Goal: Transaction & Acquisition: Purchase product/service

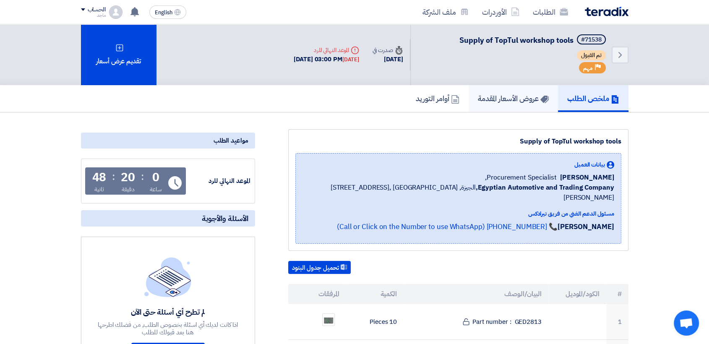
click at [525, 105] on link "عروض الأسعار المقدمة" at bounding box center [512, 98] width 89 height 27
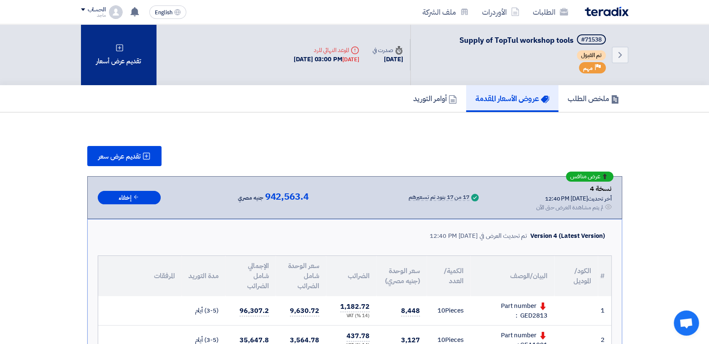
click at [119, 64] on div "تقديم عرض أسعار" at bounding box center [118, 54] width 75 height 61
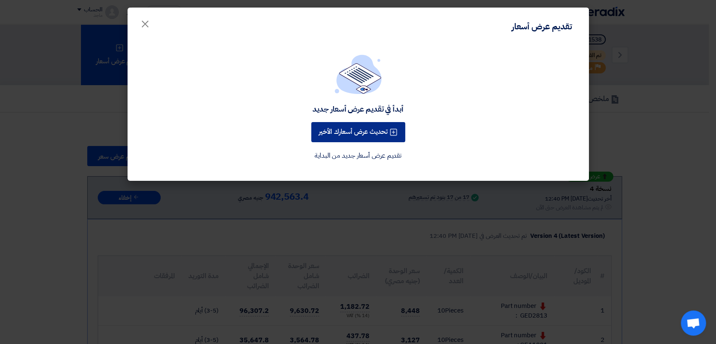
click at [330, 122] on button "تحديث عرض أسعارك الأخير" at bounding box center [358, 132] width 94 height 20
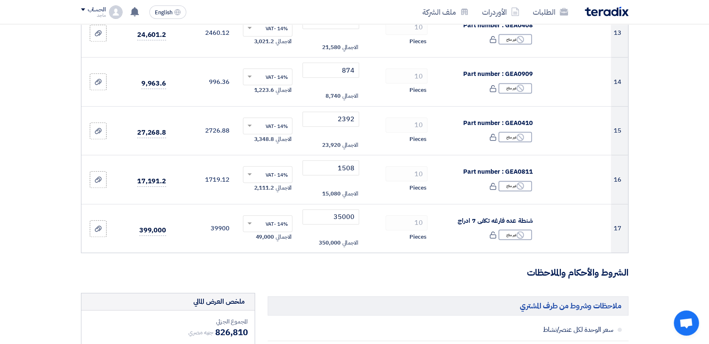
scroll to position [738, 0]
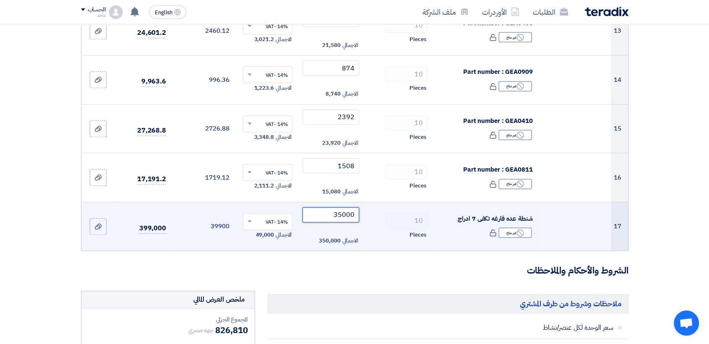
click at [321, 212] on input "35000" at bounding box center [330, 214] width 57 height 15
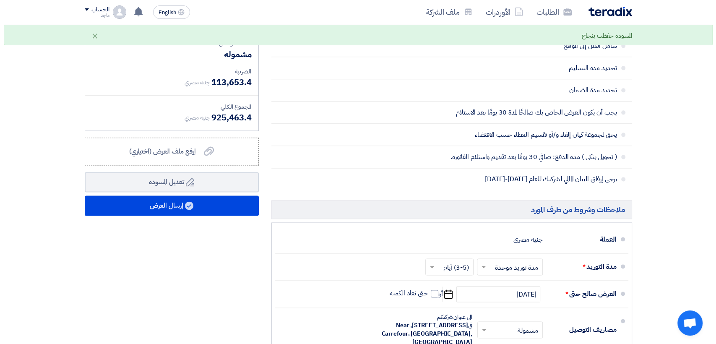
scroll to position [1083, 0]
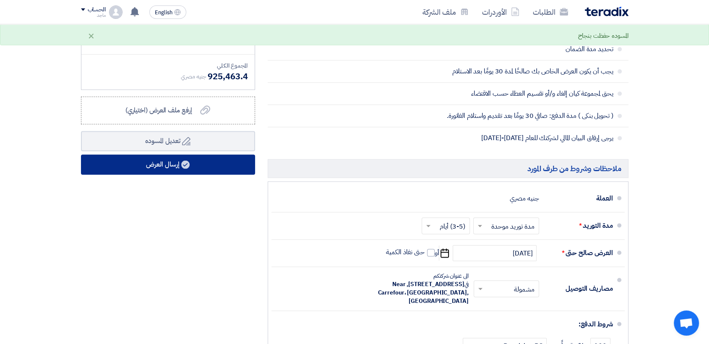
type input "33500"
click at [192, 156] on button "إرسال العرض" at bounding box center [168, 164] width 174 height 20
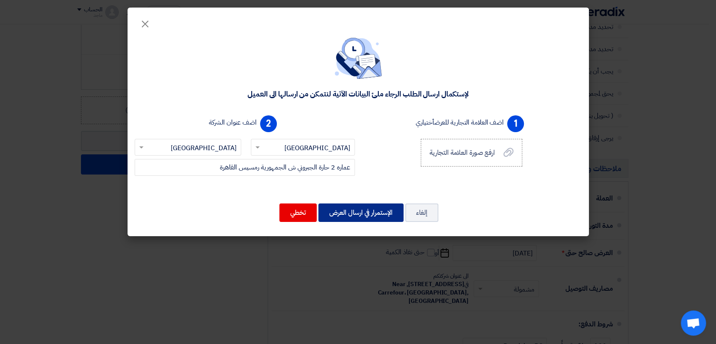
click at [346, 215] on button "الإستمرار في ارسال العرض" at bounding box center [360, 212] width 85 height 18
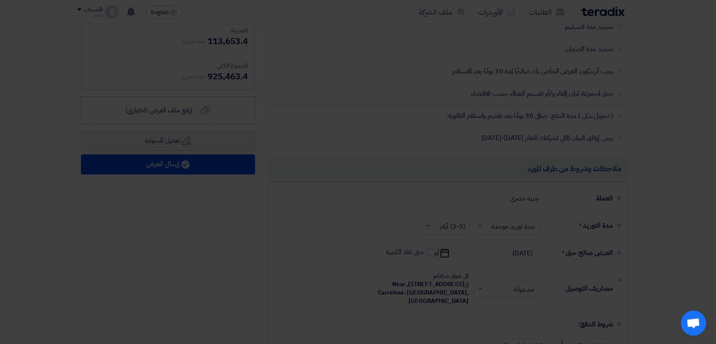
click at [346, 215] on td "441.98 (14%) VAT" at bounding box center [333, 207] width 47 height 25
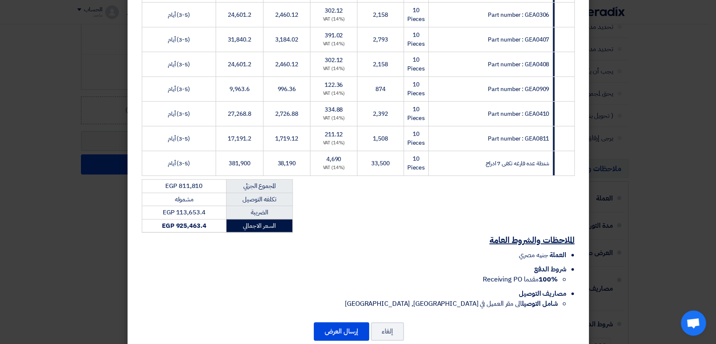
scroll to position [421, 0]
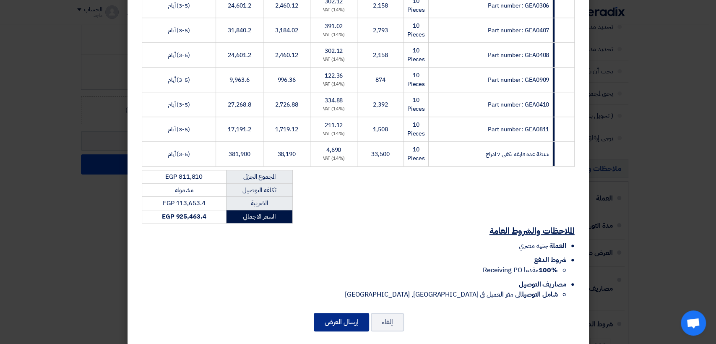
click at [342, 316] on button "إرسال العرض" at bounding box center [341, 322] width 55 height 18
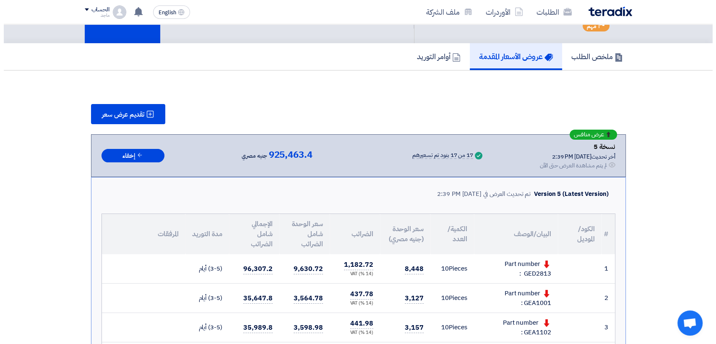
scroll to position [12, 0]
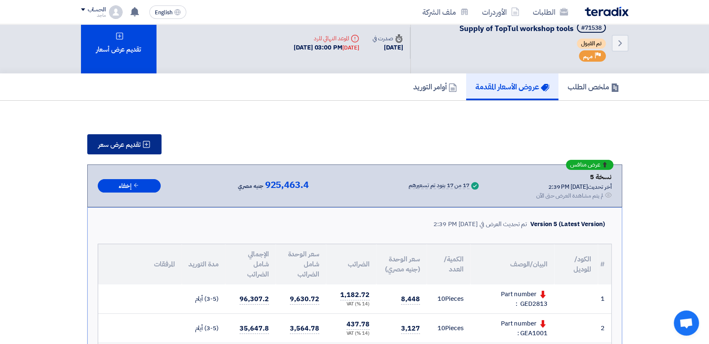
click at [140, 151] on button "تقديم عرض سعر" at bounding box center [124, 144] width 74 height 20
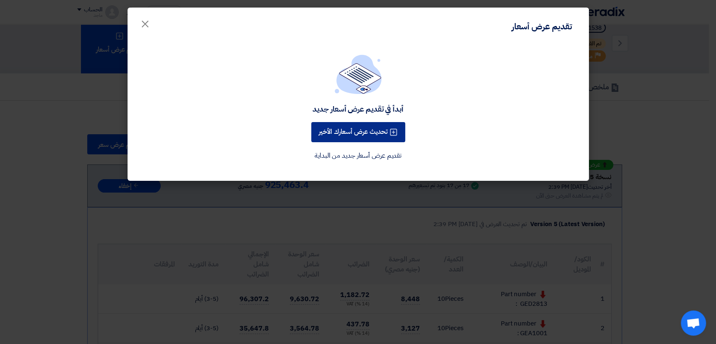
click at [340, 130] on button "تحديث عرض أسعارك الأخير" at bounding box center [358, 132] width 94 height 20
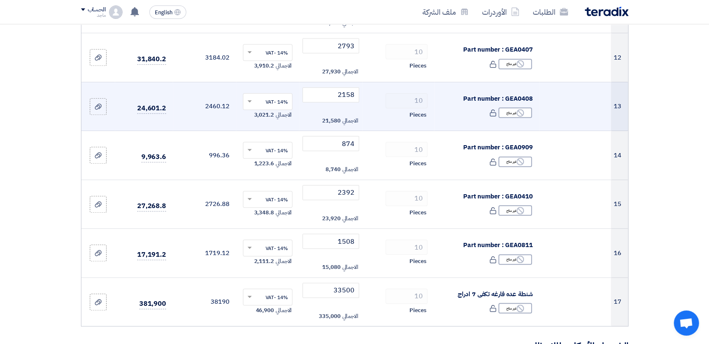
scroll to position [757, 0]
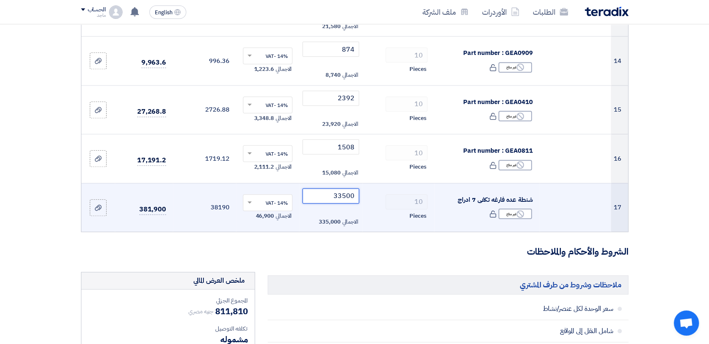
click at [327, 195] on input "33500" at bounding box center [330, 195] width 57 height 15
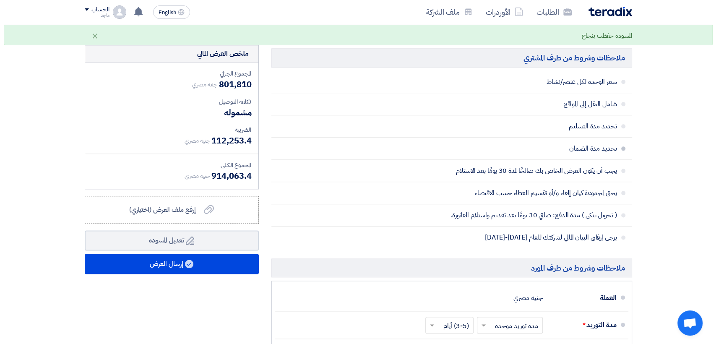
scroll to position [1013, 0]
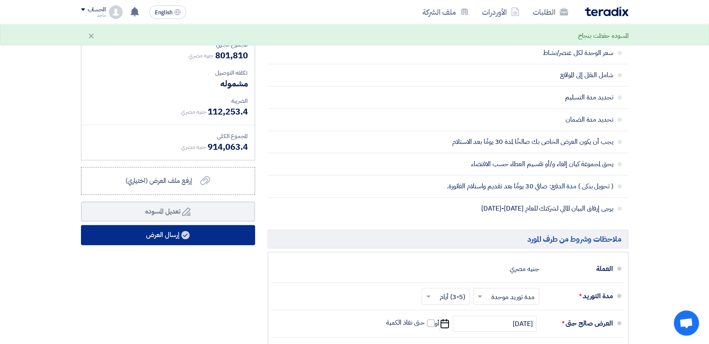
type input "32500"
click at [242, 229] on button "إرسال العرض" at bounding box center [168, 235] width 174 height 20
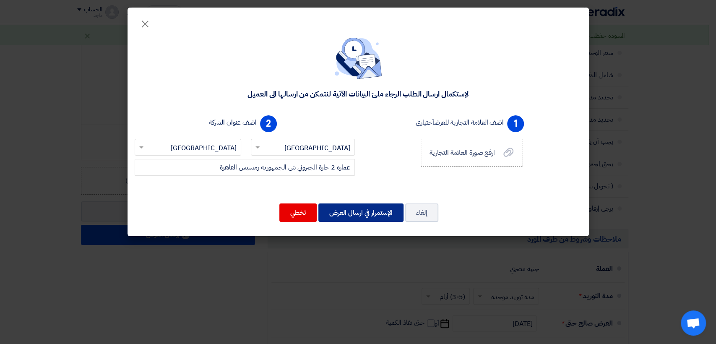
click at [375, 216] on button "الإستمرار في ارسال العرض" at bounding box center [360, 212] width 85 height 18
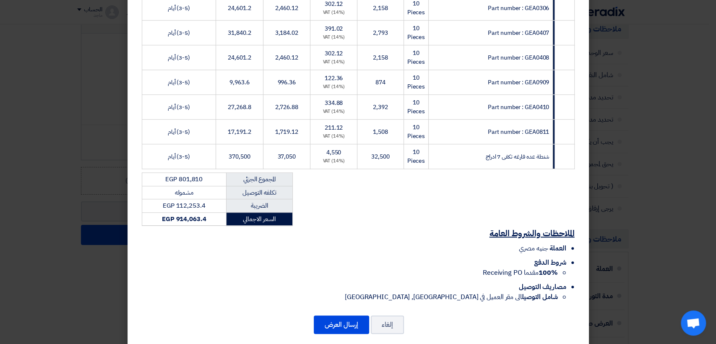
scroll to position [421, 0]
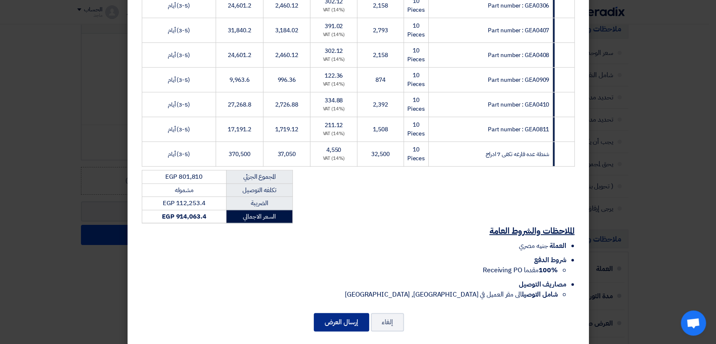
click at [356, 313] on button "إرسال العرض" at bounding box center [341, 322] width 55 height 18
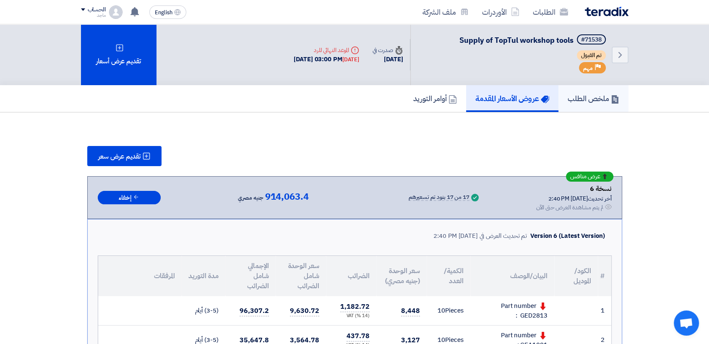
click at [585, 102] on h5 "ملخص الطلب" at bounding box center [593, 98] width 52 height 10
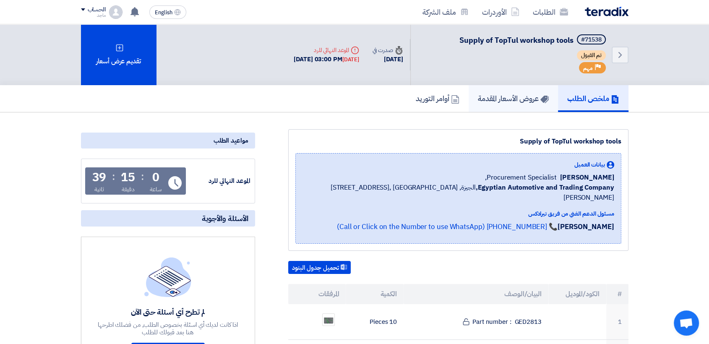
click at [491, 106] on link "عروض الأسعار المقدمة" at bounding box center [512, 98] width 89 height 27
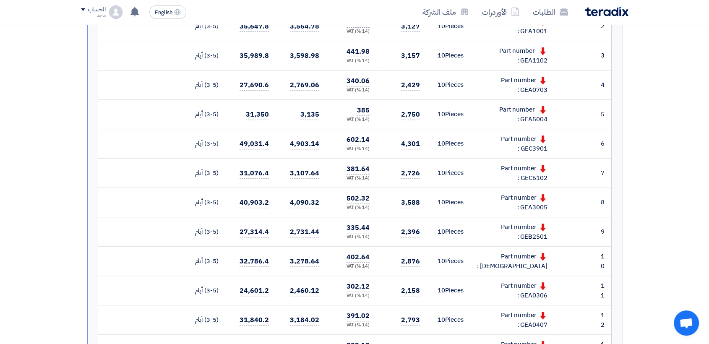
scroll to position [227, 0]
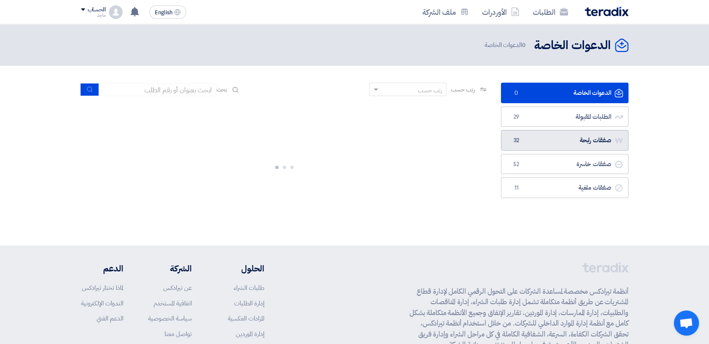
click at [613, 146] on link "صفقات رابحة صفقات رابحة 32" at bounding box center [564, 140] width 127 height 21
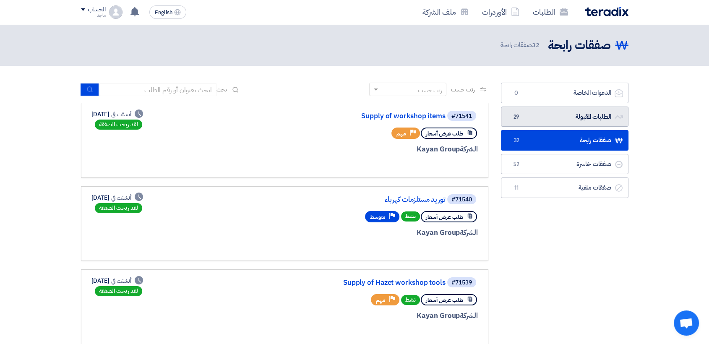
click at [550, 119] on link "الطلبات المقبولة الطلبات المقبولة 29" at bounding box center [564, 116] width 127 height 21
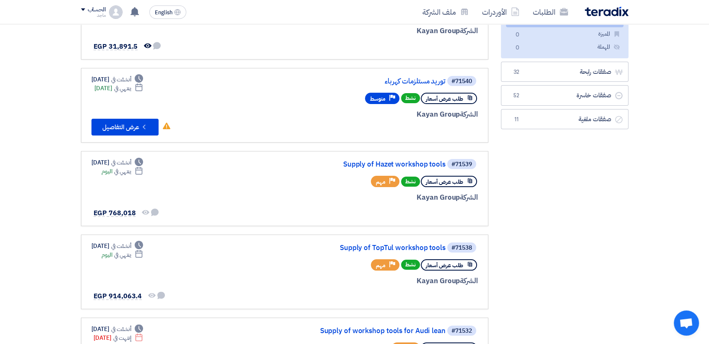
scroll to position [133, 0]
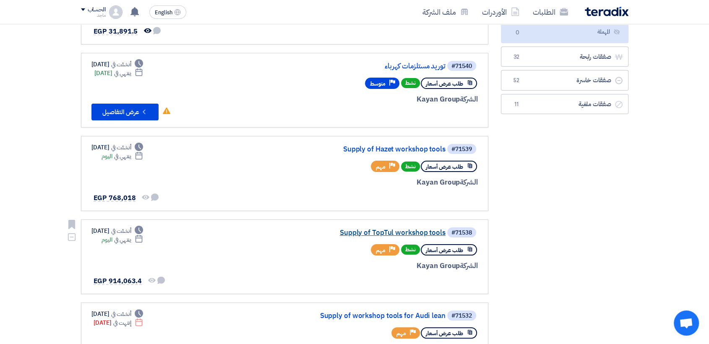
click at [366, 235] on link "Supply of TopTul workshop tools" at bounding box center [362, 233] width 168 height 8
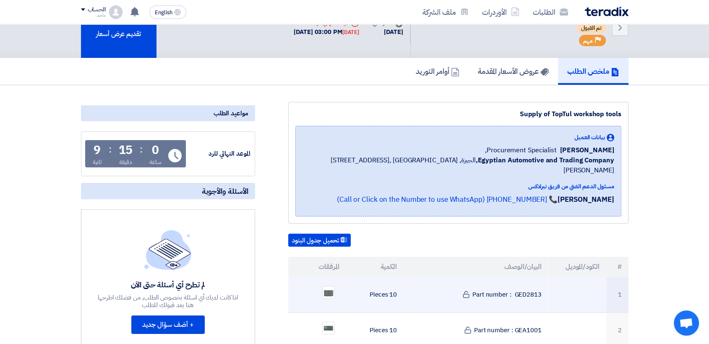
scroll to position [18, 0]
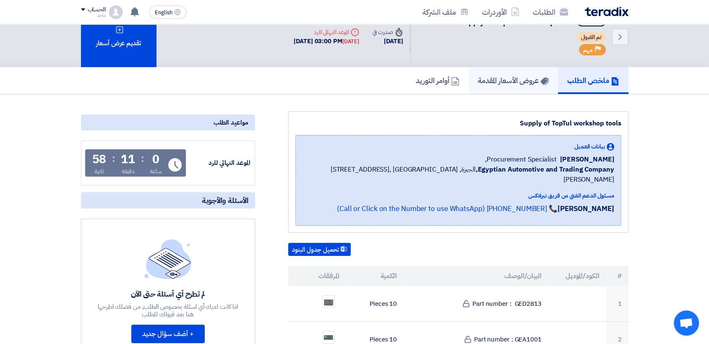
click at [523, 73] on link "عروض الأسعار المقدمة" at bounding box center [512, 80] width 89 height 27
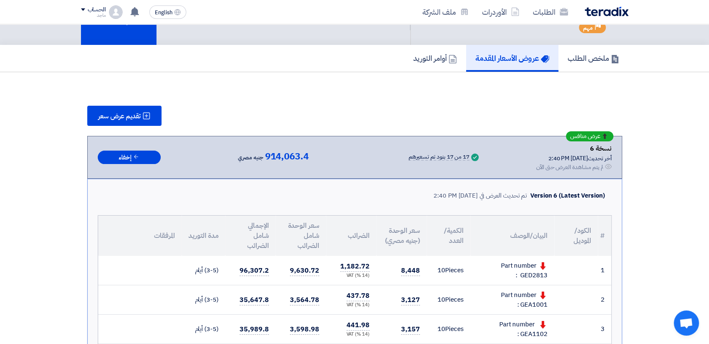
scroll to position [17, 0]
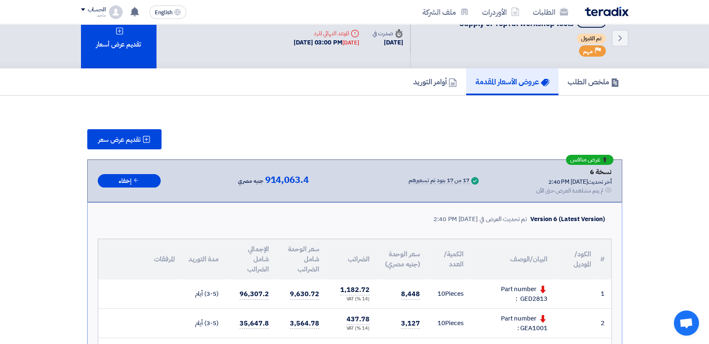
click at [554, 78] on link "عروض الأسعار المقدمة" at bounding box center [512, 81] width 92 height 27
click at [608, 84] on h5 "ملخص الطلب" at bounding box center [593, 82] width 52 height 10
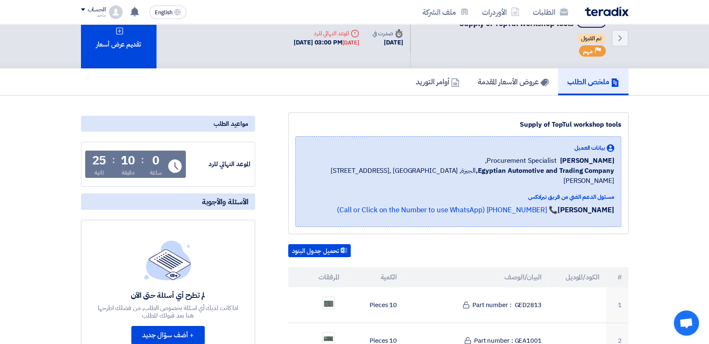
drag, startPoint x: 608, startPoint y: 84, endPoint x: 519, endPoint y: 116, distance: 94.4
click at [519, 116] on div "Supply of TopTul workshop tools بيانات العميل Fady Mahmoud Procurement Speciali…" at bounding box center [458, 173] width 340 height 122
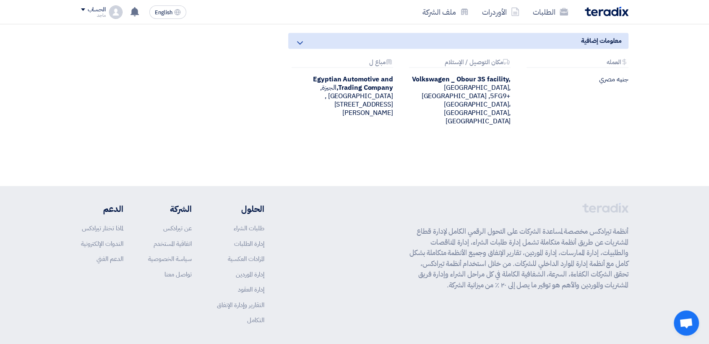
scroll to position [1228, 0]
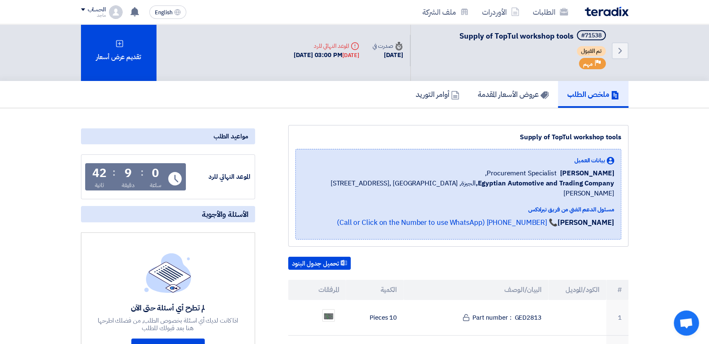
scroll to position [0, 0]
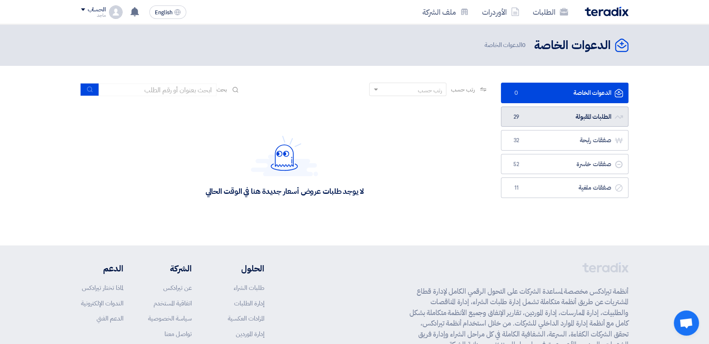
click at [539, 109] on link "الطلبات المقبولة الطلبات المقبولة 29" at bounding box center [564, 116] width 127 height 21
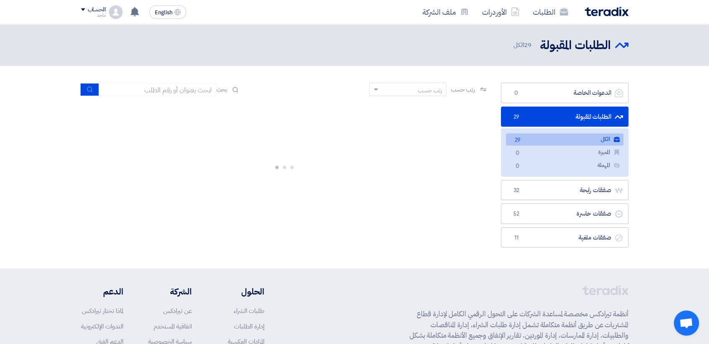
click at [539, 109] on link "الطلبات المقبولة الطلبات المقبولة 29" at bounding box center [564, 116] width 127 height 21
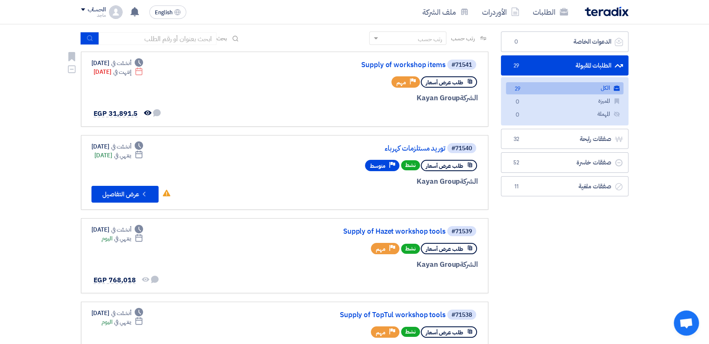
scroll to position [52, 0]
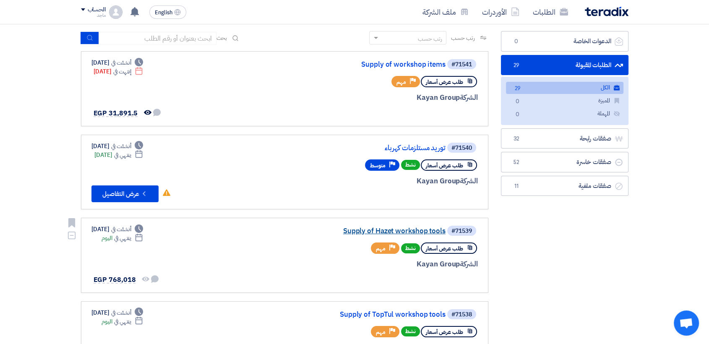
click at [405, 230] on link "Supply of Hazet workshop tools" at bounding box center [362, 231] width 168 height 8
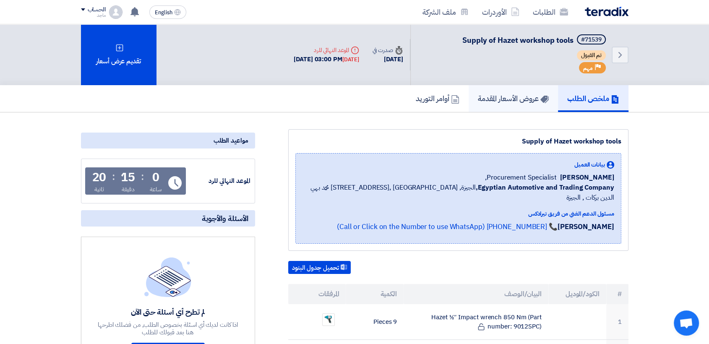
click at [503, 101] on h5 "عروض الأسعار المقدمة" at bounding box center [513, 98] width 71 height 10
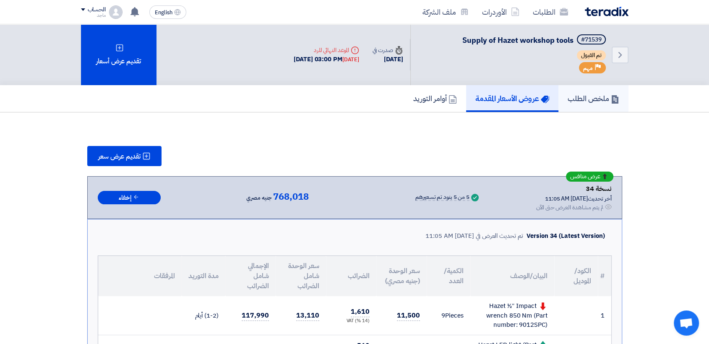
click at [604, 97] on h5 "ملخص الطلب" at bounding box center [593, 98] width 52 height 10
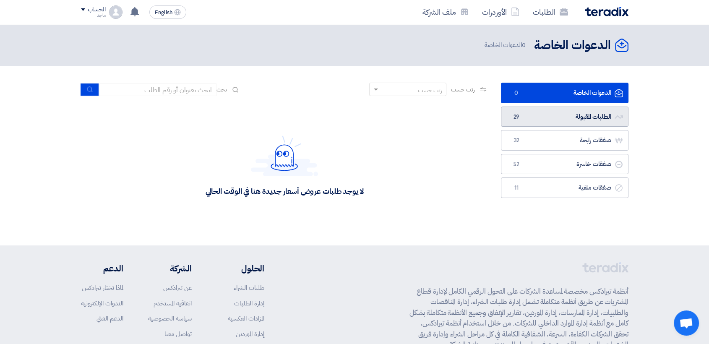
click at [516, 122] on link "الطلبات المقبولة الطلبات المقبولة 29" at bounding box center [564, 116] width 127 height 21
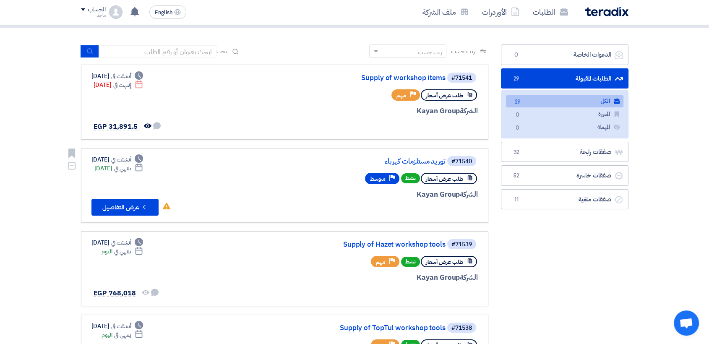
scroll to position [50, 0]
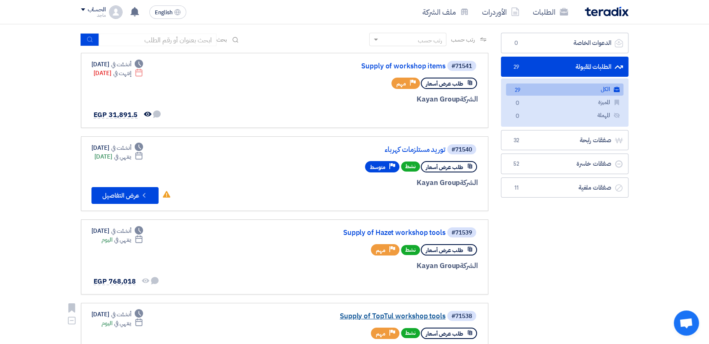
click at [373, 316] on link "Supply of TopTul workshop tools" at bounding box center [362, 316] width 168 height 8
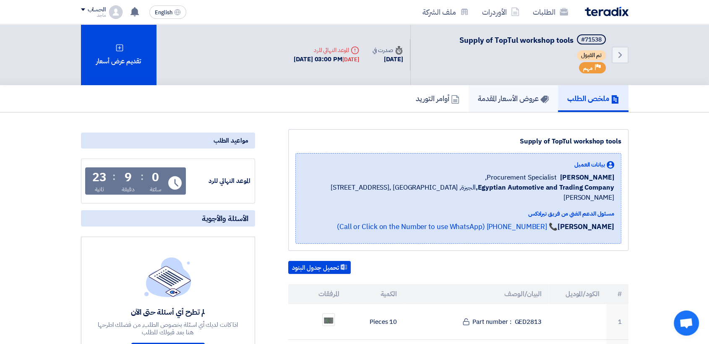
click at [521, 104] on link "عروض الأسعار المقدمة" at bounding box center [512, 98] width 89 height 27
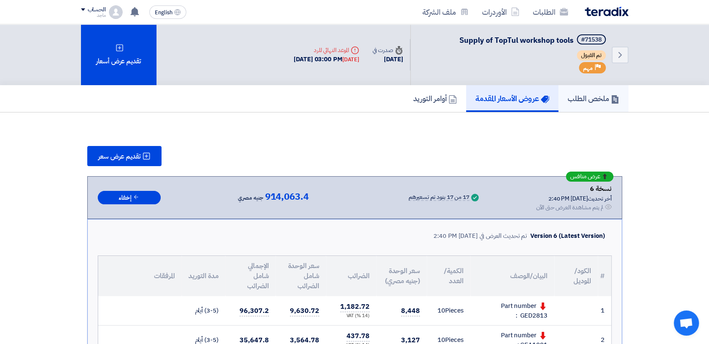
click at [602, 101] on h5 "ملخص الطلب" at bounding box center [593, 98] width 52 height 10
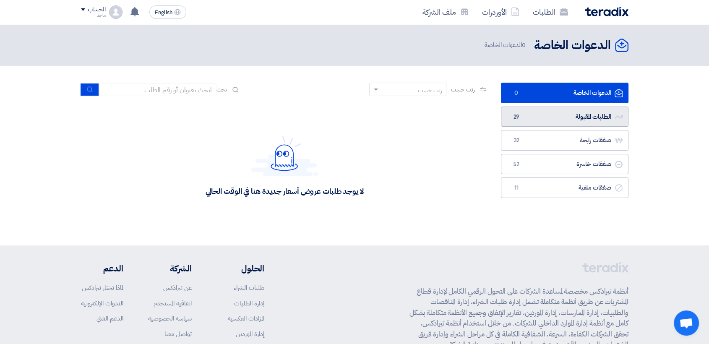
click at [554, 111] on link "الطلبات المقبولة الطلبات المقبولة 29" at bounding box center [564, 116] width 127 height 21
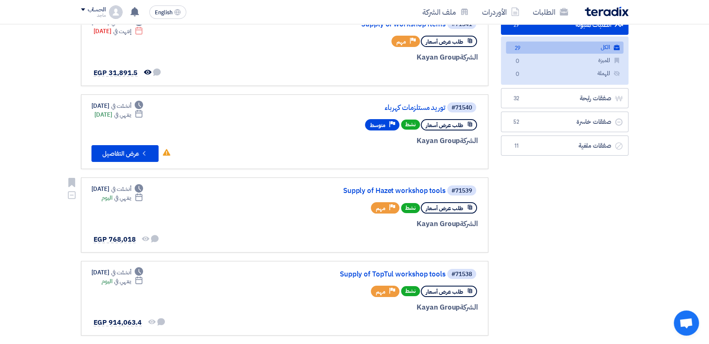
scroll to position [94, 0]
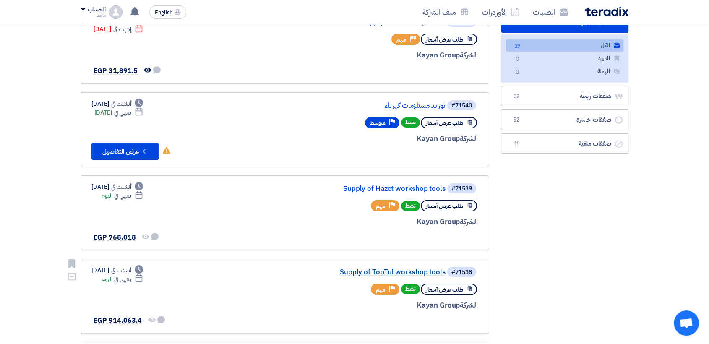
click at [384, 271] on link "Supply of TopTul workshop tools" at bounding box center [362, 272] width 168 height 8
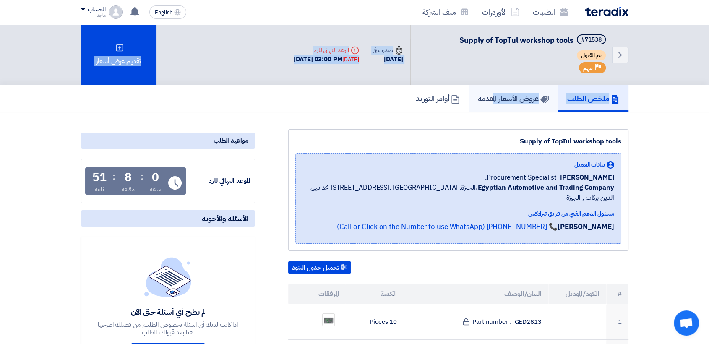
drag, startPoint x: 525, startPoint y: 80, endPoint x: 522, endPoint y: 86, distance: 5.8
click at [522, 85] on link "عروض الأسعار المقدمة" at bounding box center [512, 98] width 89 height 27
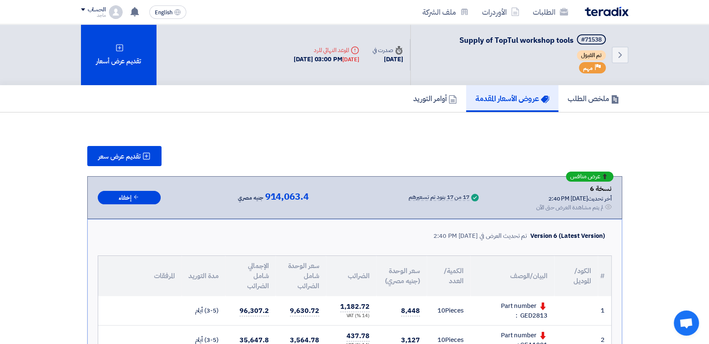
click at [578, 155] on div "تقديم عرض سعر" at bounding box center [354, 156] width 535 height 20
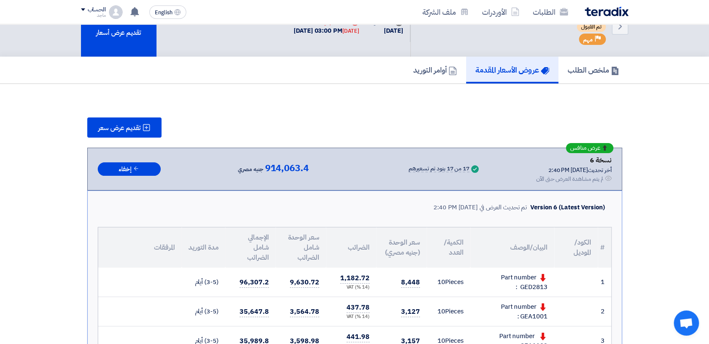
scroll to position [7, 0]
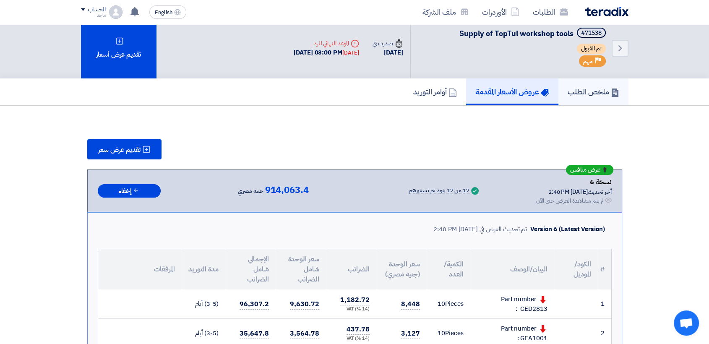
click at [603, 88] on h5 "ملخص الطلب" at bounding box center [593, 92] width 52 height 10
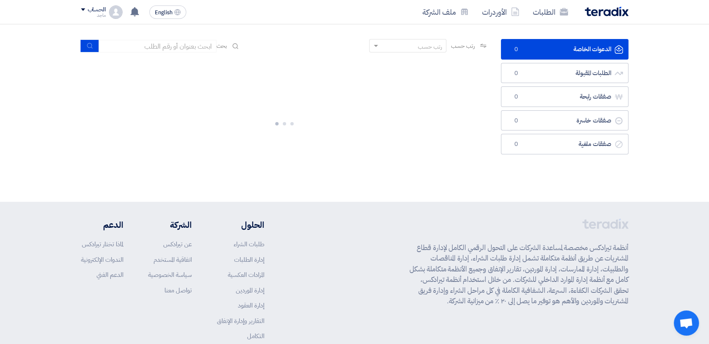
scroll to position [78, 0]
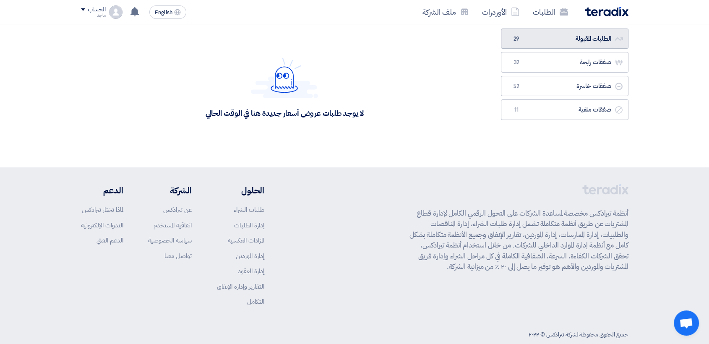
click at [531, 30] on link "الطلبات المقبولة الطلبات المقبولة 29" at bounding box center [564, 39] width 127 height 21
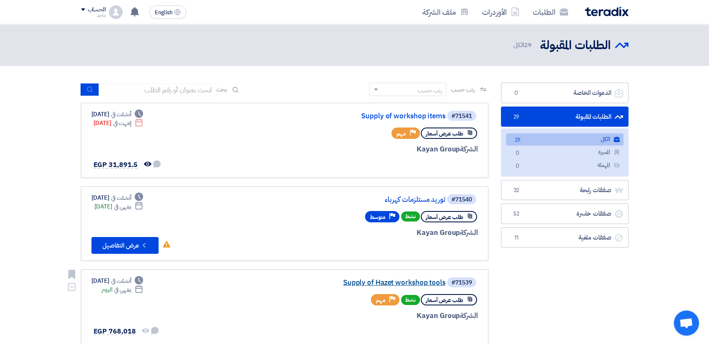
click at [369, 280] on link "Supply of Hazet workshop tools" at bounding box center [362, 283] width 168 height 8
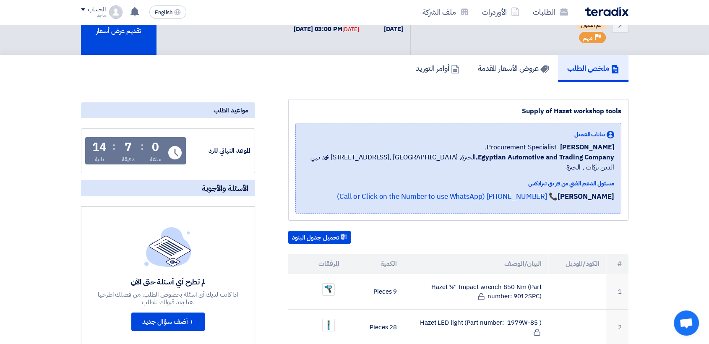
scroll to position [34, 0]
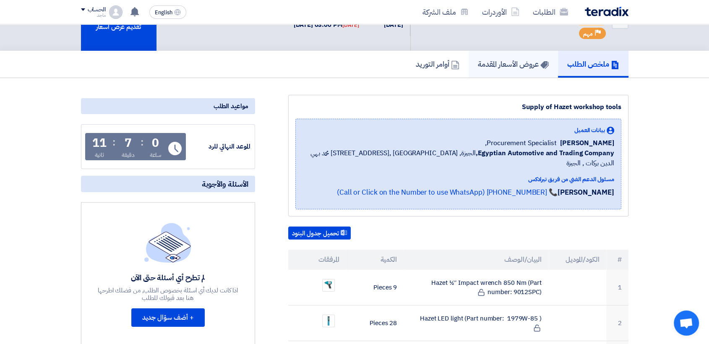
click at [510, 61] on h5 "عروض الأسعار المقدمة" at bounding box center [513, 64] width 71 height 10
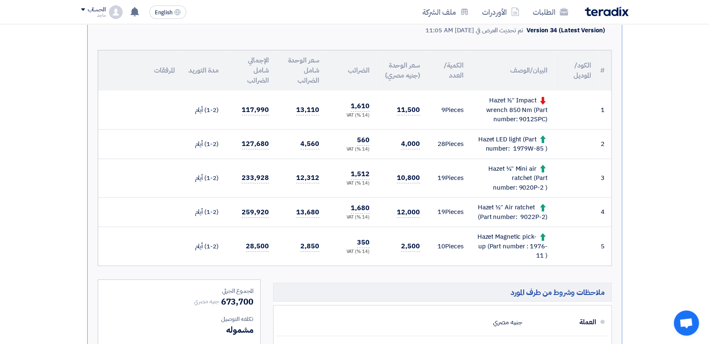
scroll to position [212, 0]
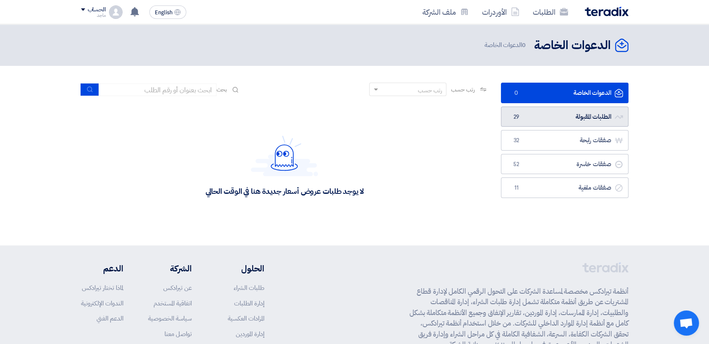
click at [511, 124] on link "الطلبات المقبولة الطلبات المقبولة 29" at bounding box center [564, 116] width 127 height 21
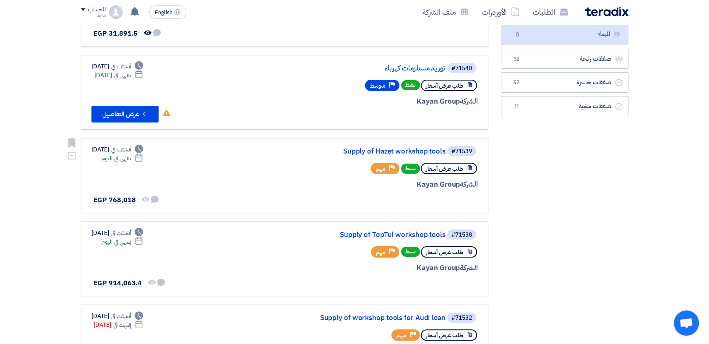
scroll to position [143, 0]
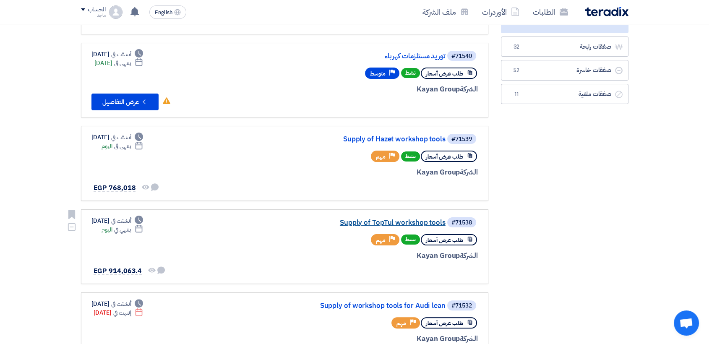
click at [391, 222] on link "Supply of TopTul workshop tools" at bounding box center [362, 223] width 168 height 8
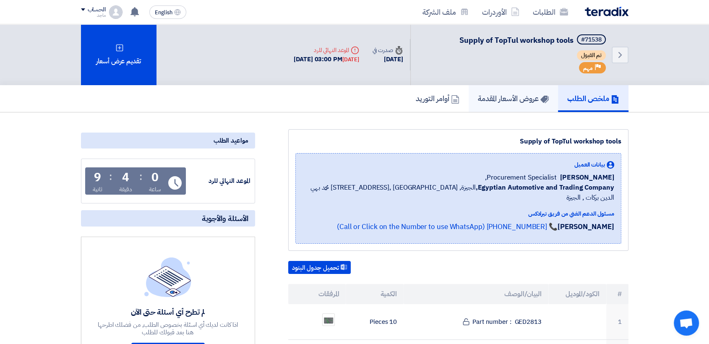
click at [530, 104] on link "عروض الأسعار المقدمة" at bounding box center [512, 98] width 89 height 27
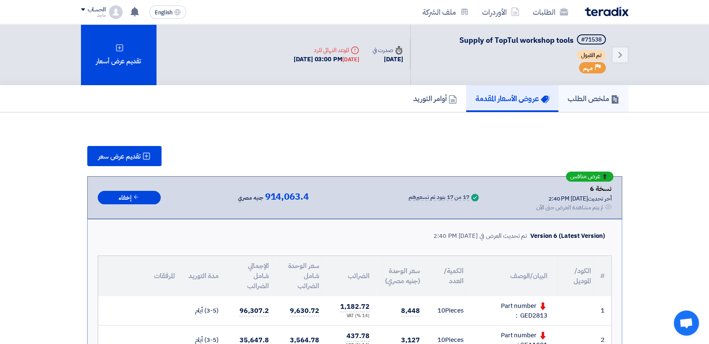
click at [567, 96] on h5 "ملخص الطلب" at bounding box center [593, 98] width 52 height 10
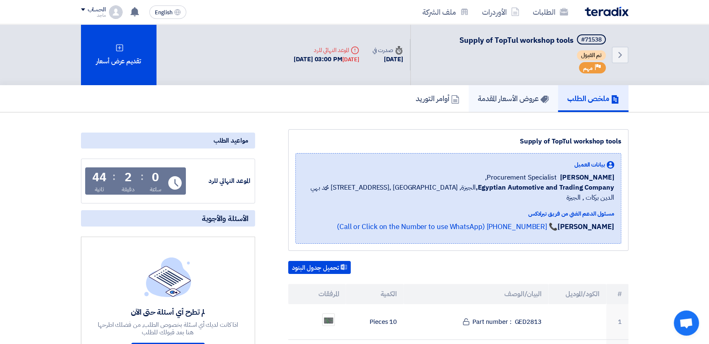
click at [500, 93] on h5 "عروض الأسعار المقدمة" at bounding box center [513, 98] width 71 height 10
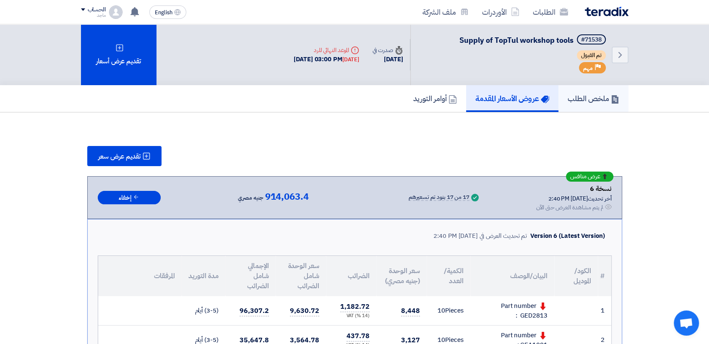
click at [567, 97] on h5 "ملخص الطلب" at bounding box center [593, 98] width 52 height 10
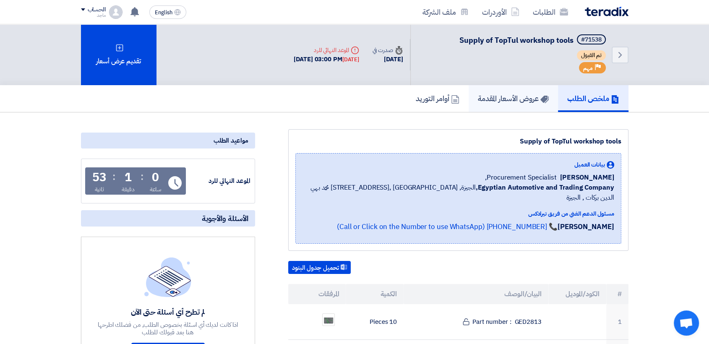
click at [489, 89] on link "عروض الأسعار المقدمة" at bounding box center [512, 98] width 89 height 27
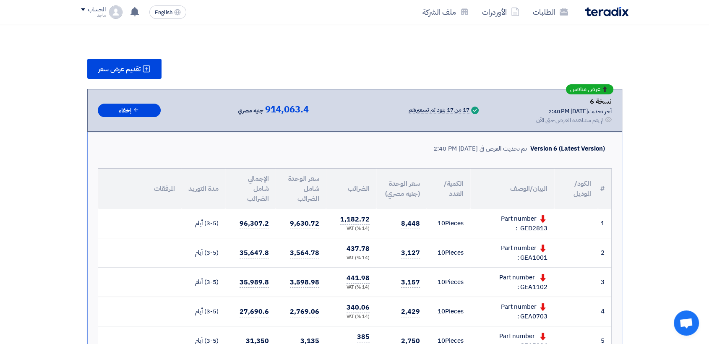
scroll to position [72, 0]
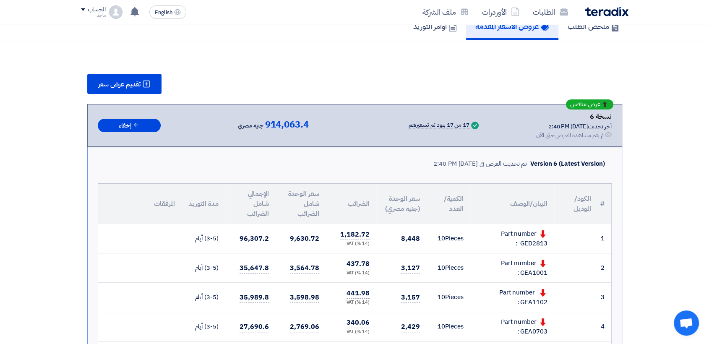
drag, startPoint x: 564, startPoint y: 68, endPoint x: 570, endPoint y: 52, distance: 16.4
click at [571, 31] on link "ملخص الطلب" at bounding box center [593, 26] width 70 height 27
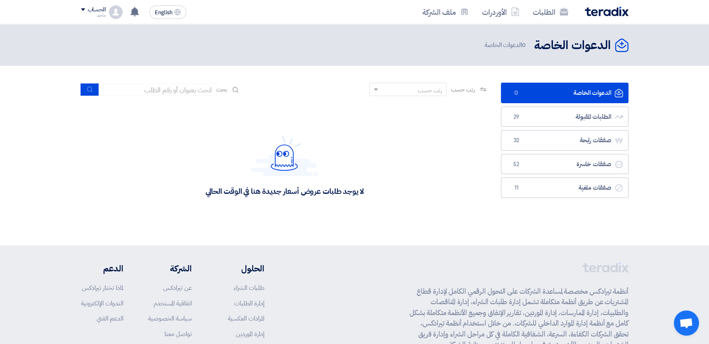
click at [569, 151] on ul "الدعوات الخاصة الدعوات الخاصة 0 الطلبات المقبولة الطلبات المقبولة 29 صفقات رابح…" at bounding box center [564, 140] width 127 height 115
click at [565, 125] on link "الطلبات المقبولة الطلبات المقبولة 29" at bounding box center [564, 116] width 127 height 21
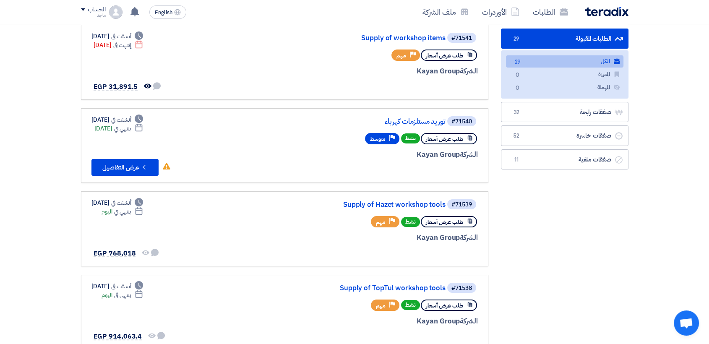
scroll to position [78, 0]
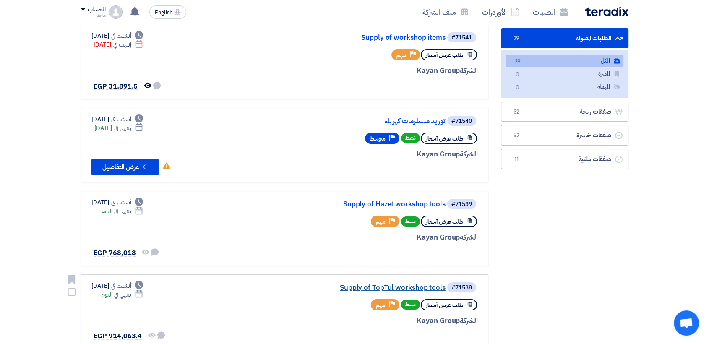
click at [397, 286] on link "Supply of TopTul workshop tools" at bounding box center [362, 288] width 168 height 8
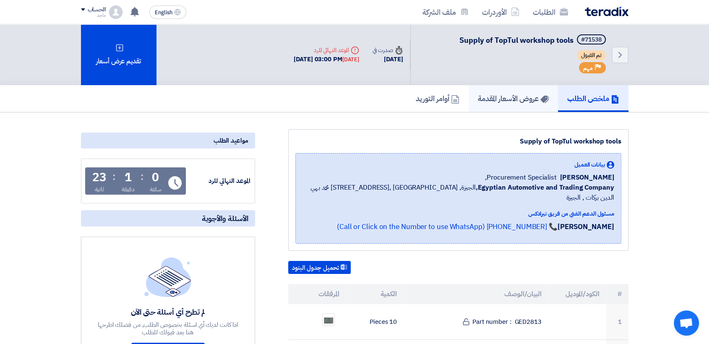
click at [479, 100] on h5 "عروض الأسعار المقدمة" at bounding box center [513, 98] width 71 height 10
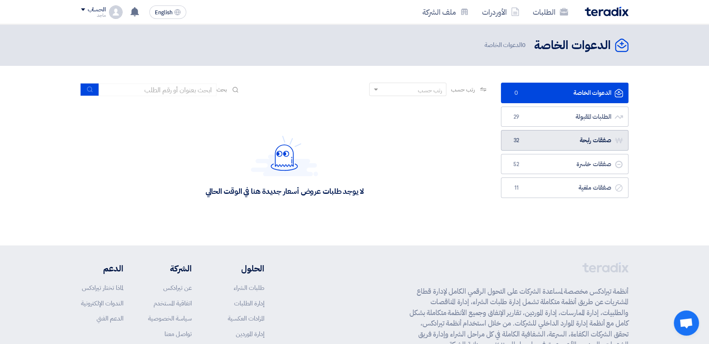
click at [533, 142] on link "صفقات رابحة صفقات رابحة 32" at bounding box center [564, 140] width 127 height 21
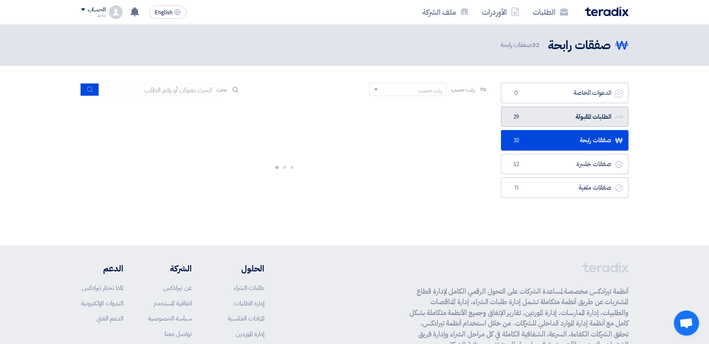
click at [567, 121] on link "الطلبات المقبولة الطلبات المقبولة 29" at bounding box center [564, 116] width 127 height 21
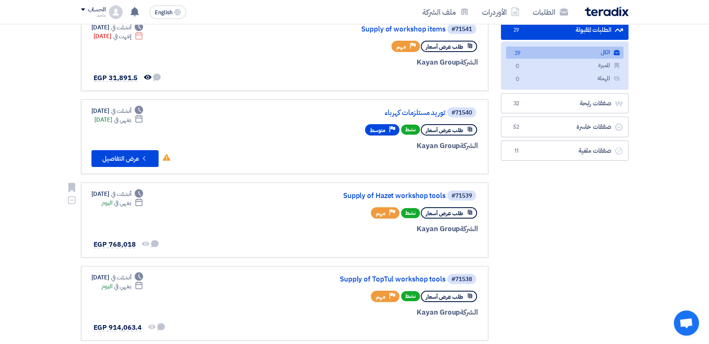
scroll to position [103, 0]
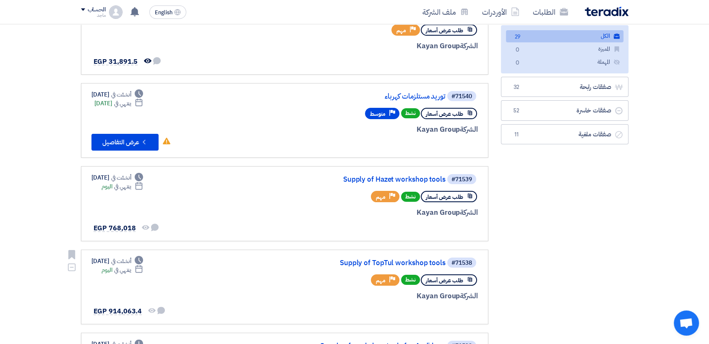
click at [362, 257] on div "#71538 Supply of TopTul workshop tools" at bounding box center [377, 263] width 202 height 12
click at [361, 259] on link "Supply of TopTul workshop tools" at bounding box center [362, 263] width 168 height 8
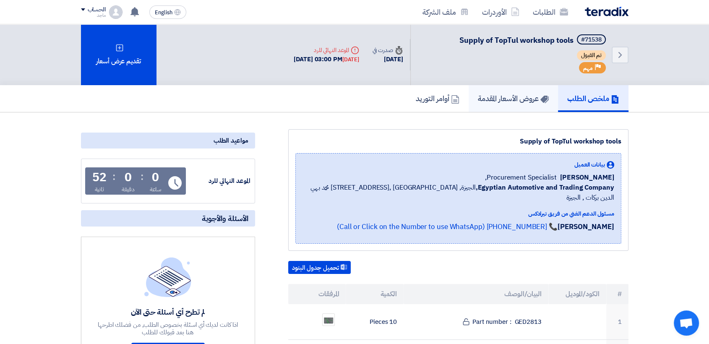
click at [510, 103] on h5 "عروض الأسعار المقدمة" at bounding box center [513, 98] width 71 height 10
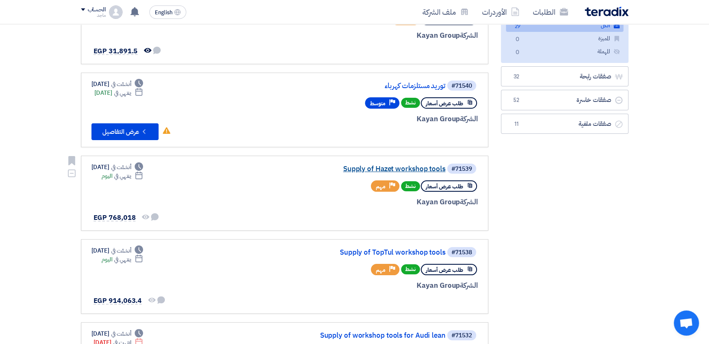
scroll to position [132, 0]
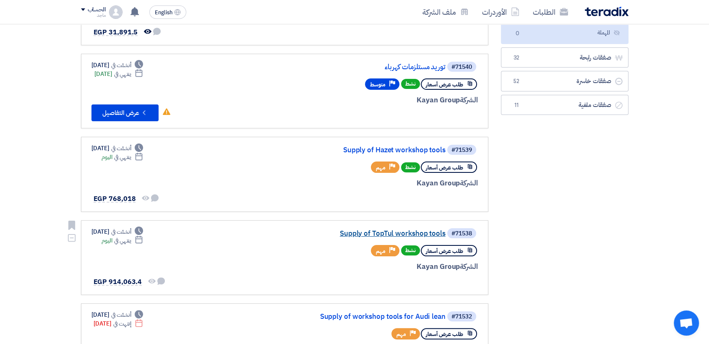
click at [357, 232] on link "Supply of TopTul workshop tools" at bounding box center [362, 234] width 168 height 8
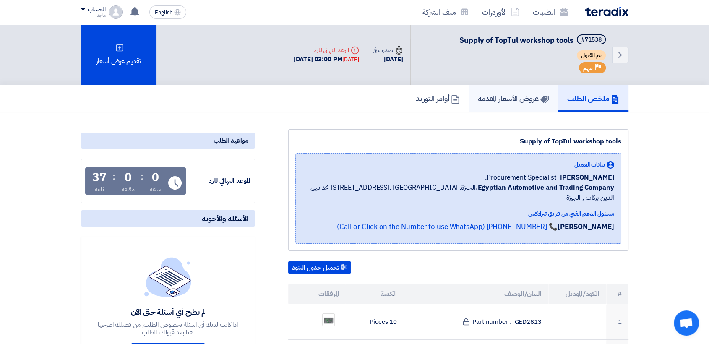
click at [470, 97] on link "عروض الأسعار المقدمة" at bounding box center [512, 98] width 89 height 27
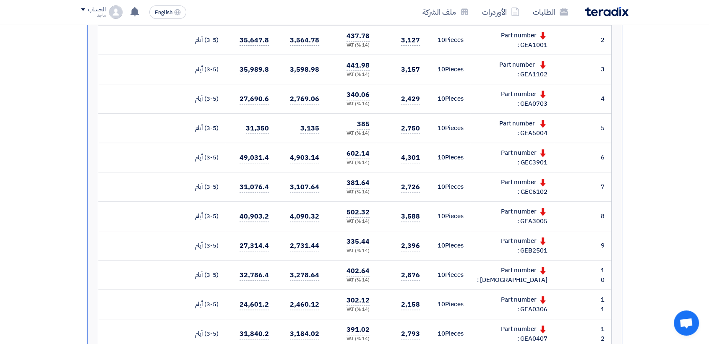
scroll to position [256, 0]
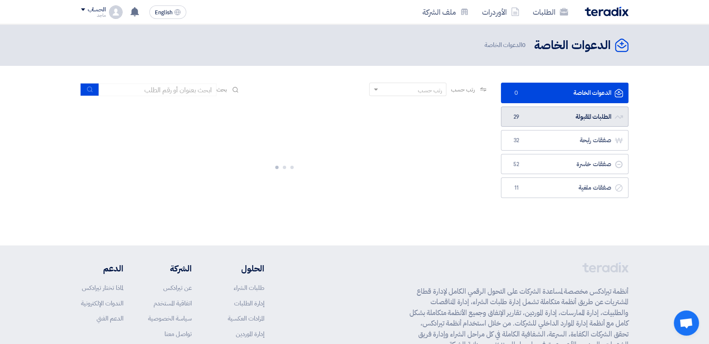
click at [573, 115] on link "الطلبات المقبولة الطلبات المقبولة 29" at bounding box center [564, 116] width 127 height 21
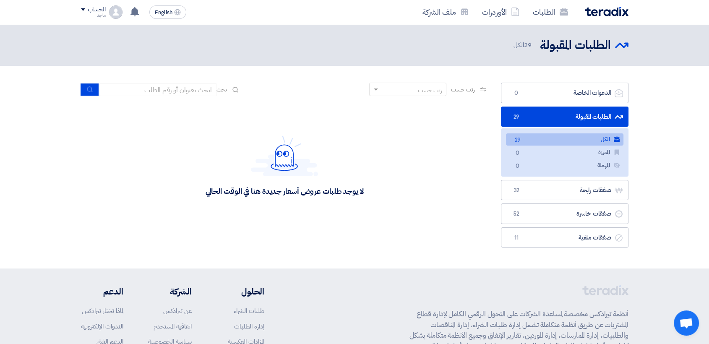
click at [533, 124] on link "الطلبات المقبولة الطلبات المقبولة 29" at bounding box center [564, 116] width 127 height 21
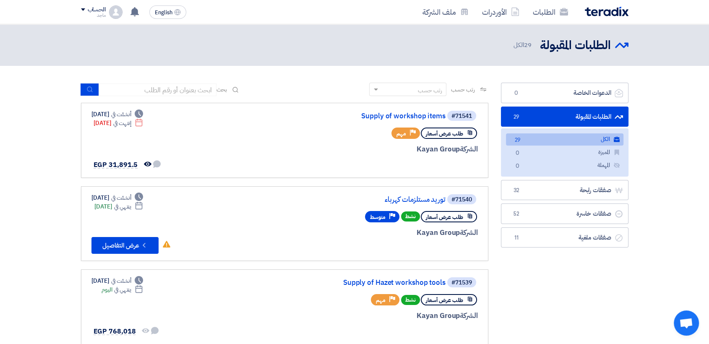
click at [533, 124] on link "الطلبات المقبولة الطلبات المقبولة 29" at bounding box center [564, 116] width 127 height 21
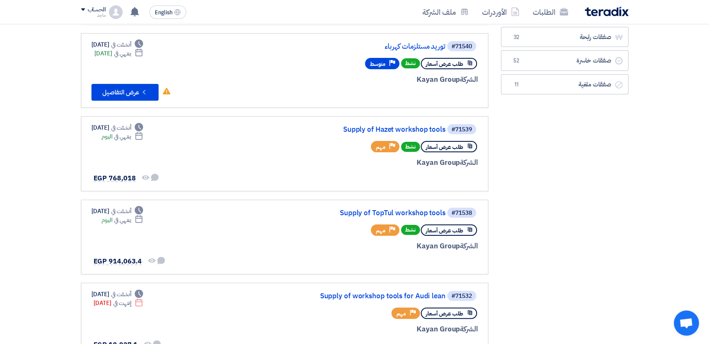
scroll to position [162, 0]
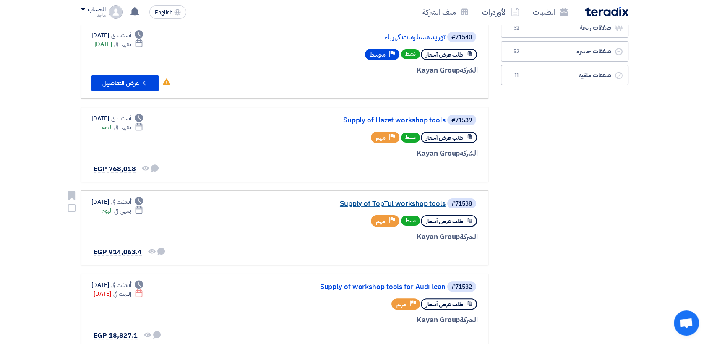
click at [344, 205] on link "Supply of TopTul workshop tools" at bounding box center [362, 204] width 168 height 8
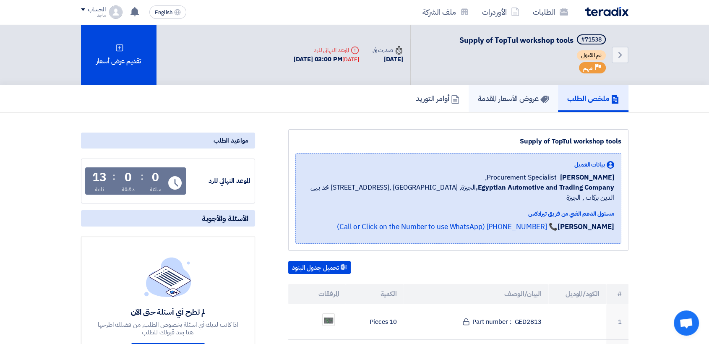
click at [514, 94] on h5 "عروض الأسعار المقدمة" at bounding box center [513, 98] width 71 height 10
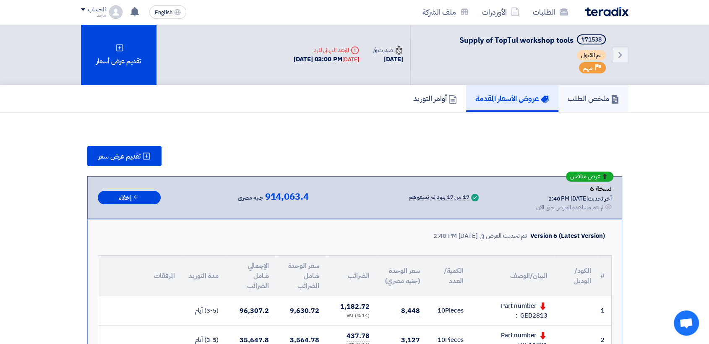
click at [580, 106] on link "ملخص الطلب" at bounding box center [593, 98] width 70 height 27
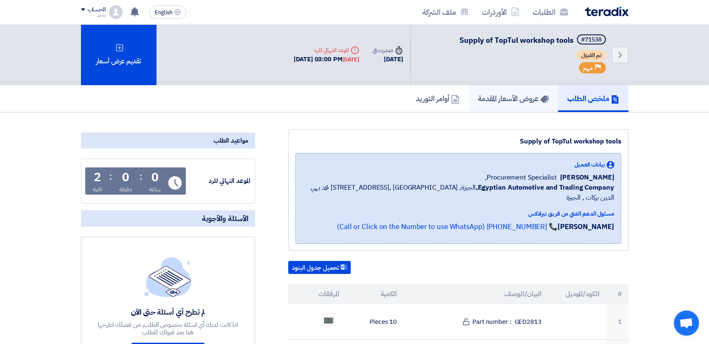
click at [534, 101] on h5 "عروض الأسعار المقدمة" at bounding box center [513, 98] width 71 height 10
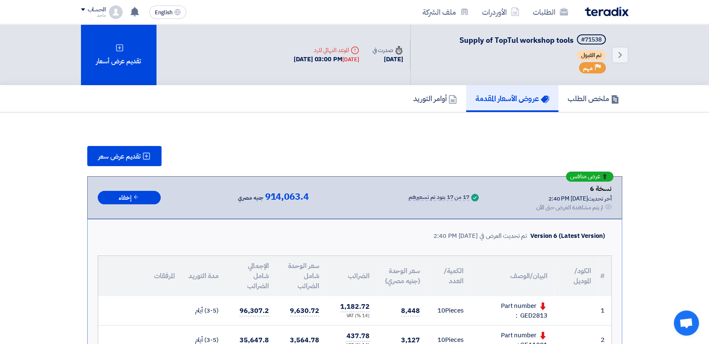
click at [547, 99] on link "عروض الأسعار المقدمة" at bounding box center [512, 98] width 92 height 27
click at [609, 108] on link "ملخص الطلب" at bounding box center [593, 98] width 70 height 27
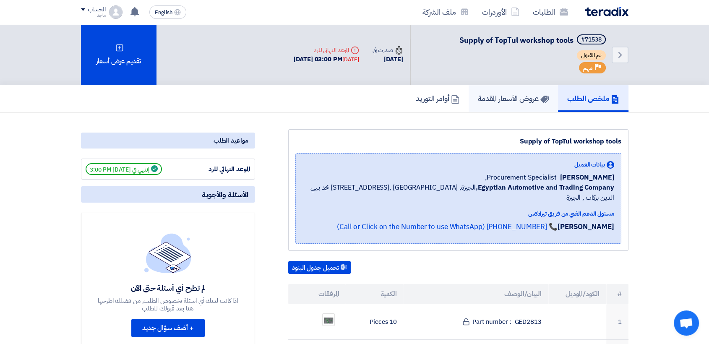
click at [497, 106] on link "عروض الأسعار المقدمة" at bounding box center [512, 98] width 89 height 27
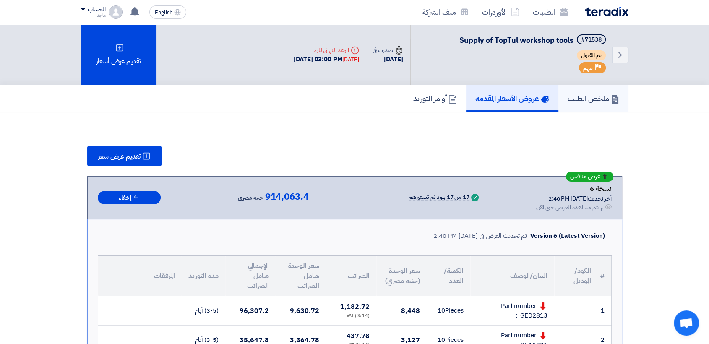
click at [567, 102] on h5 "ملخص الطلب" at bounding box center [593, 98] width 52 height 10
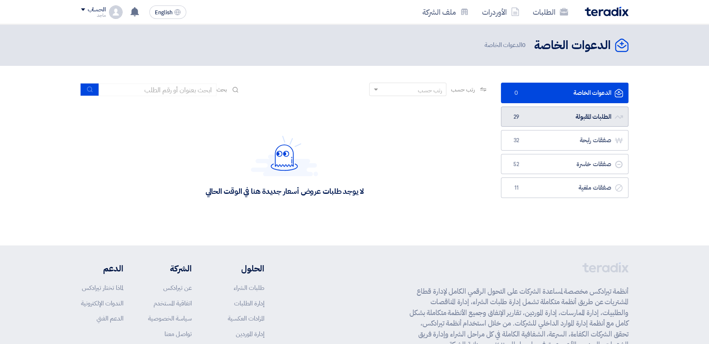
click at [528, 121] on link "الطلبات المقبولة الطلبات المقبولة 29" at bounding box center [564, 116] width 127 height 21
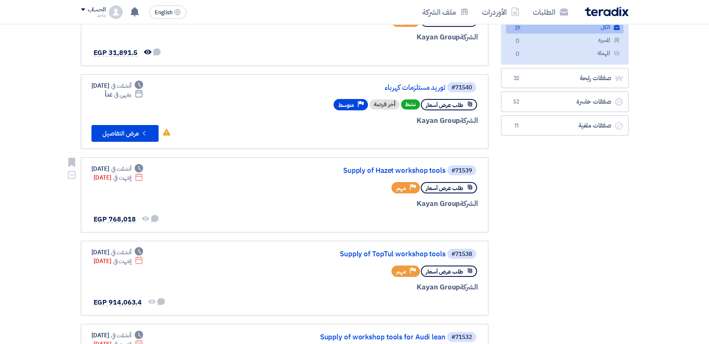
scroll to position [115, 0]
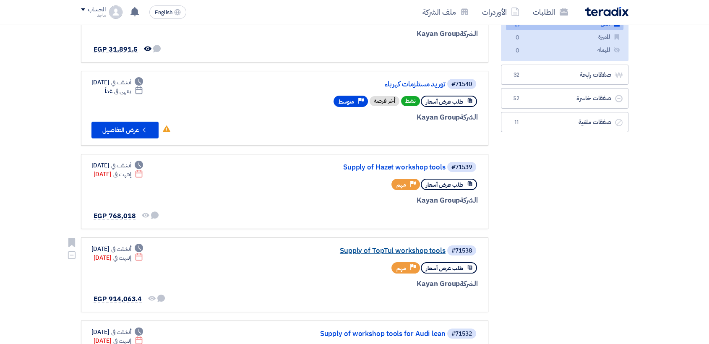
click at [375, 247] on link "Supply of TopTul workshop tools" at bounding box center [362, 251] width 168 height 8
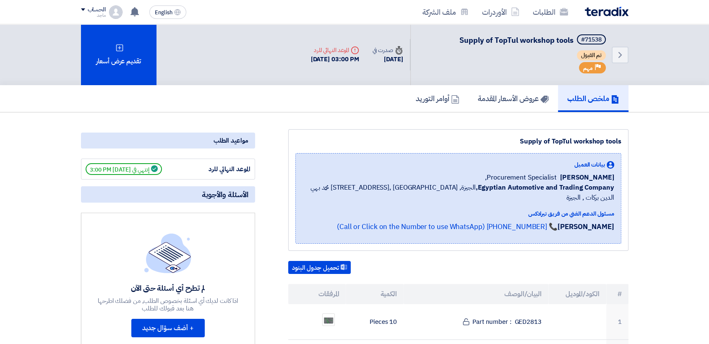
click at [510, 70] on div "Back #71538 Supply of TopTul workshop tools تم القبول Priority مهم" at bounding box center [519, 54] width 218 height 61
click at [501, 101] on h5 "عروض الأسعار المقدمة" at bounding box center [513, 98] width 71 height 10
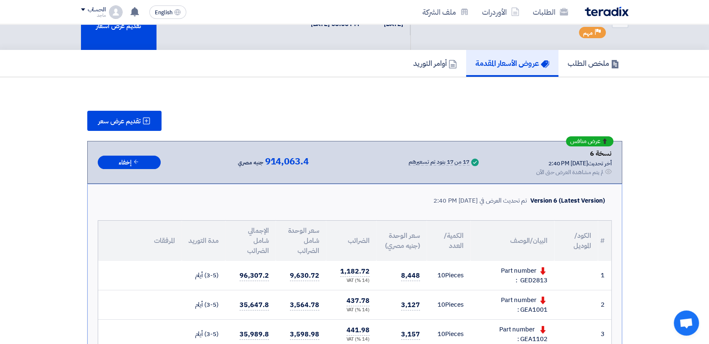
scroll to position [36, 0]
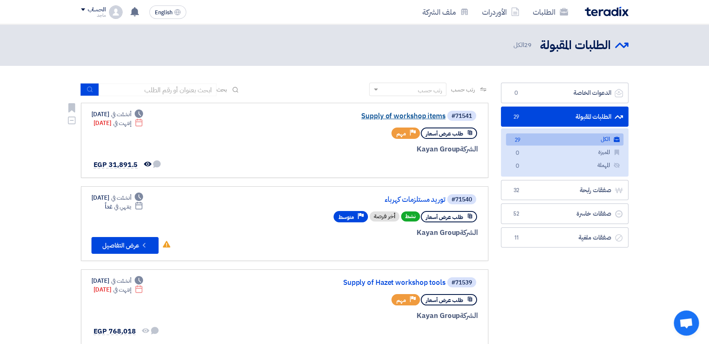
click at [391, 115] on link "Supply of workshop items" at bounding box center [362, 116] width 168 height 8
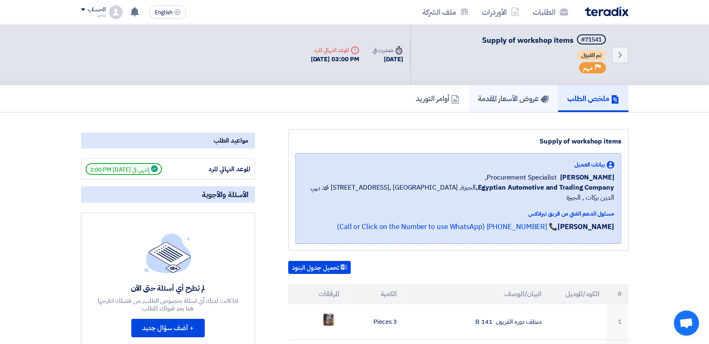
click at [500, 88] on link "عروض الأسعار المقدمة" at bounding box center [512, 98] width 89 height 27
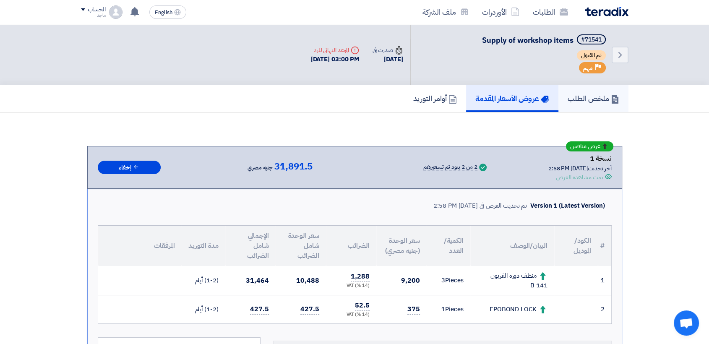
click at [590, 96] on h5 "ملخص الطلب" at bounding box center [593, 98] width 52 height 10
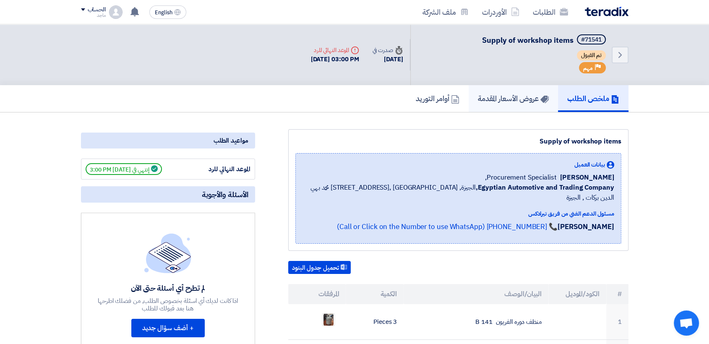
click at [536, 91] on link "عروض الأسعار المقدمة" at bounding box center [512, 98] width 89 height 27
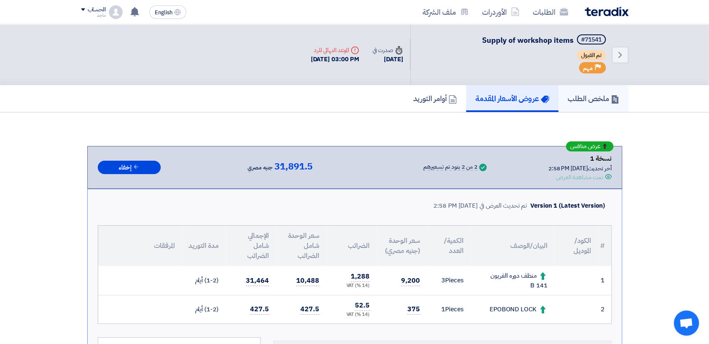
click at [589, 96] on h5 "ملخص الطلب" at bounding box center [593, 98] width 52 height 10
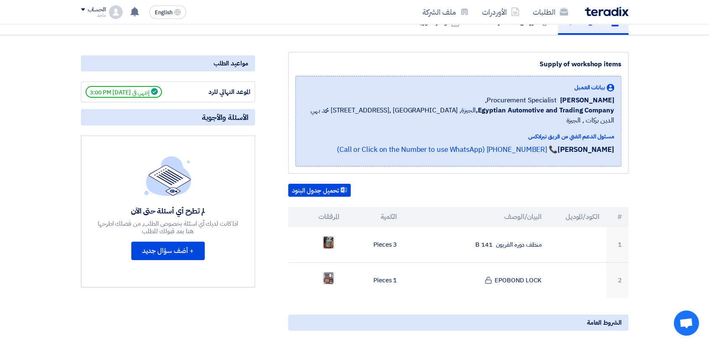
scroll to position [81, 0]
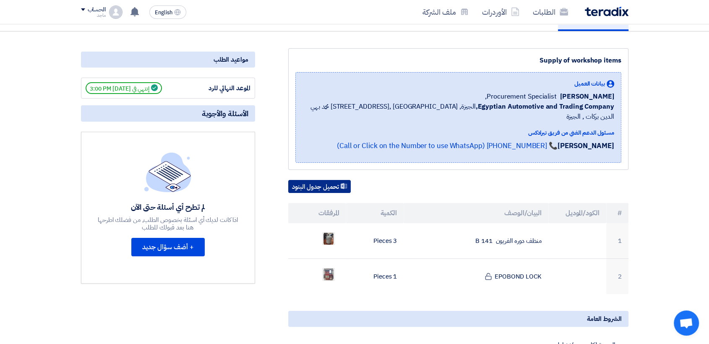
click at [336, 180] on button "تحميل جدول البنود" at bounding box center [319, 186] width 62 height 13
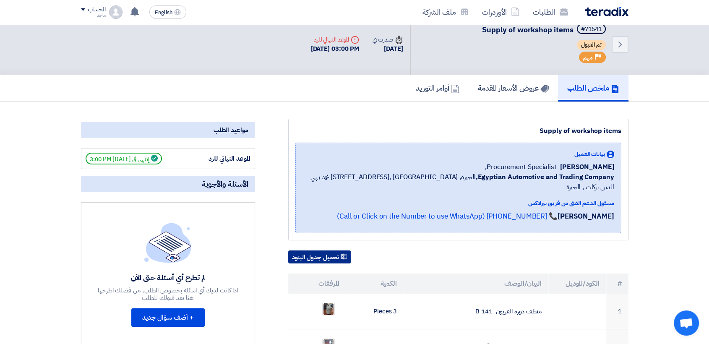
scroll to position [3, 0]
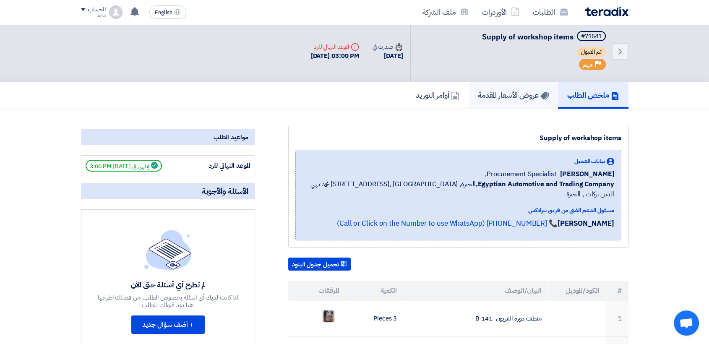
click at [504, 105] on link "عروض الأسعار المقدمة" at bounding box center [512, 95] width 89 height 27
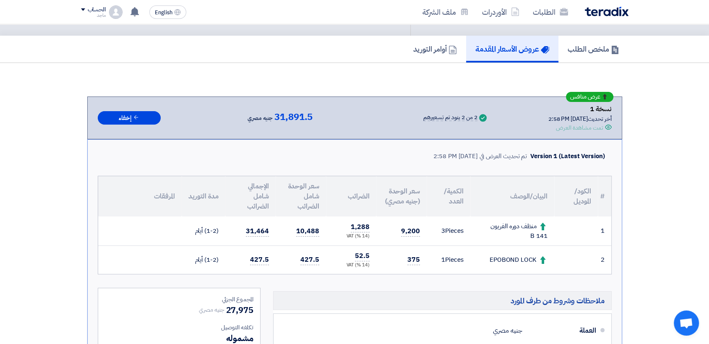
scroll to position [49, 0]
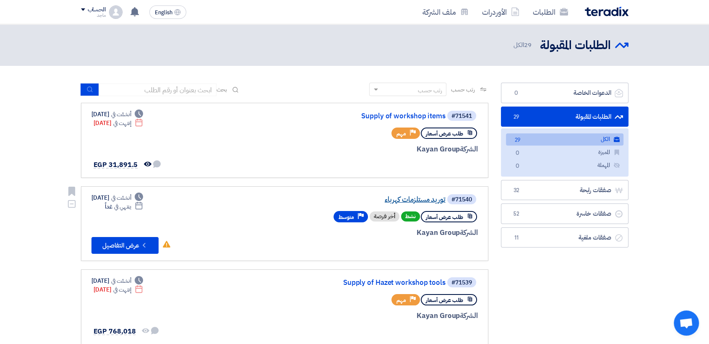
click at [391, 199] on link "توريد مستلزمات كهرباء" at bounding box center [362, 200] width 168 height 8
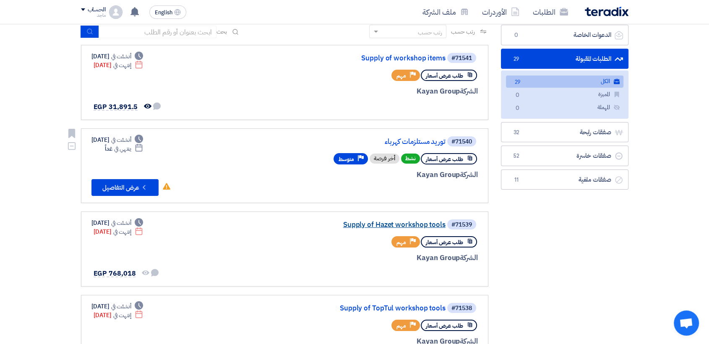
scroll to position [58, 0]
click at [382, 222] on link "Supply of Hazet workshop tools" at bounding box center [362, 225] width 168 height 8
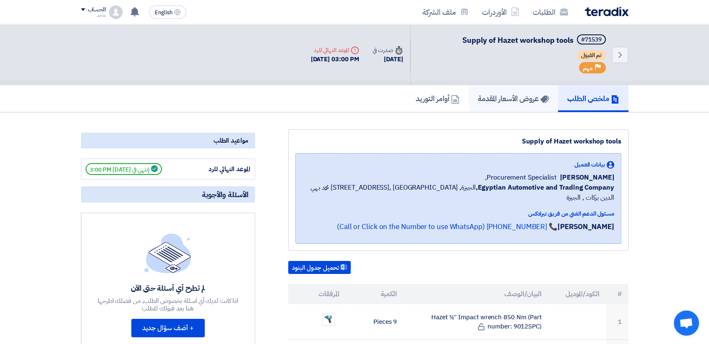
click at [498, 100] on h5 "عروض الأسعار المقدمة" at bounding box center [513, 98] width 71 height 10
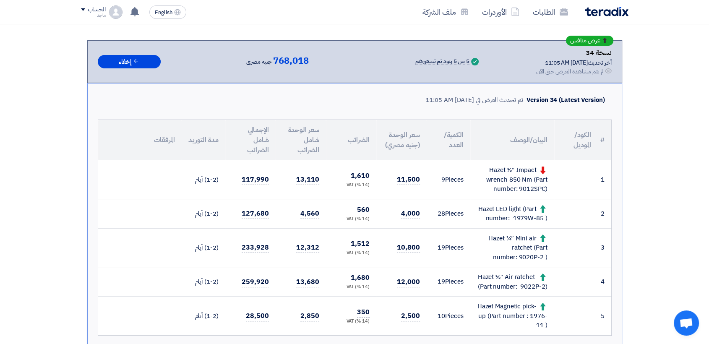
scroll to position [131, 0]
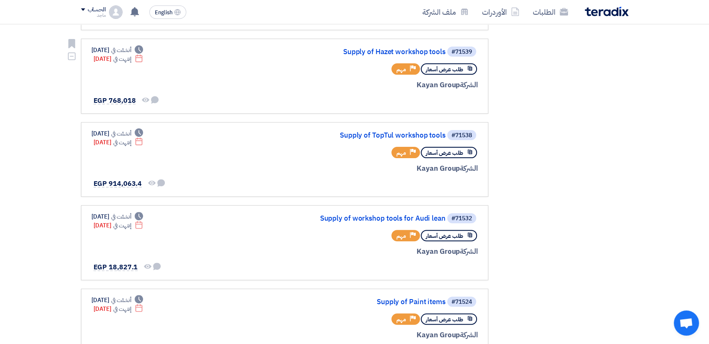
scroll to position [239, 0]
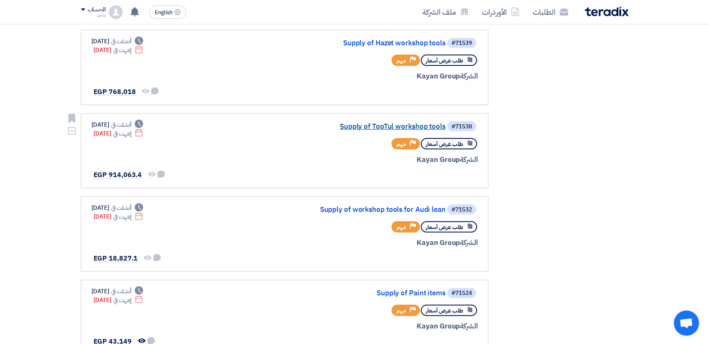
click at [362, 125] on link "Supply of TopTul workshop tools" at bounding box center [362, 127] width 168 height 8
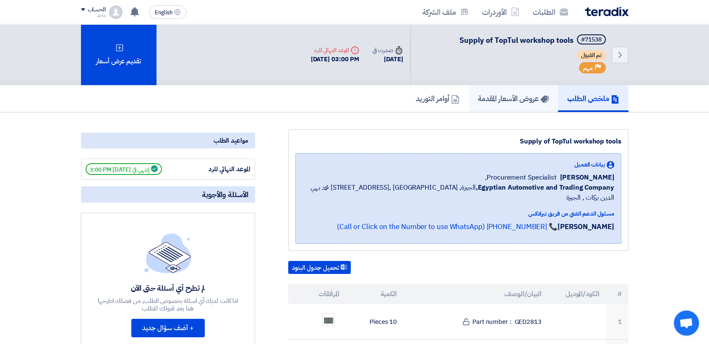
click at [486, 97] on h5 "عروض الأسعار المقدمة" at bounding box center [513, 98] width 71 height 10
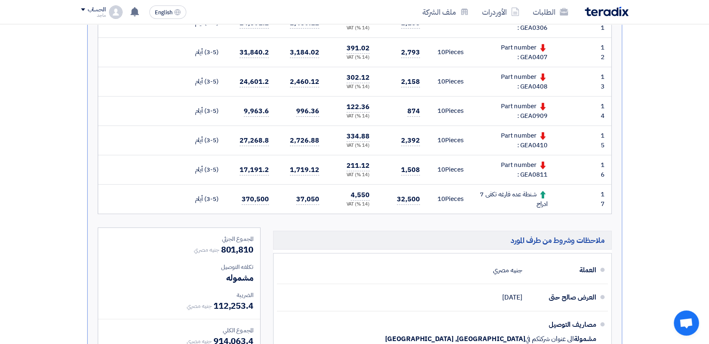
scroll to position [590, 0]
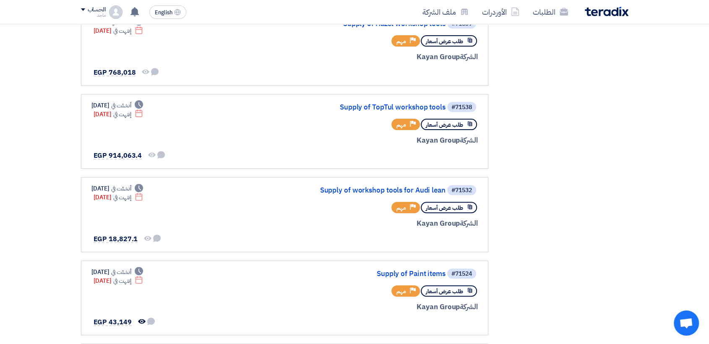
scroll to position [307, 0]
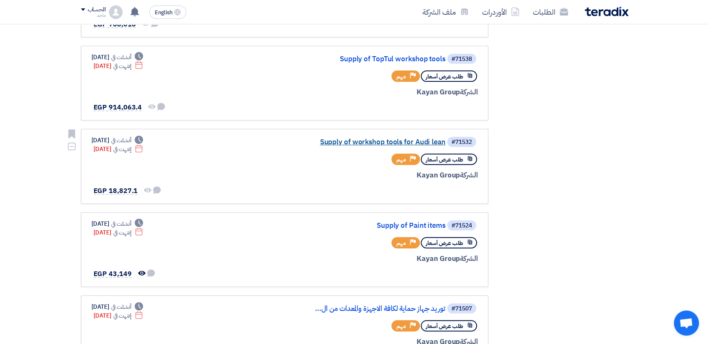
click at [353, 142] on link "Supply of workshop tools for Audi lean" at bounding box center [362, 142] width 168 height 8
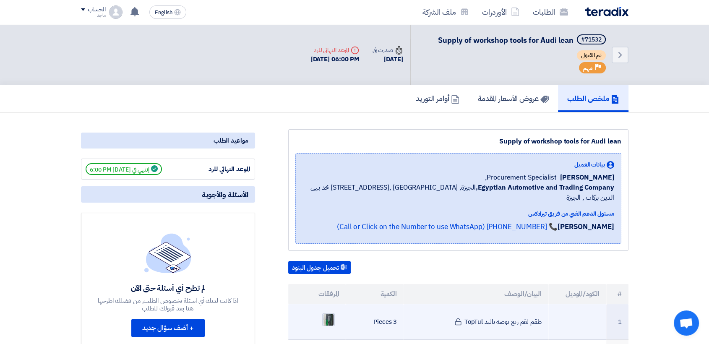
click at [329, 312] on img at bounding box center [328, 319] width 12 height 15
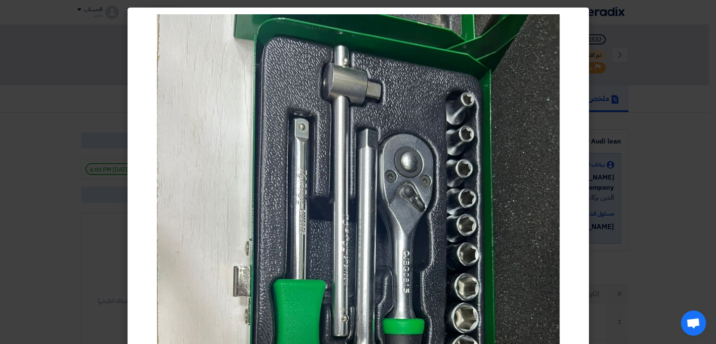
drag, startPoint x: 715, startPoint y: 148, endPoint x: 626, endPoint y: 107, distance: 97.7
click at [626, 107] on modal-container at bounding box center [358, 172] width 716 height 344
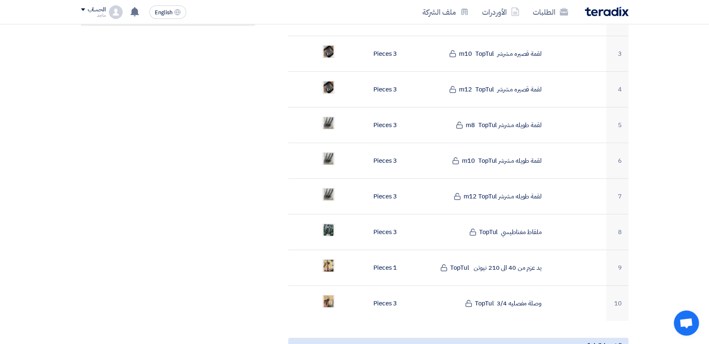
scroll to position [356, 0]
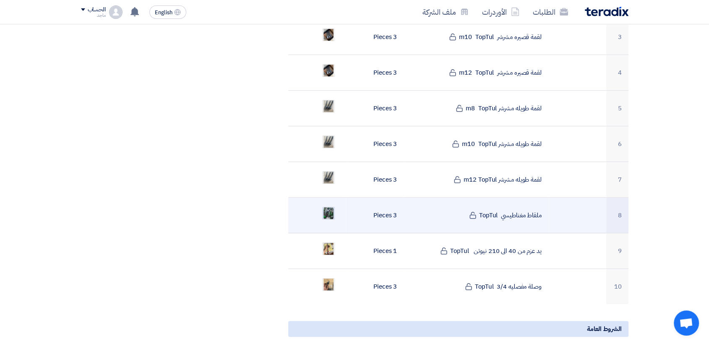
click at [332, 205] on img at bounding box center [328, 212] width 12 height 15
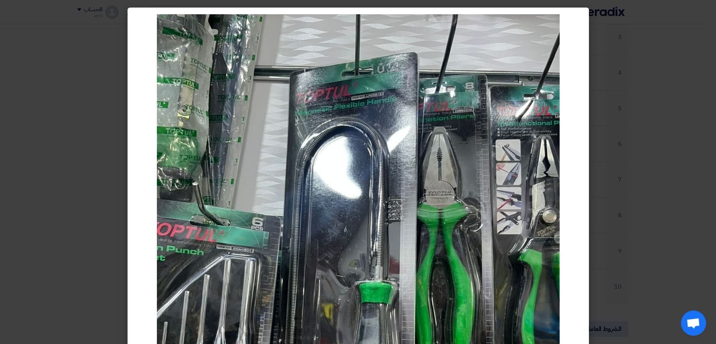
click at [715, 111] on modal-container at bounding box center [358, 172] width 716 height 344
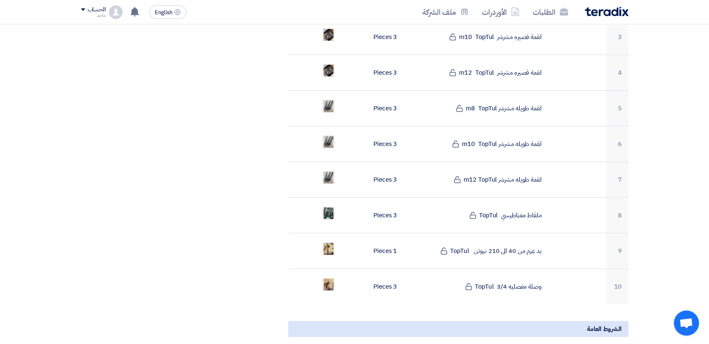
scroll to position [0, 0]
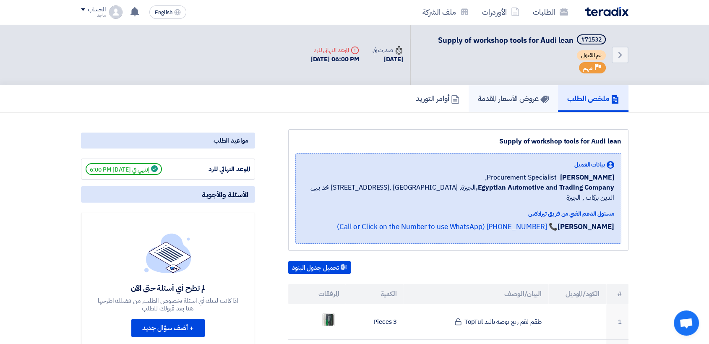
click at [484, 105] on link "عروض الأسعار المقدمة" at bounding box center [512, 98] width 89 height 27
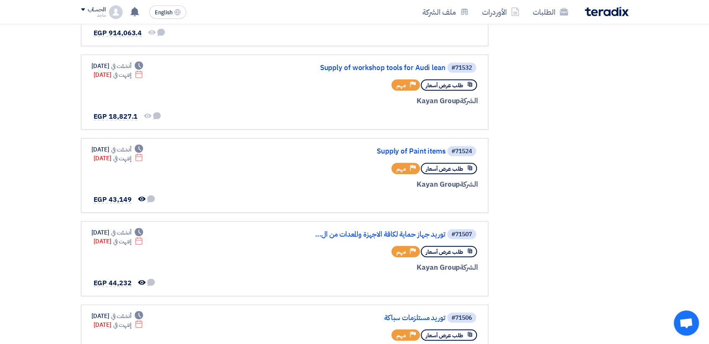
scroll to position [382, 0]
click at [404, 147] on link "Supply of Paint items" at bounding box center [362, 151] width 168 height 8
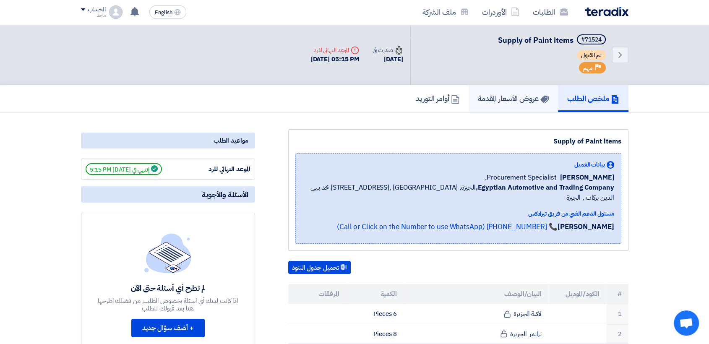
click at [478, 93] on h5 "عروض الأسعار المقدمة" at bounding box center [513, 98] width 71 height 10
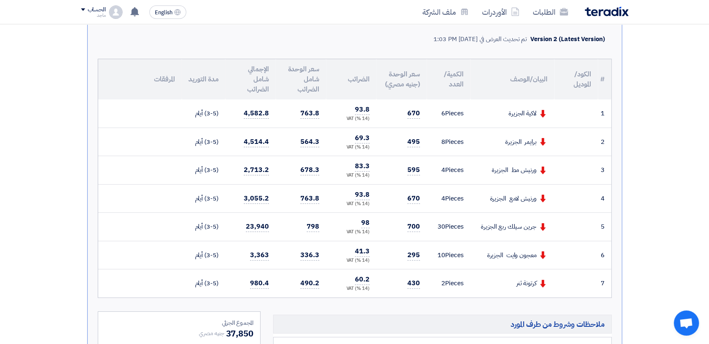
scroll to position [163, 0]
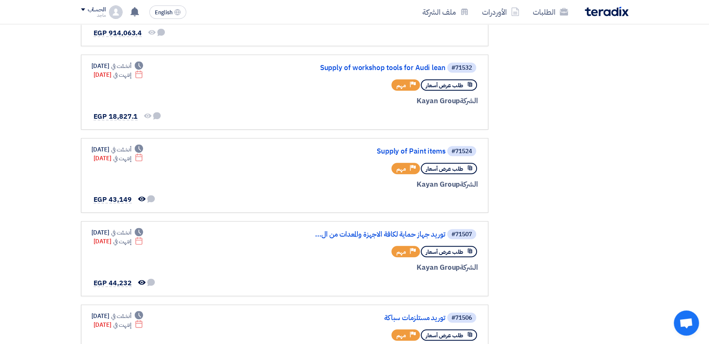
scroll to position [400, 0]
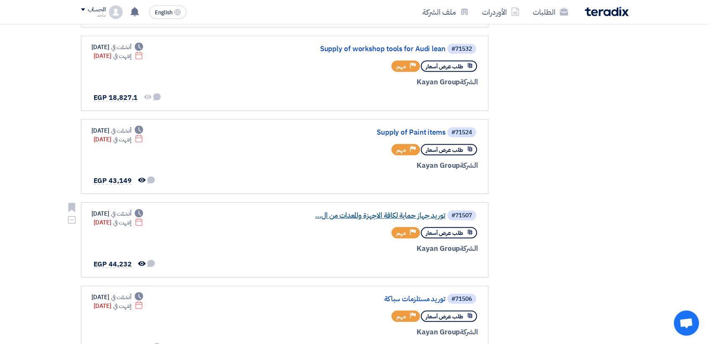
click at [327, 213] on link "توريد جهاز حماية لكافة الاجهزة والمعدات من ال..." at bounding box center [362, 216] width 168 height 8
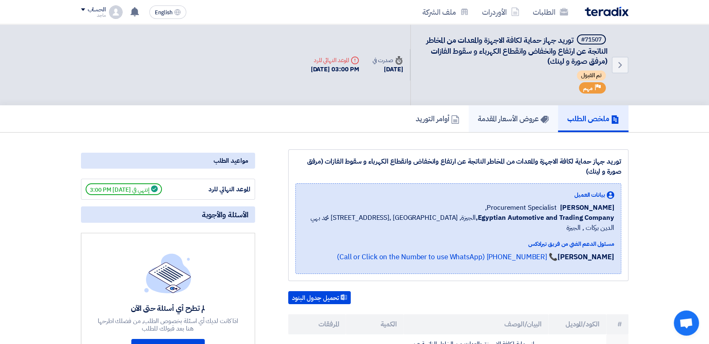
click at [468, 121] on link "عروض الأسعار المقدمة" at bounding box center [512, 118] width 89 height 27
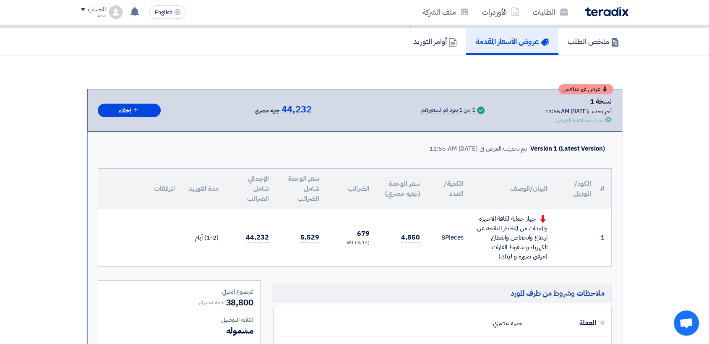
scroll to position [99, 0]
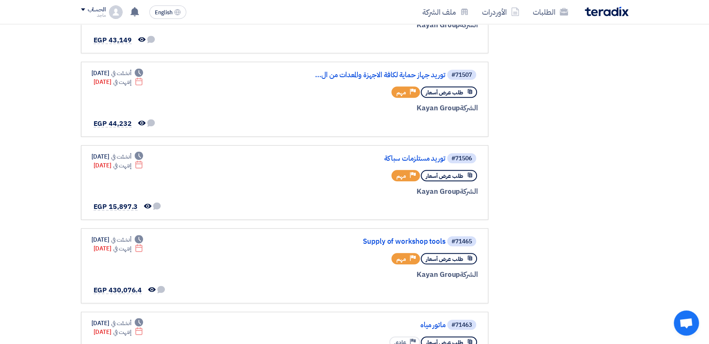
scroll to position [542, 0]
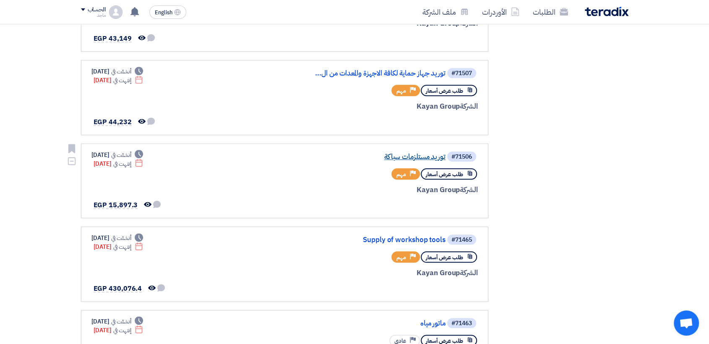
click at [395, 157] on link "توريد مستلزمات سباكة" at bounding box center [362, 157] width 168 height 8
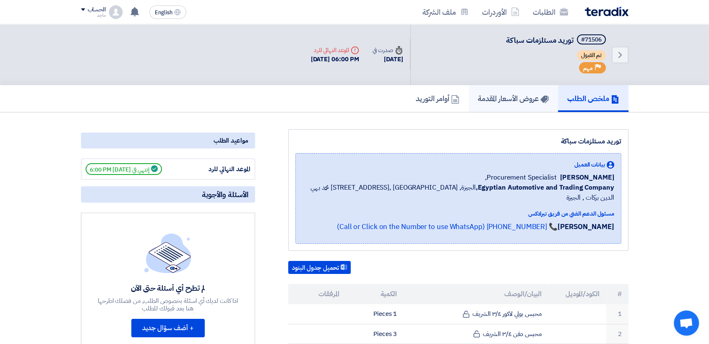
click at [478, 108] on link "عروض الأسعار المقدمة" at bounding box center [512, 98] width 89 height 27
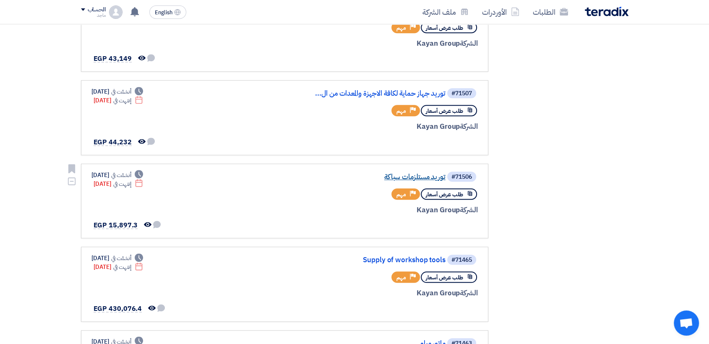
scroll to position [522, 0]
click at [397, 259] on link "Supply of workshop tools" at bounding box center [362, 261] width 168 height 8
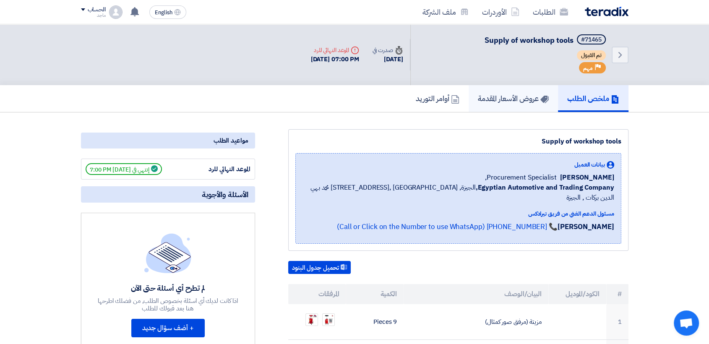
click at [490, 102] on h5 "عروض الأسعار المقدمة" at bounding box center [513, 98] width 71 height 10
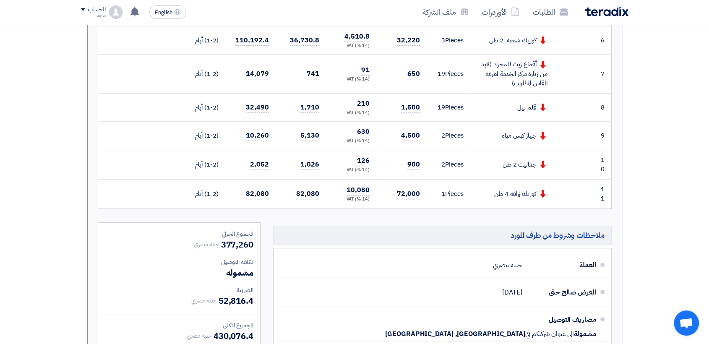
scroll to position [439, 0]
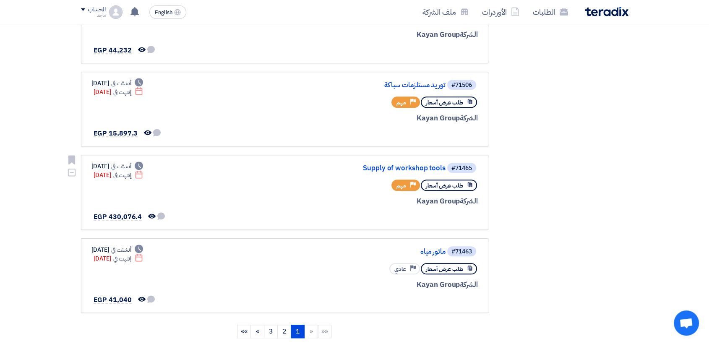
scroll to position [617, 0]
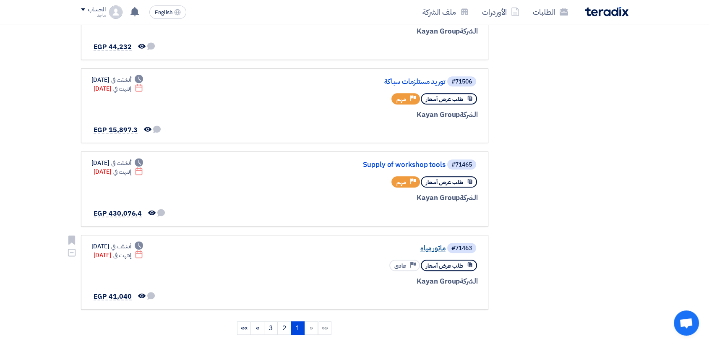
click at [424, 244] on link "ماتور مياه" at bounding box center [362, 248] width 168 height 8
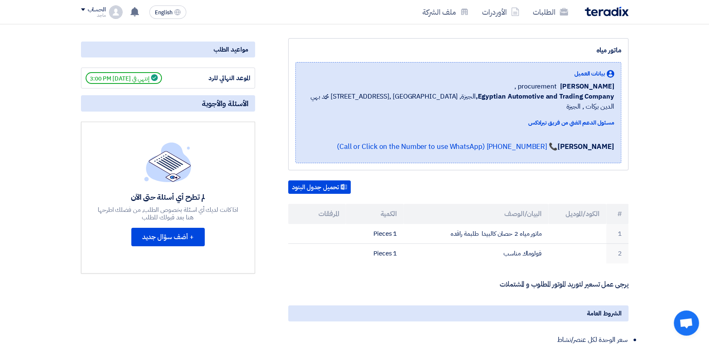
scroll to position [97, 0]
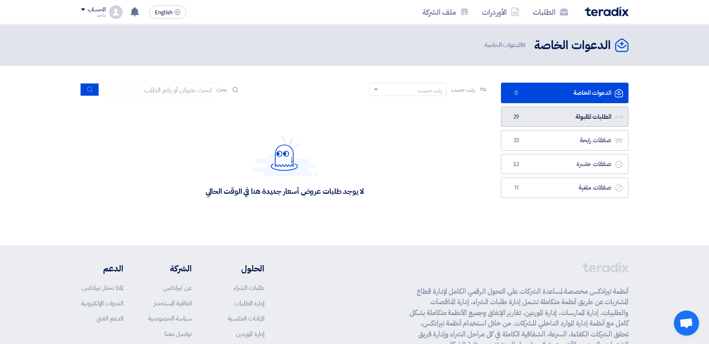
click at [567, 117] on link "الطلبات المقبولة الطلبات المقبولة 29" at bounding box center [564, 116] width 127 height 21
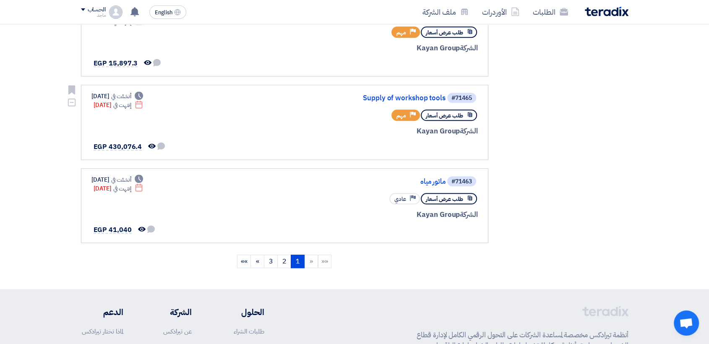
scroll to position [650, 0]
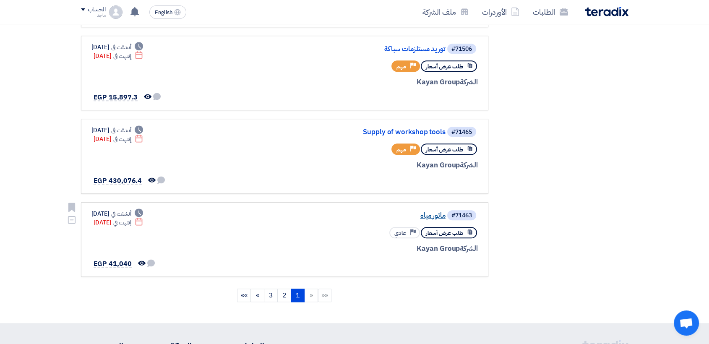
click at [413, 212] on link "ماتور مياه" at bounding box center [362, 216] width 168 height 8
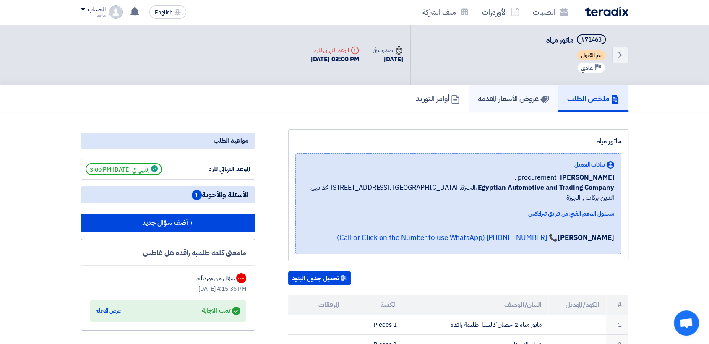
click at [510, 93] on link "عروض الأسعار المقدمة" at bounding box center [512, 98] width 89 height 27
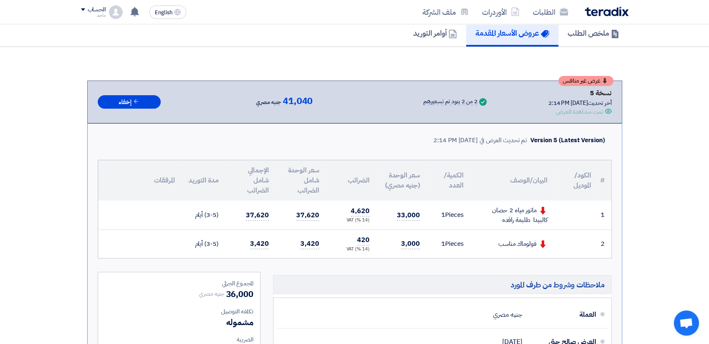
scroll to position [77, 0]
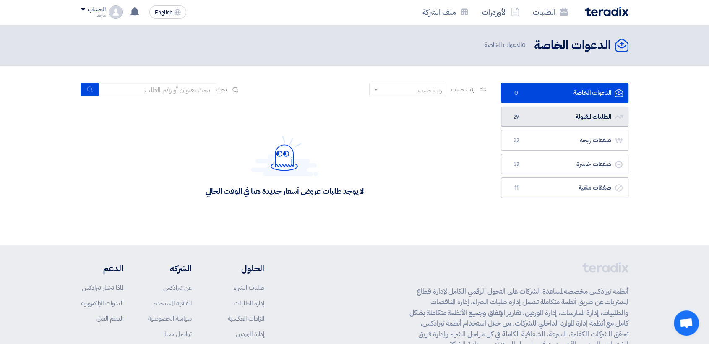
click at [535, 119] on link "الطلبات المقبولة الطلبات المقبولة 29" at bounding box center [564, 116] width 127 height 21
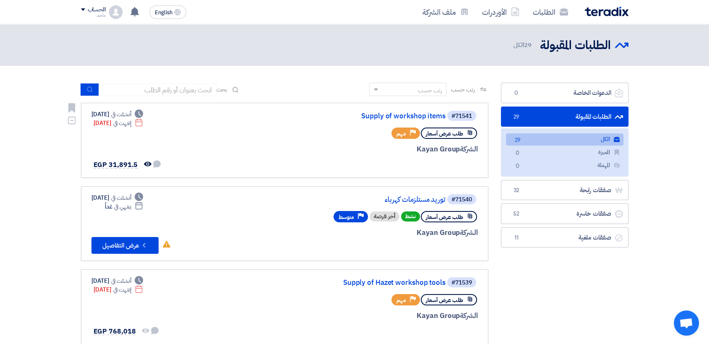
click at [295, 124] on div "#71541 Supply of workshop items طلب عرض أسعار Priority مهم الشركة Kayan Group" at bounding box center [377, 140] width 202 height 61
click at [422, 117] on link "Supply of workshop items" at bounding box center [362, 116] width 168 height 8
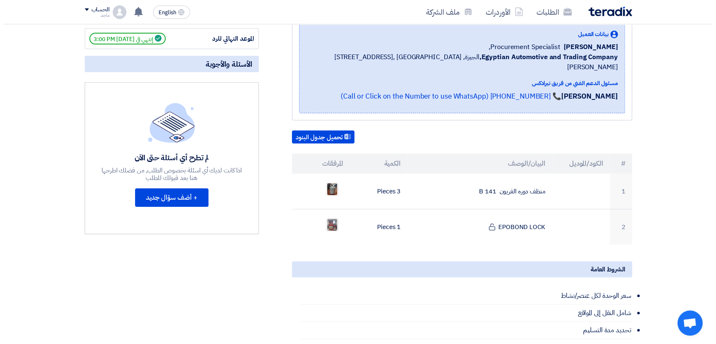
scroll to position [123, 0]
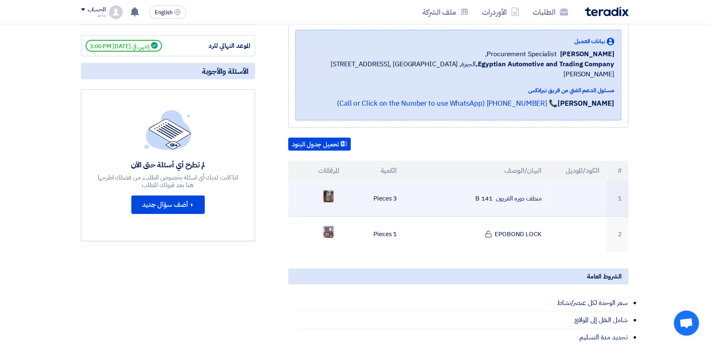
click at [321, 187] on ul at bounding box center [317, 196] width 44 height 21
click at [326, 189] on img at bounding box center [328, 196] width 12 height 15
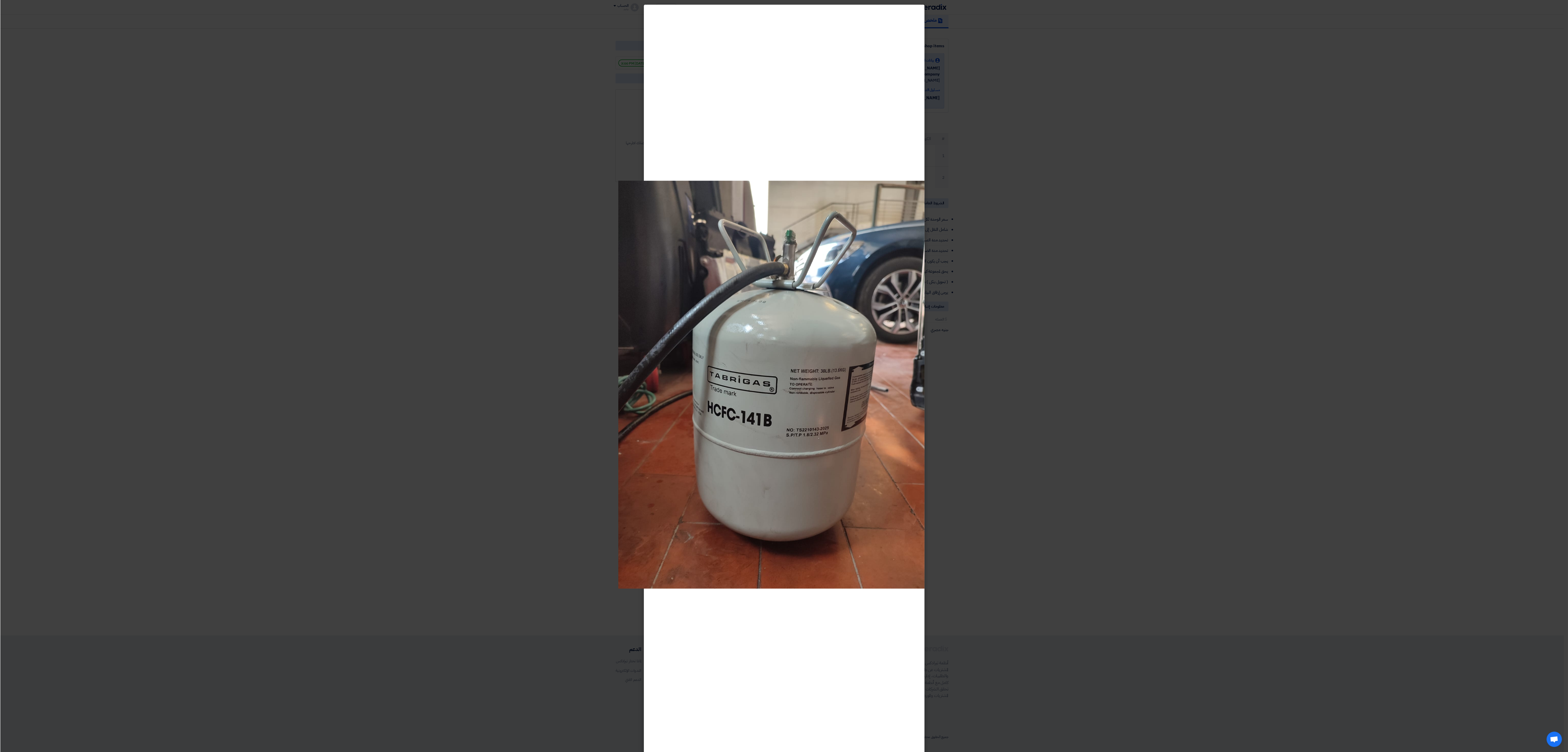
scroll to position [53, 0]
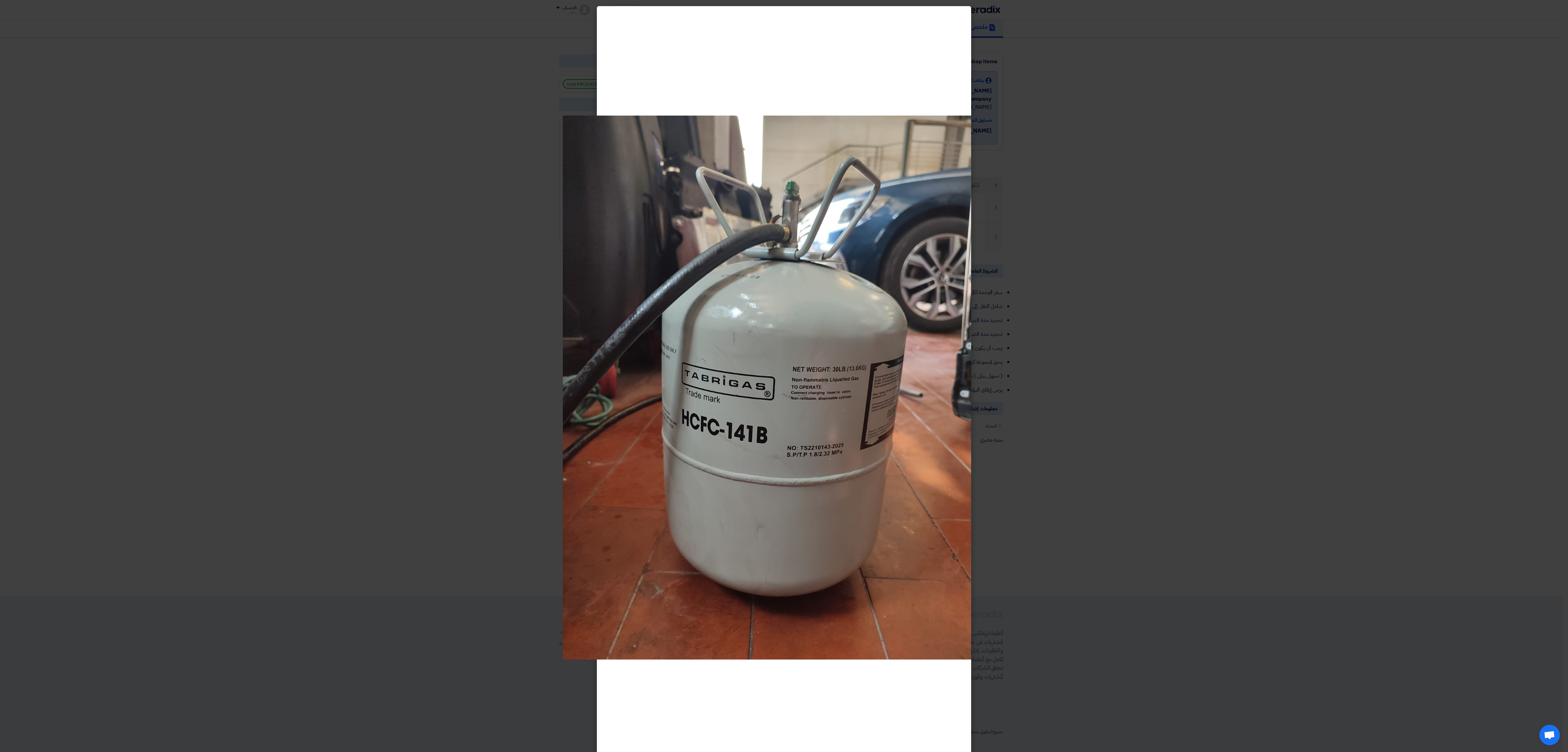
click at [580, 278] on modal-container at bounding box center [784, 376] width 1568 height 752
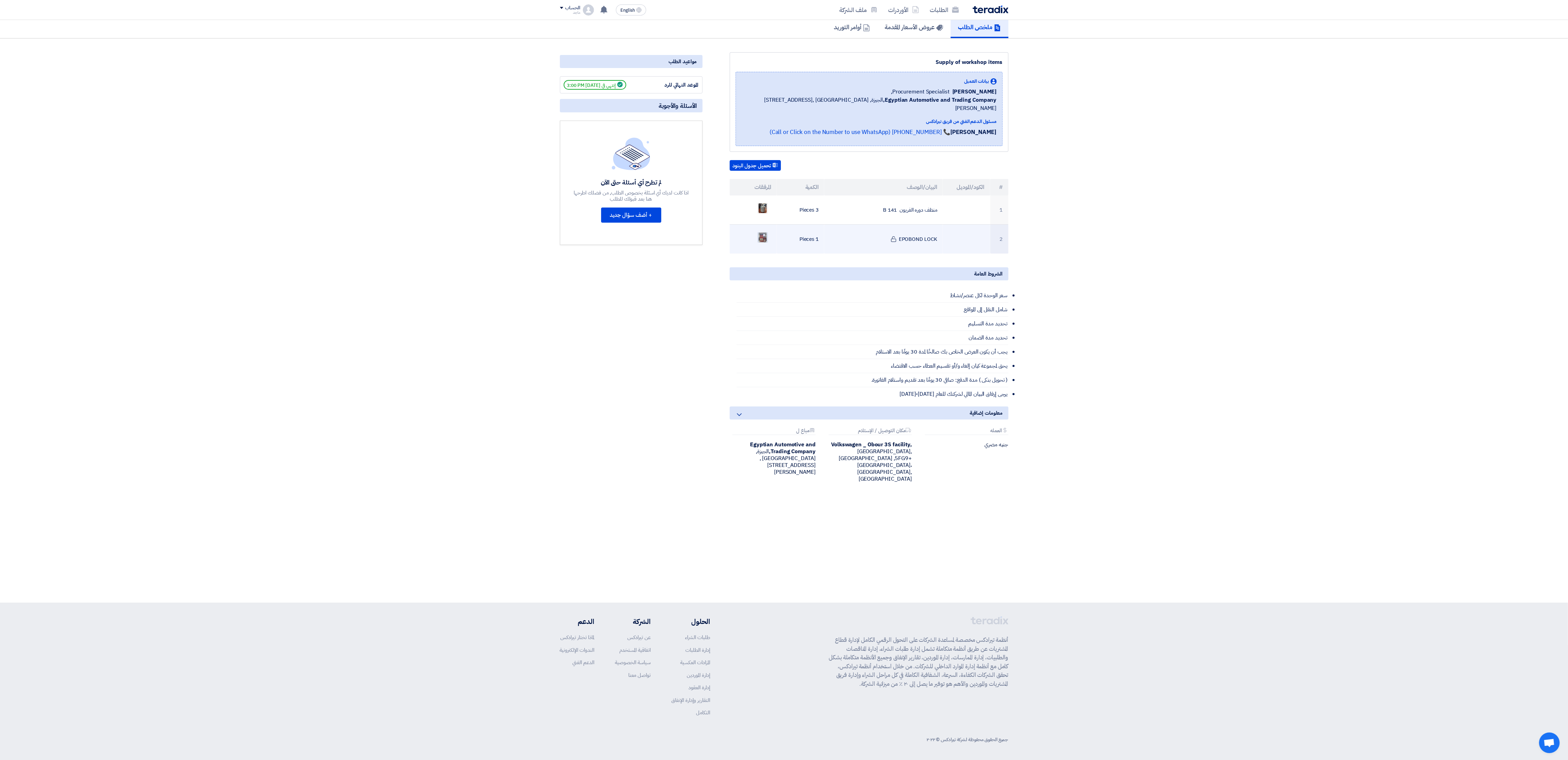
click at [586, 234] on img at bounding box center [762, 237] width 10 height 12
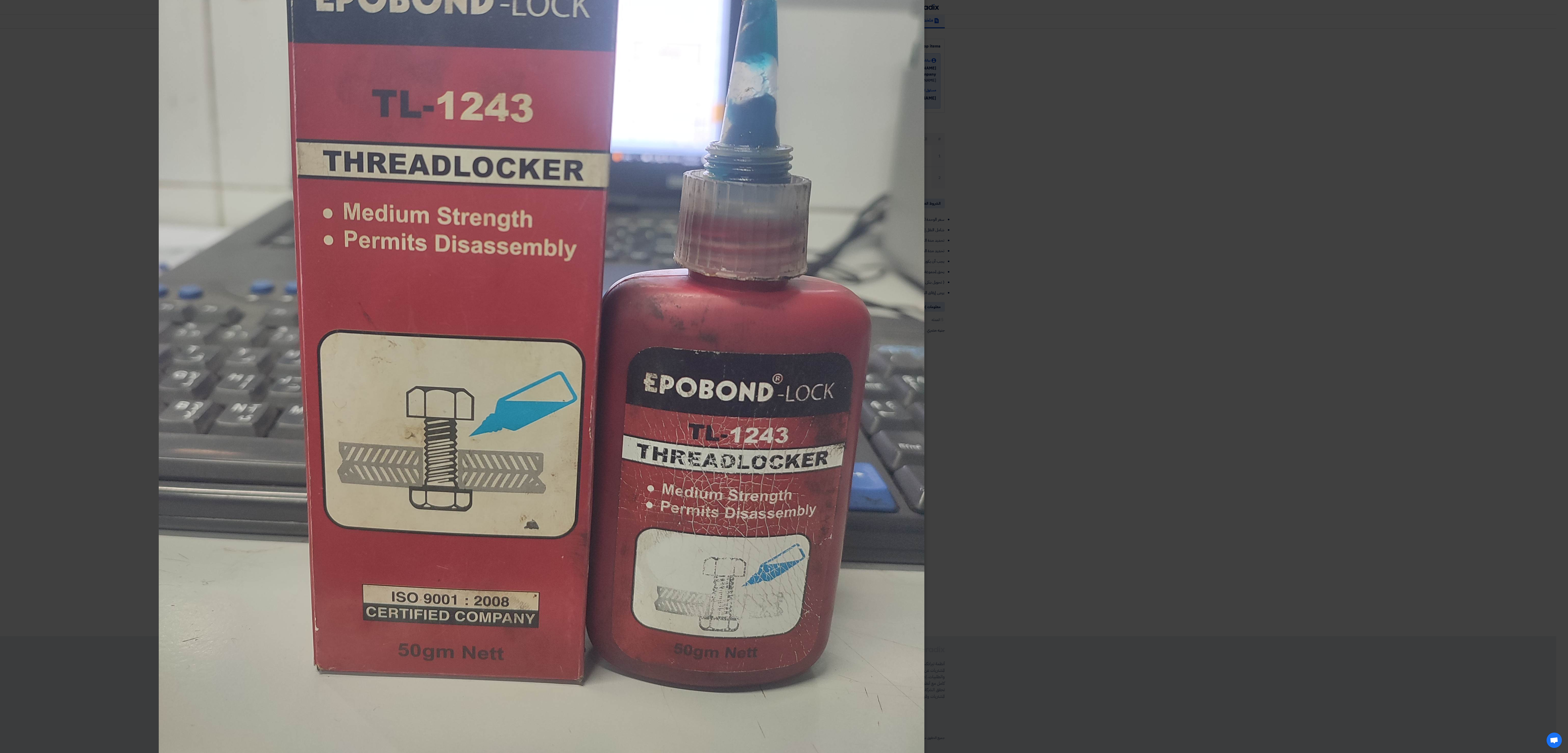
click at [435, 209] on img at bounding box center [542, 255] width 766 height 1021
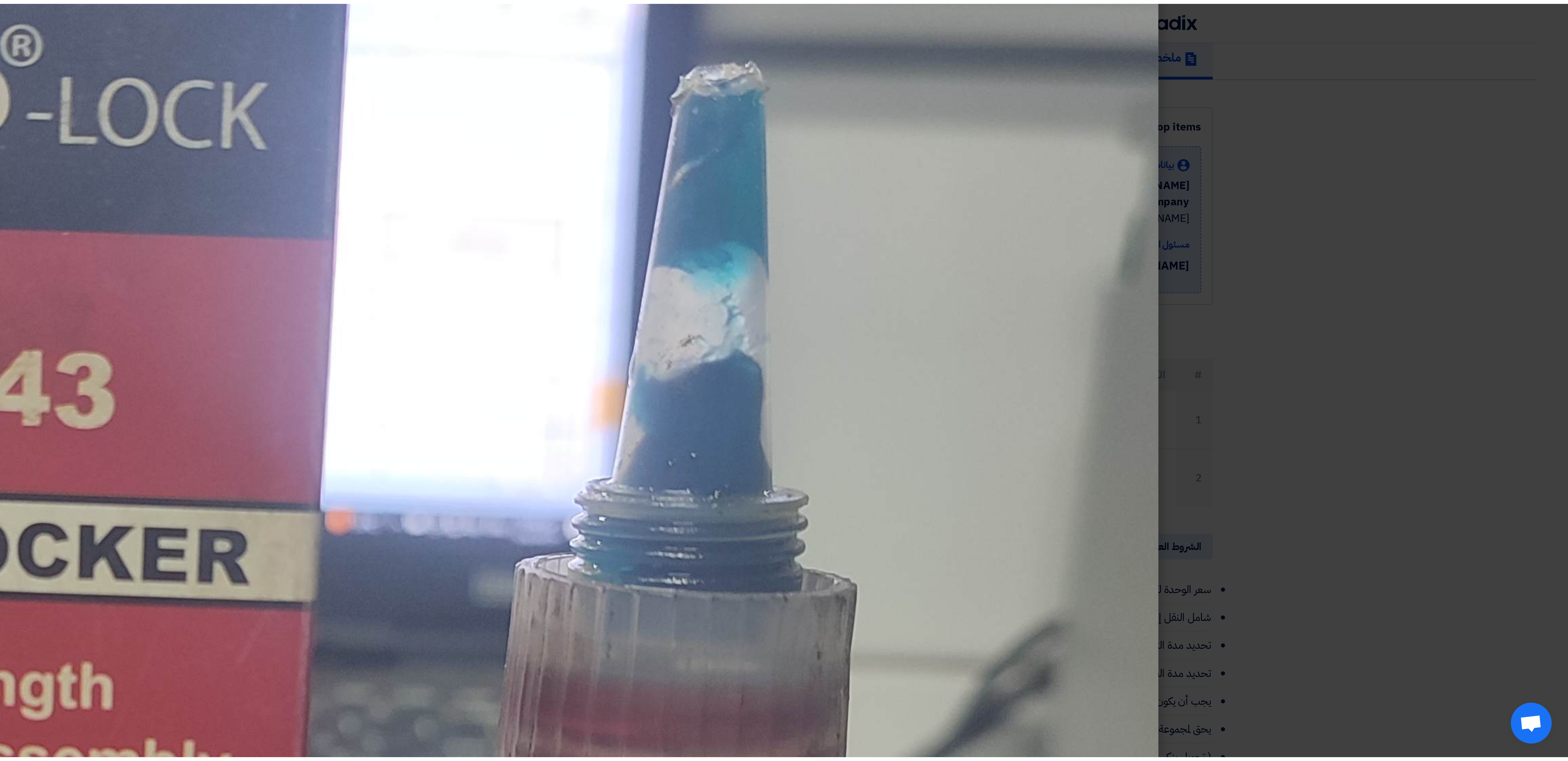
scroll to position [229, 0]
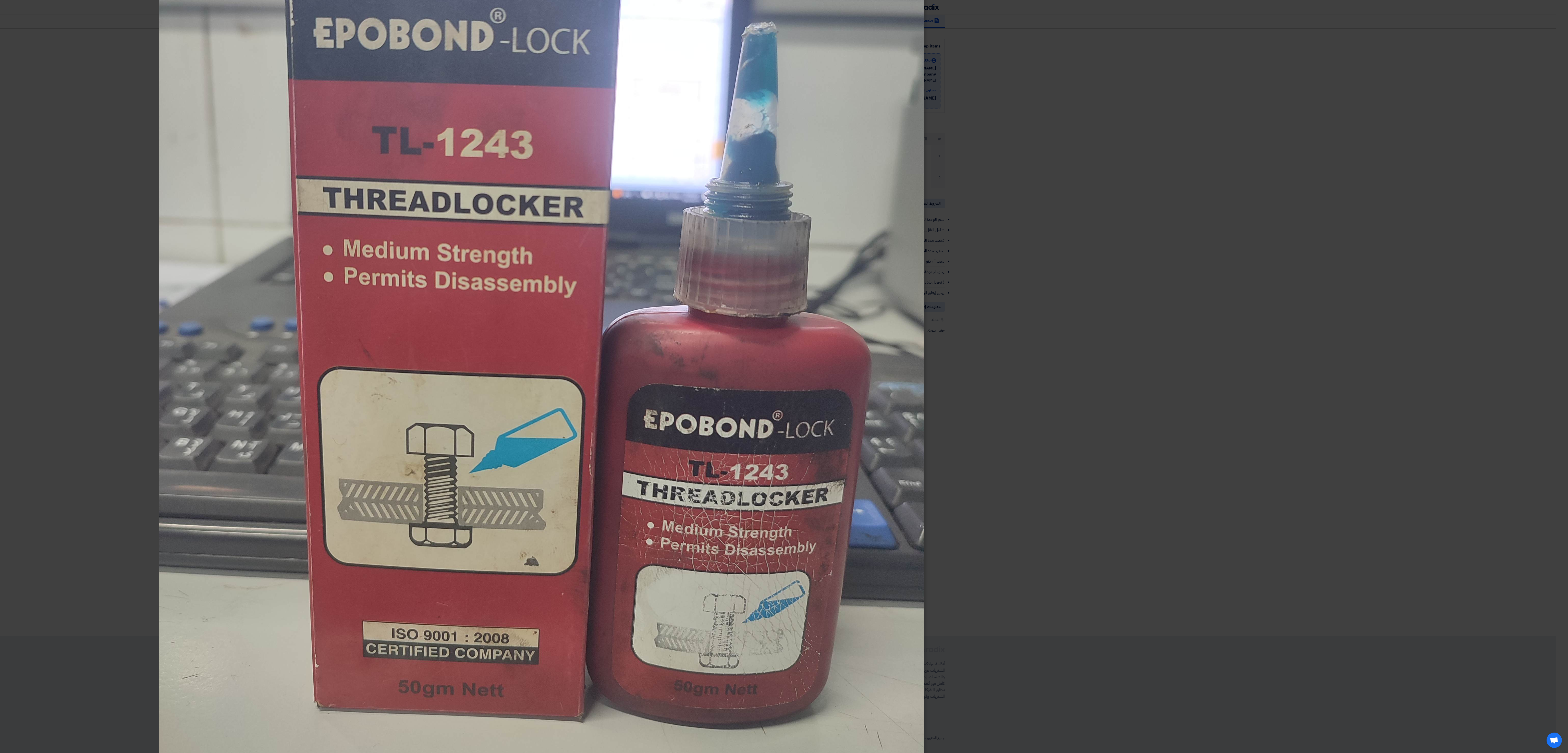
drag, startPoint x: 855, startPoint y: 192, endPoint x: 1140, endPoint y: 256, distance: 292.1
click at [435, 209] on modal-container at bounding box center [784, 376] width 1568 height 753
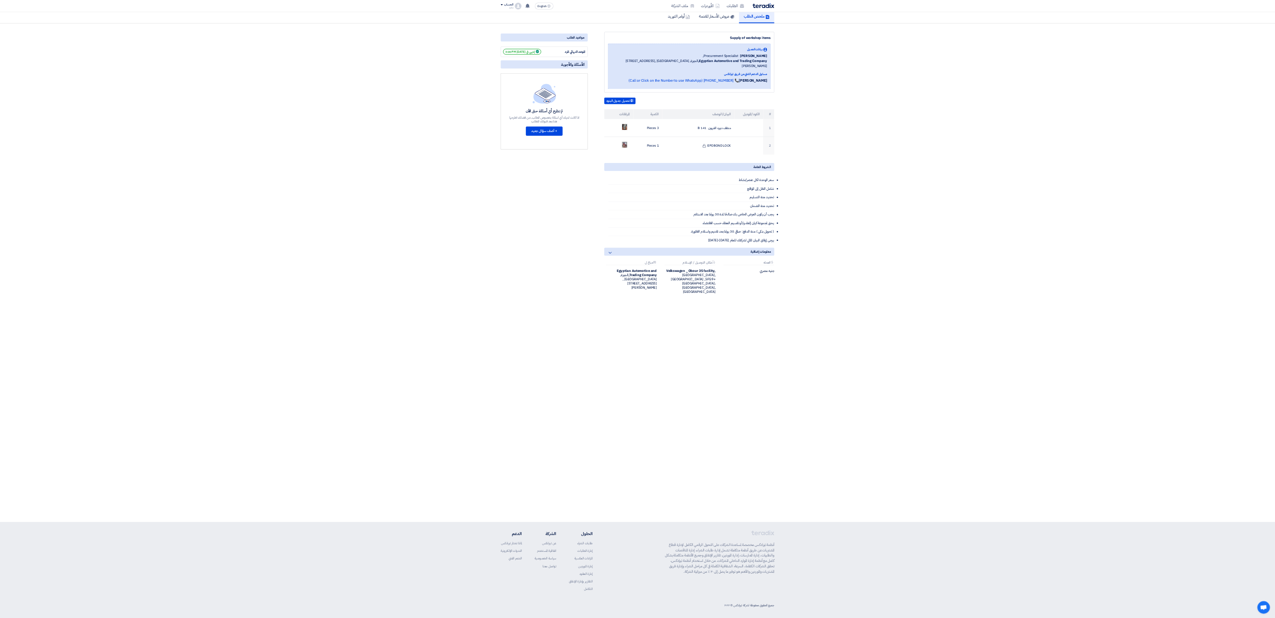
scroll to position [65, 0]
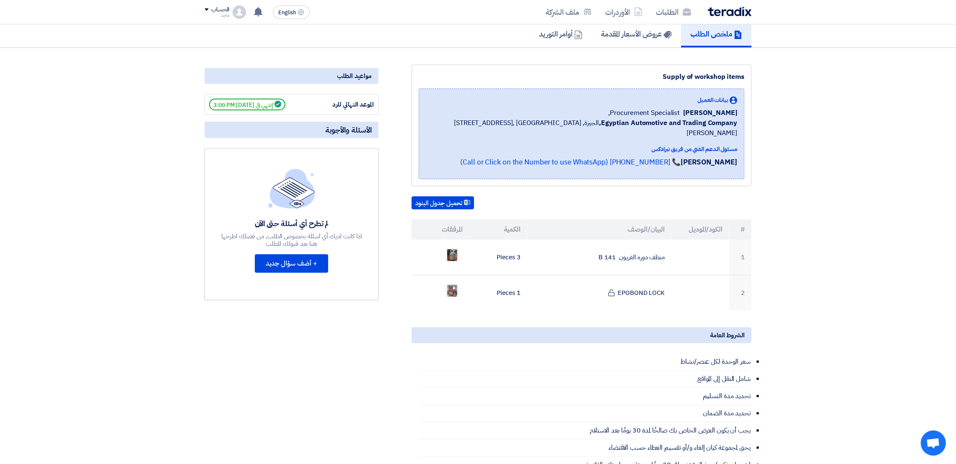
drag, startPoint x: 743, startPoint y: 141, endPoint x: 555, endPoint y: 106, distance: 191.1
click at [557, 108] on div "Fady Mahmoud Procurement Specialist," at bounding box center [582, 113] width 312 height 10
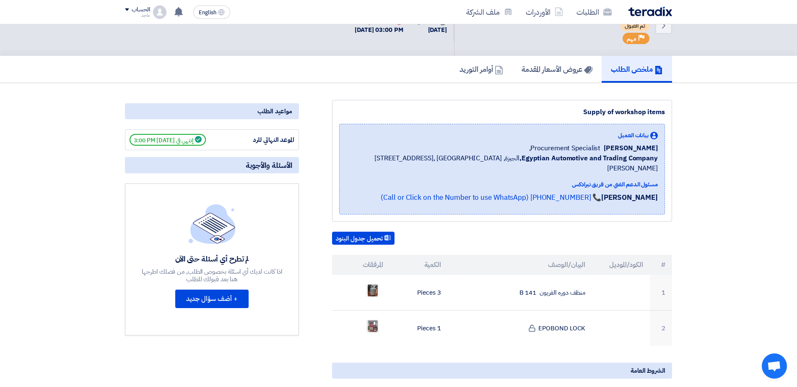
scroll to position [29, 0]
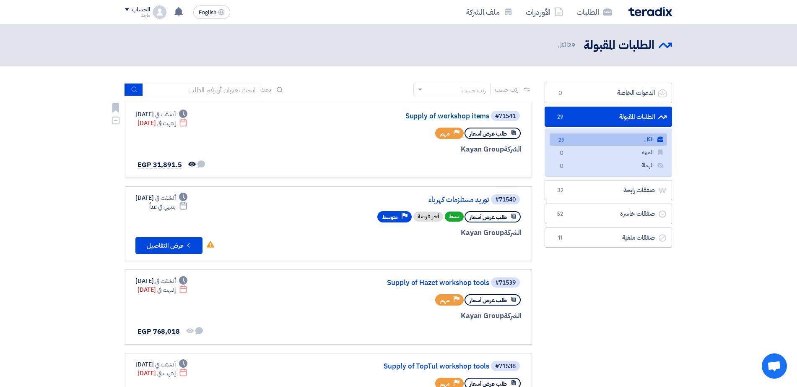
click at [473, 112] on link "Supply of workshop items" at bounding box center [406, 116] width 168 height 8
click at [452, 197] on link "توريد مستلزمات كهرباء" at bounding box center [406, 200] width 168 height 8
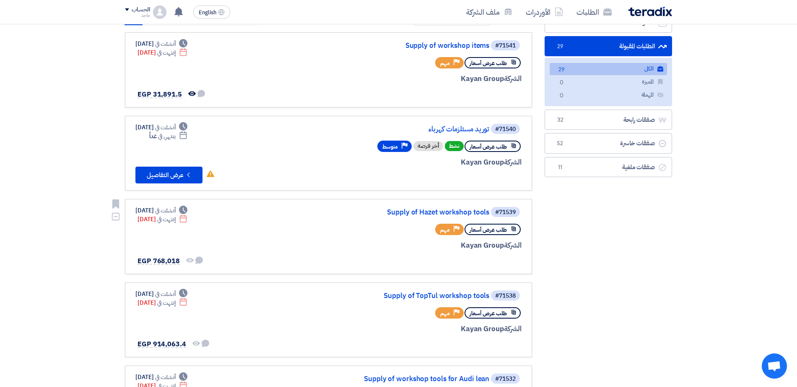
scroll to position [83, 0]
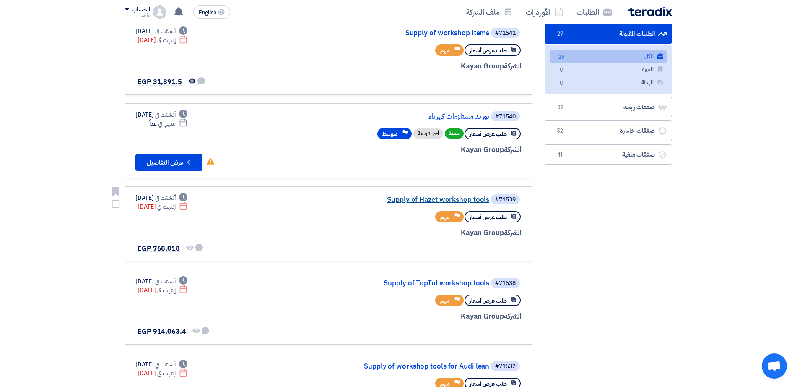
click at [382, 196] on link "Supply of Hazet workshop tools" at bounding box center [406, 200] width 168 height 8
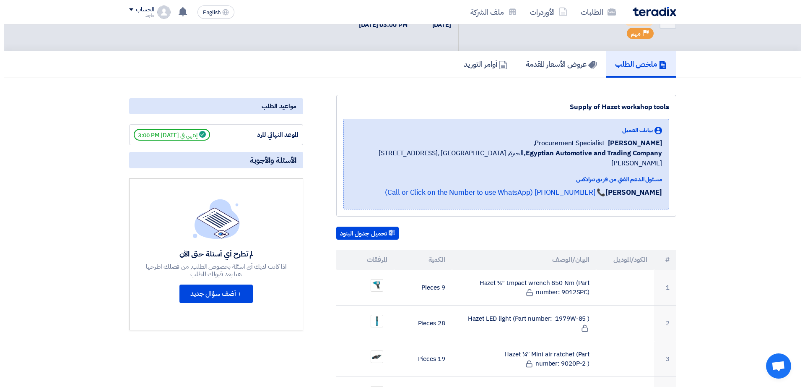
scroll to position [41, 0]
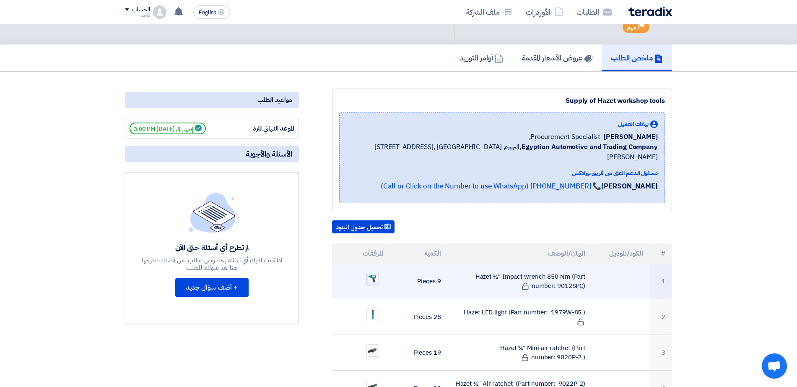
click at [368, 273] on div at bounding box center [372, 279] width 13 height 13
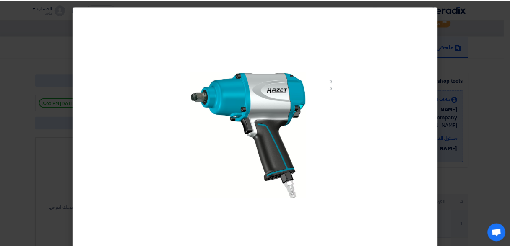
scroll to position [40, 0]
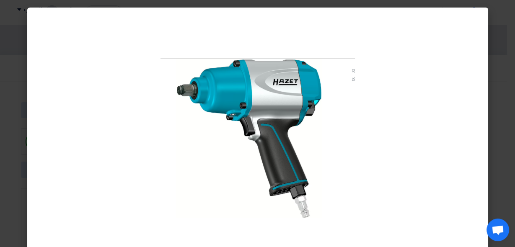
click at [280, 159] on img at bounding box center [258, 138] width 195 height 160
click at [500, 99] on modal-container at bounding box center [257, 123] width 515 height 247
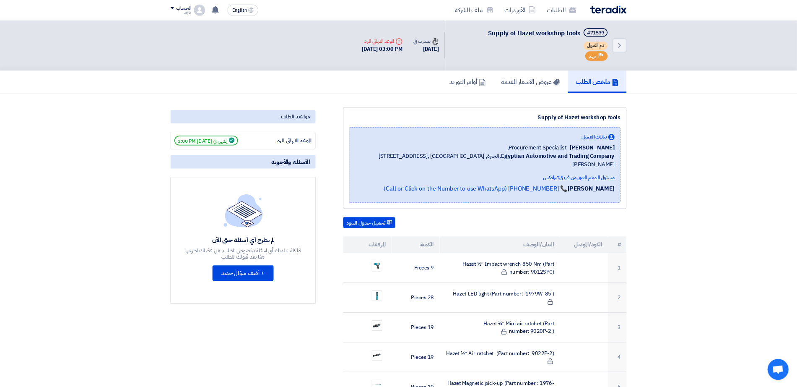
scroll to position [0, 0]
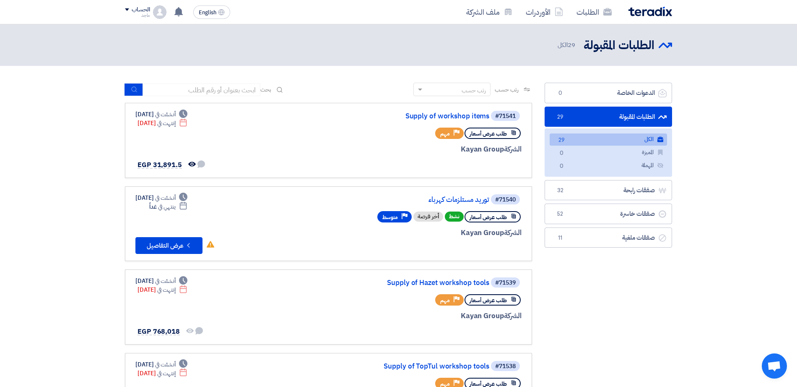
drag, startPoint x: 400, startPoint y: 159, endPoint x: 439, endPoint y: 314, distance: 159.9
click at [433, 281] on link "Supply of Hazet workshop tools" at bounding box center [406, 283] width 168 height 8
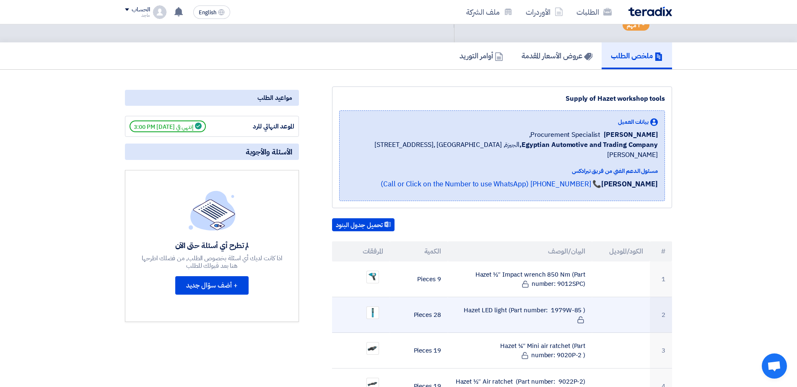
scroll to position [51, 0]
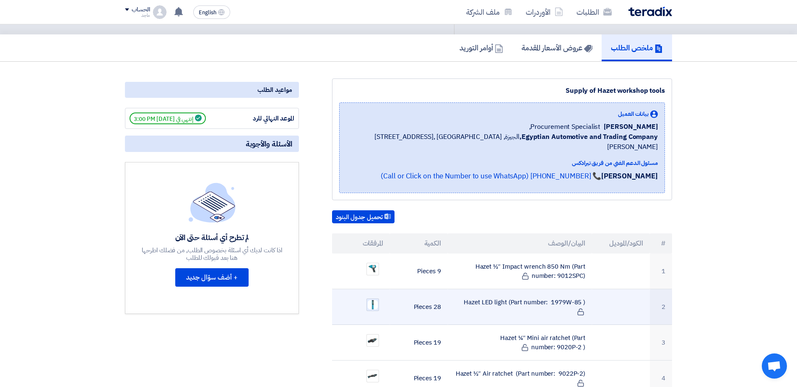
click at [373, 299] on img at bounding box center [373, 304] width 12 height 11
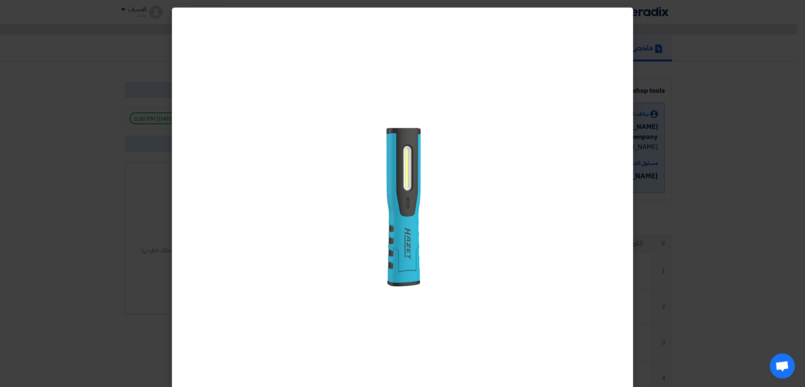
click at [715, 174] on modal-container at bounding box center [402, 193] width 805 height 387
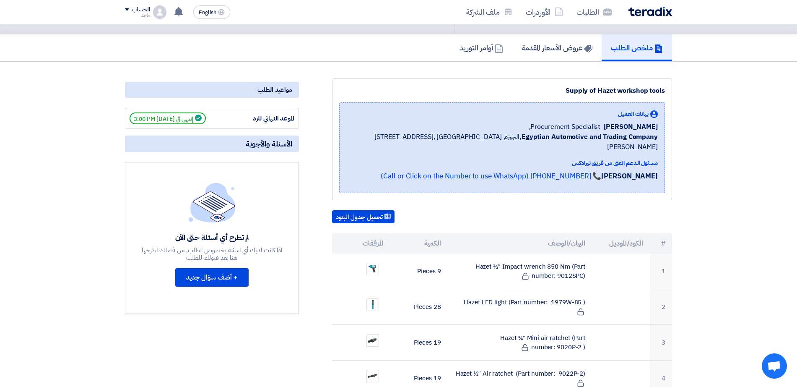
click at [448, 239] on th "البيان/الوصف" at bounding box center [520, 243] width 145 height 20
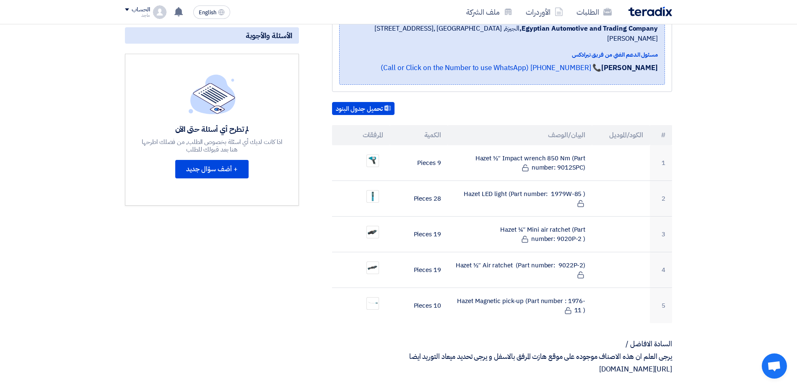
scroll to position [177, 0]
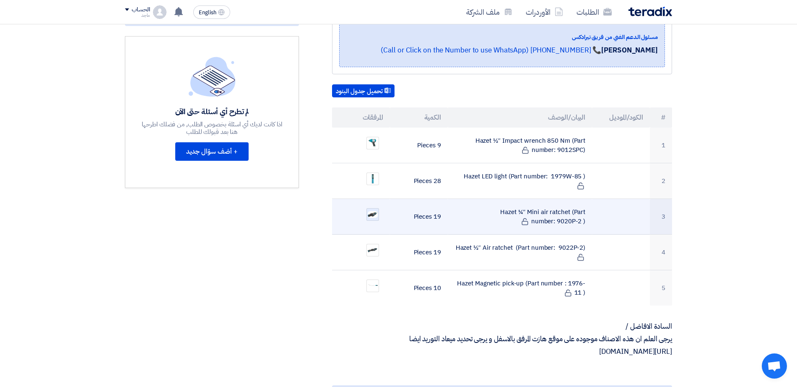
click at [371, 210] on img at bounding box center [373, 214] width 12 height 8
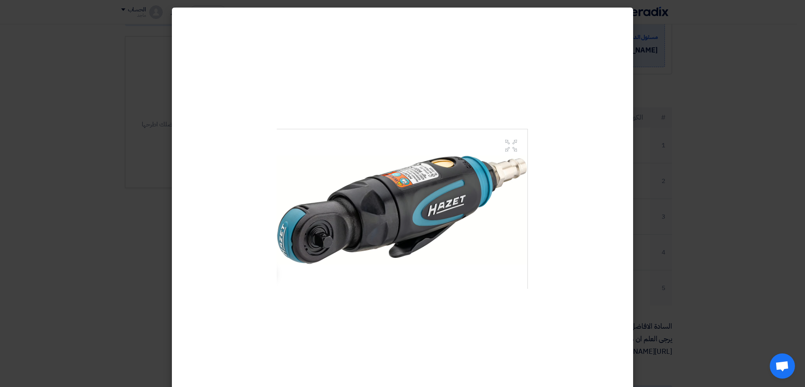
click at [715, 245] on modal-container at bounding box center [402, 193] width 805 height 387
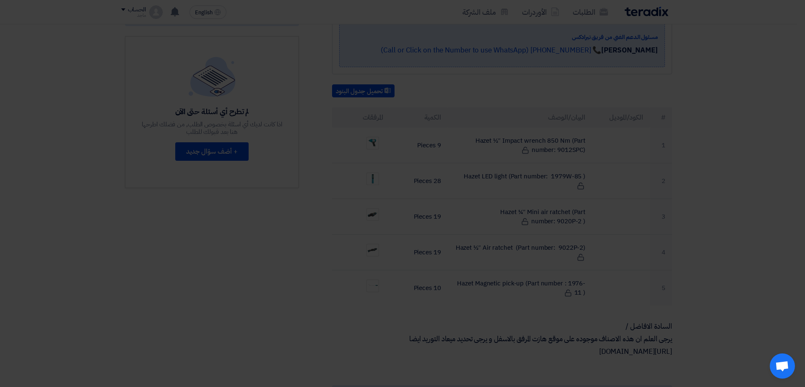
click at [715, 245] on modal-container at bounding box center [402, 193] width 805 height 387
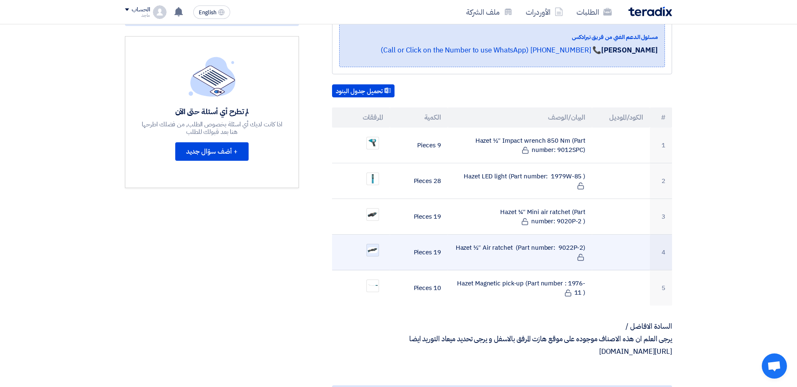
drag, startPoint x: 371, startPoint y: 246, endPoint x: 371, endPoint y: 242, distance: 4.6
click at [371, 242] on ul at bounding box center [361, 249] width 44 height 21
click at [371, 246] on img at bounding box center [373, 250] width 12 height 8
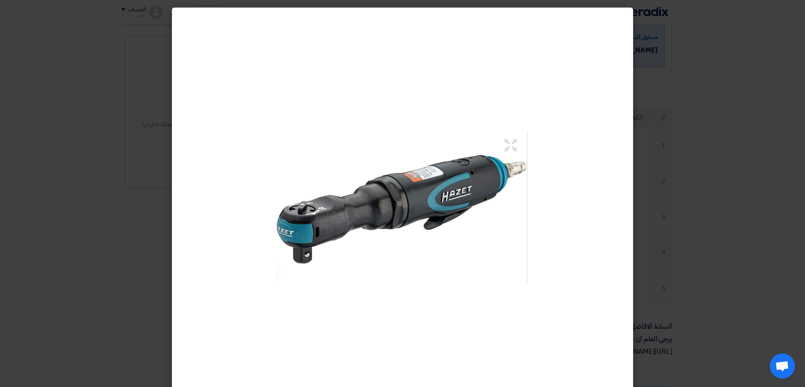
click at [715, 315] on modal-container at bounding box center [402, 193] width 805 height 387
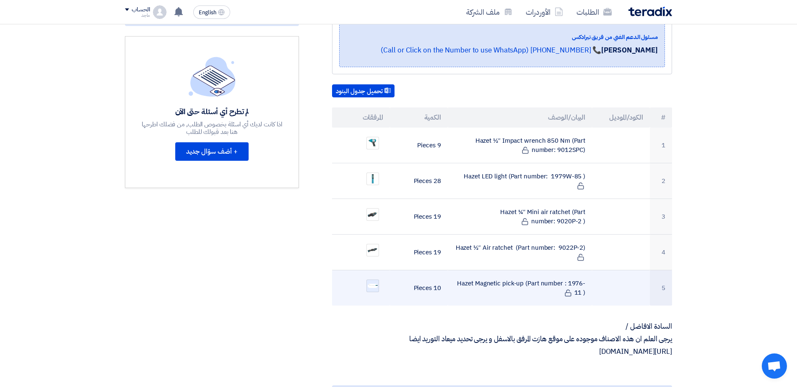
click at [376, 283] on img at bounding box center [373, 286] width 12 height 6
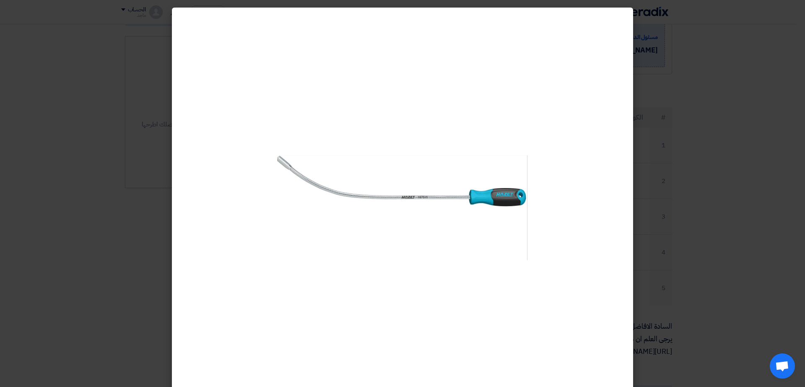
click at [700, 138] on modal-container at bounding box center [402, 193] width 805 height 387
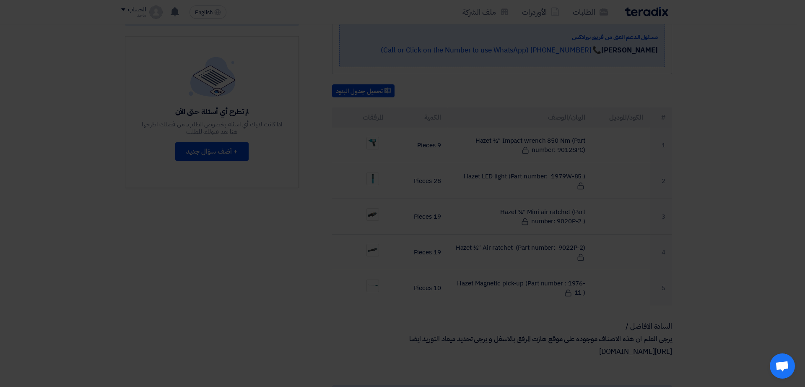
click at [700, 138] on modal-container at bounding box center [402, 193] width 805 height 387
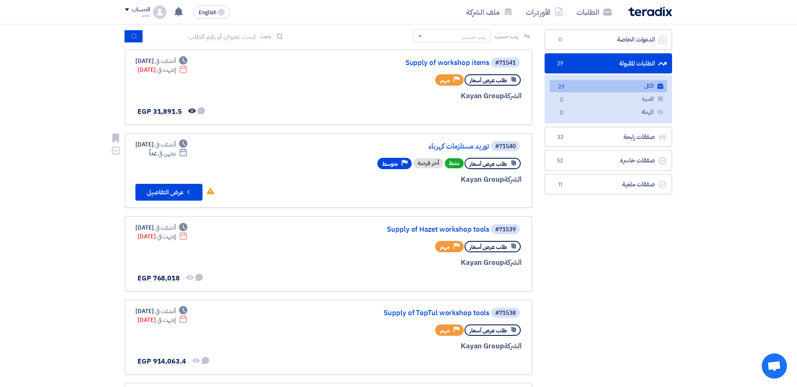
scroll to position [59, 0]
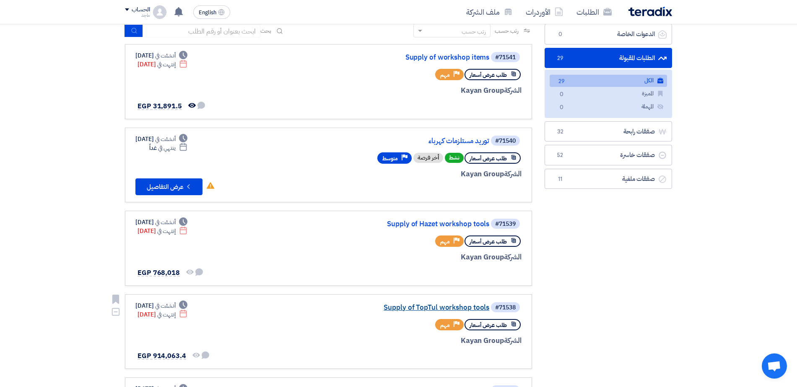
click at [403, 306] on link "Supply of TopTul workshop tools" at bounding box center [406, 308] width 168 height 8
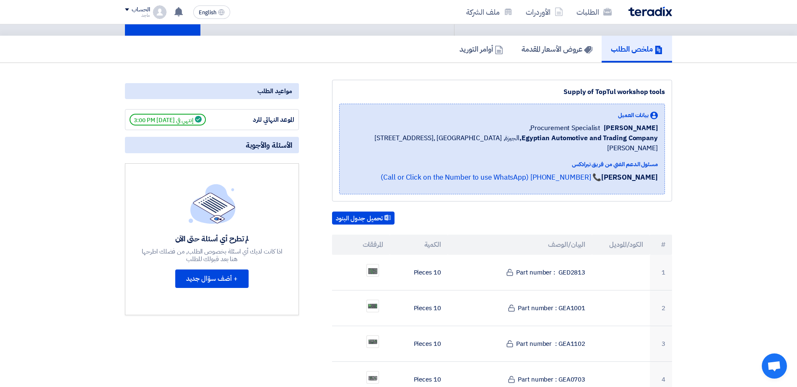
scroll to position [55, 0]
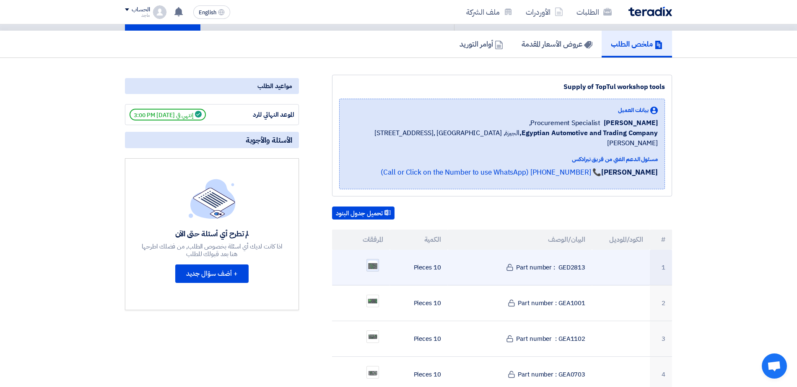
click at [374, 260] on img at bounding box center [373, 265] width 12 height 11
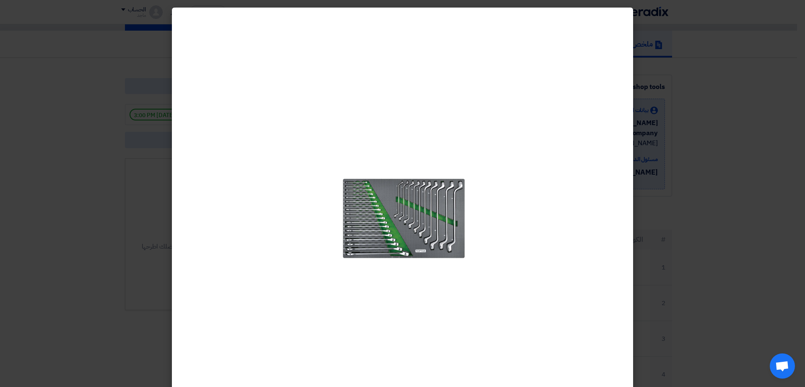
click at [659, 208] on modal-container at bounding box center [402, 193] width 805 height 387
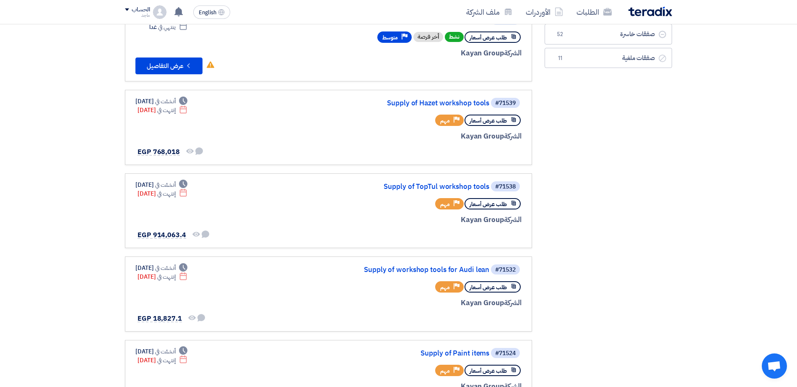
scroll to position [197, 0]
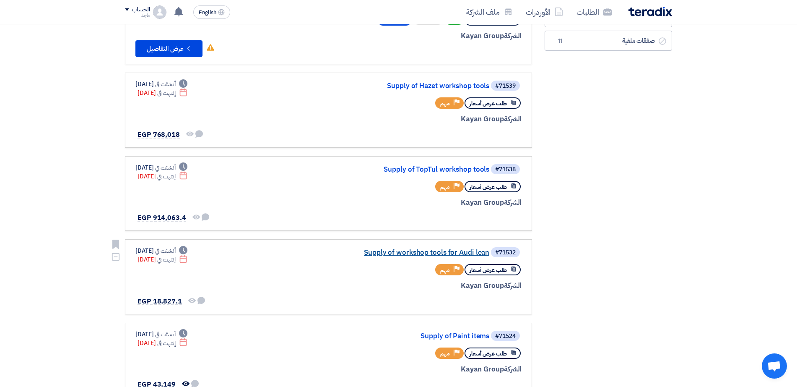
click at [395, 252] on link "Supply of workshop tools for Audi lean" at bounding box center [406, 253] width 168 height 8
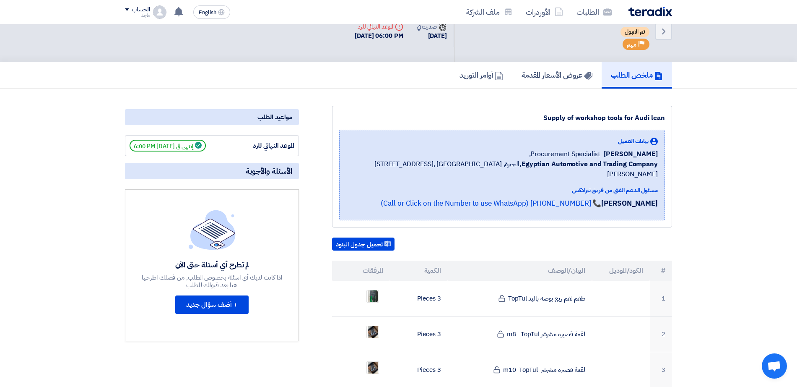
scroll to position [31, 0]
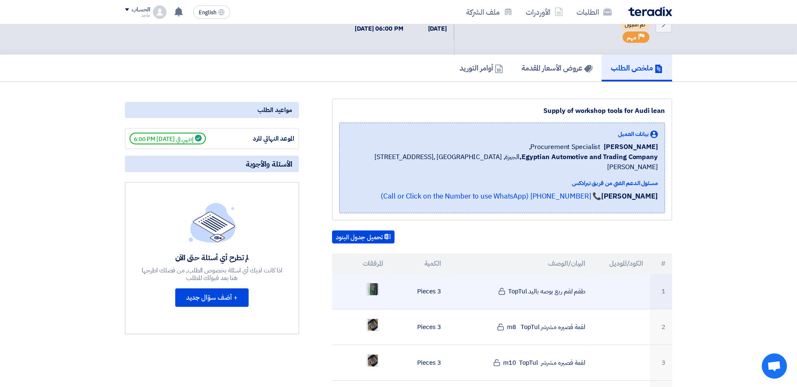
click at [368, 283] on img at bounding box center [373, 288] width 12 height 15
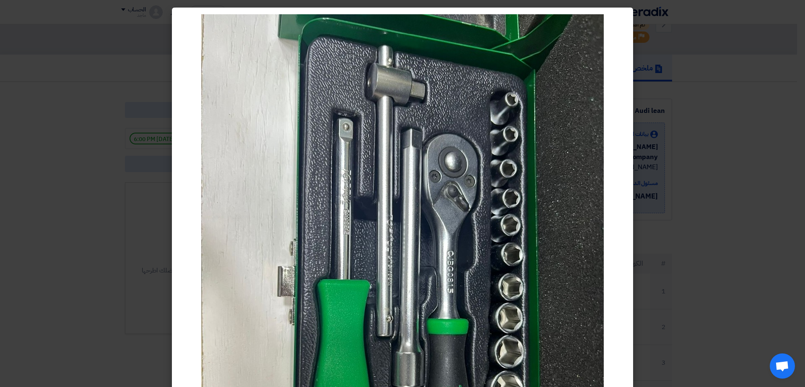
click at [715, 207] on modal-container at bounding box center [402, 193] width 805 height 387
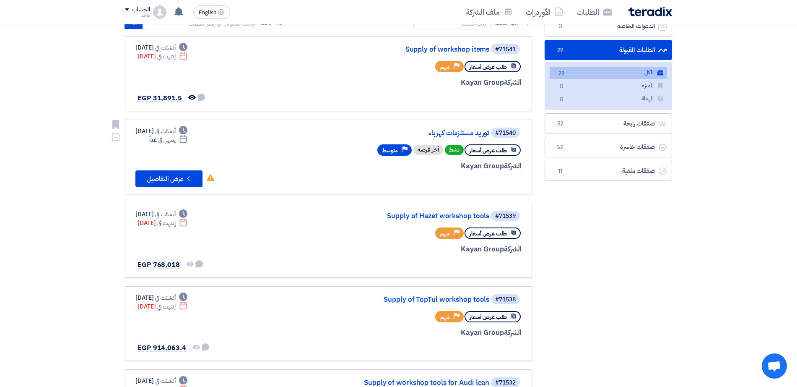
scroll to position [77, 0]
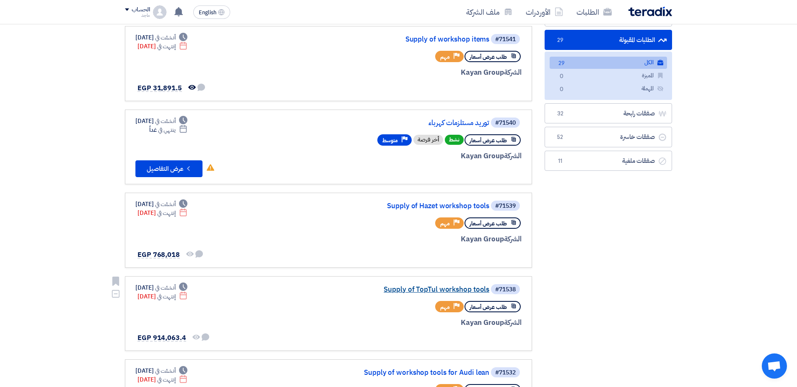
click at [387, 289] on link "Supply of TopTul workshop tools" at bounding box center [406, 290] width 168 height 8
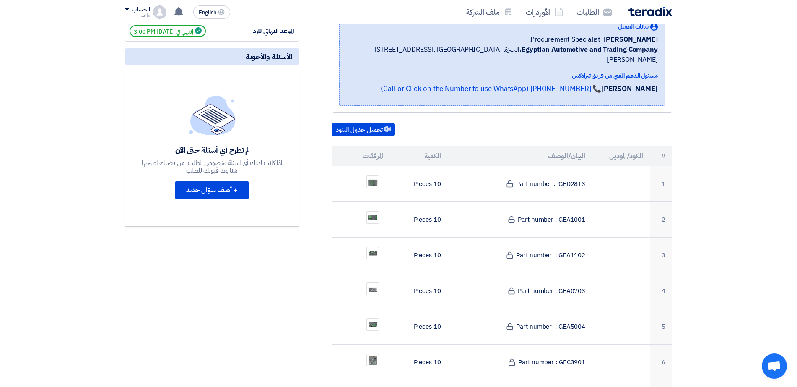
scroll to position [160, 0]
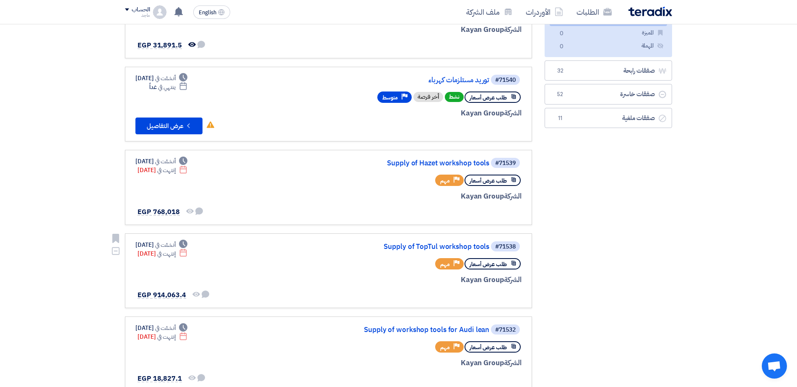
scroll to position [122, 0]
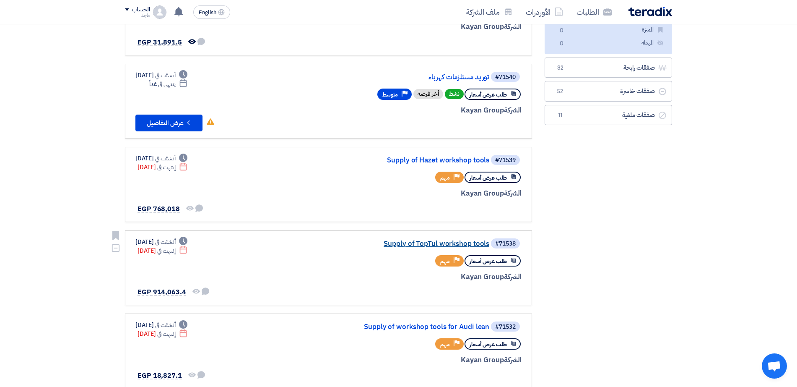
click at [451, 243] on link "Supply of TopTul workshop tools" at bounding box center [406, 244] width 168 height 8
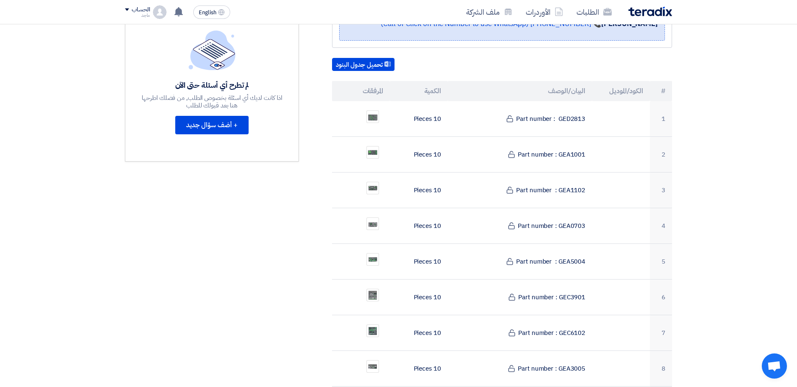
scroll to position [214, 0]
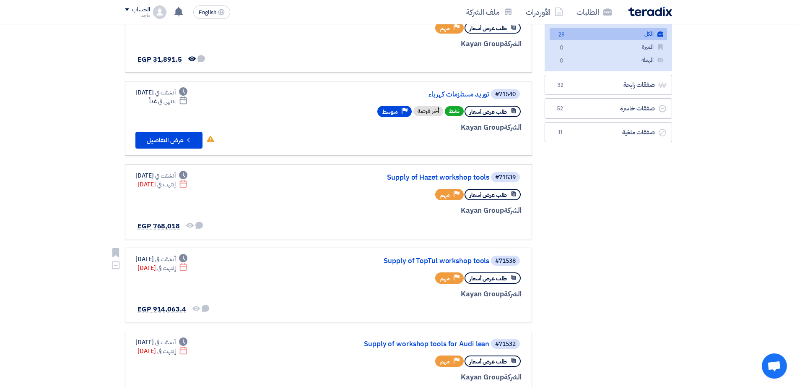
scroll to position [106, 0]
click at [377, 340] on link "Supply of workshop tools for Audi lean" at bounding box center [406, 344] width 168 height 8
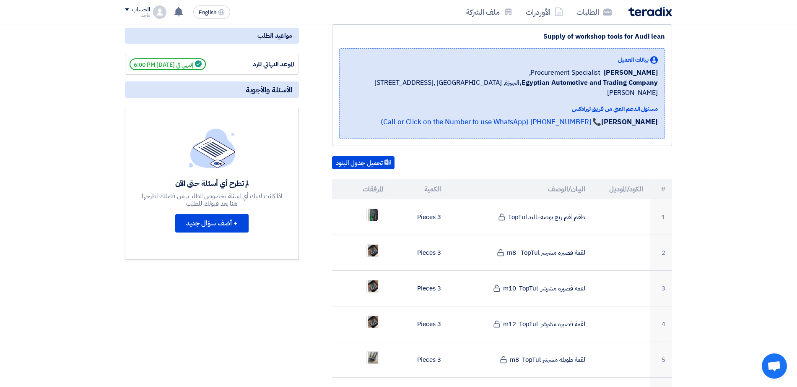
scroll to position [119, 0]
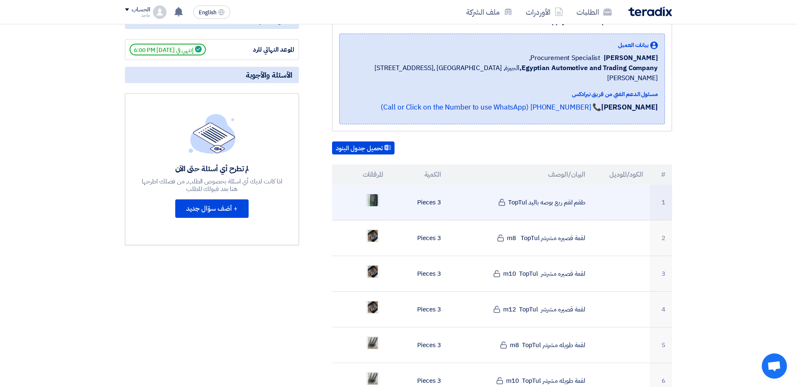
click at [371, 194] on img at bounding box center [373, 199] width 12 height 15
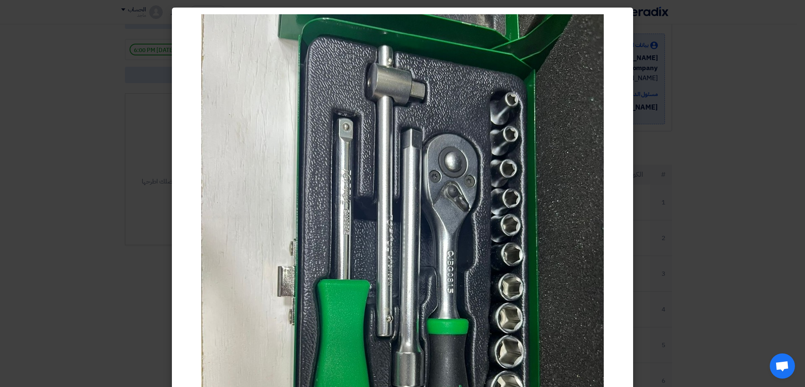
click at [715, 177] on modal-container at bounding box center [402, 193] width 805 height 387
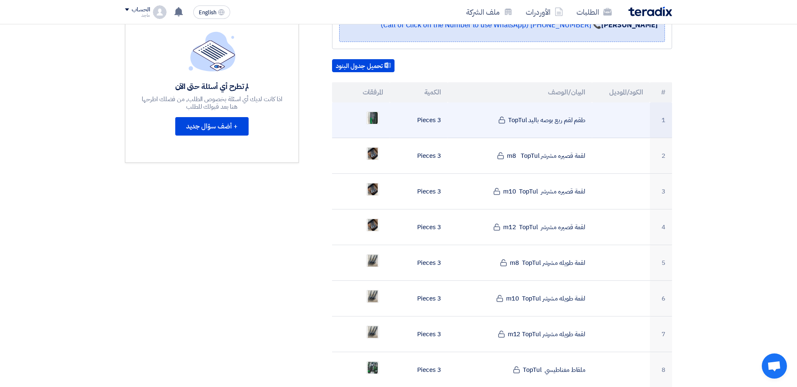
scroll to position [271, 0]
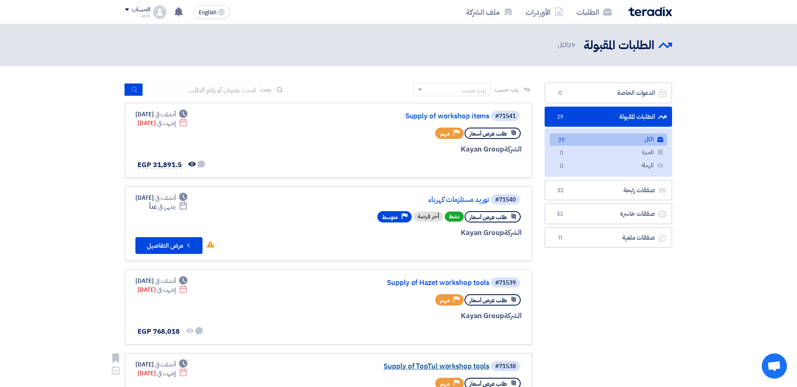
click at [431, 343] on link "Supply of TopTul workshop tools" at bounding box center [406, 366] width 168 height 8
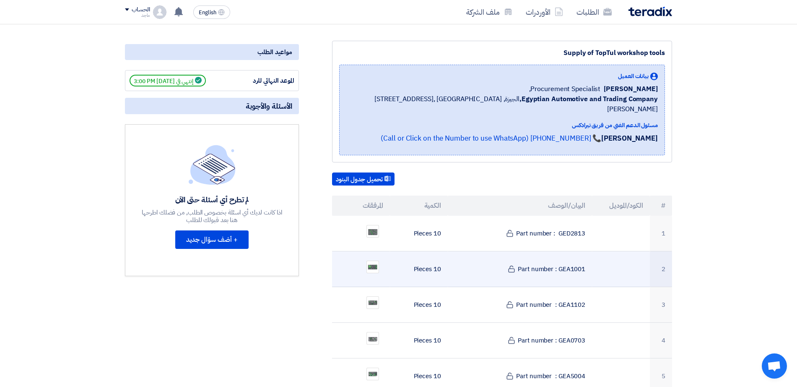
scroll to position [116, 0]
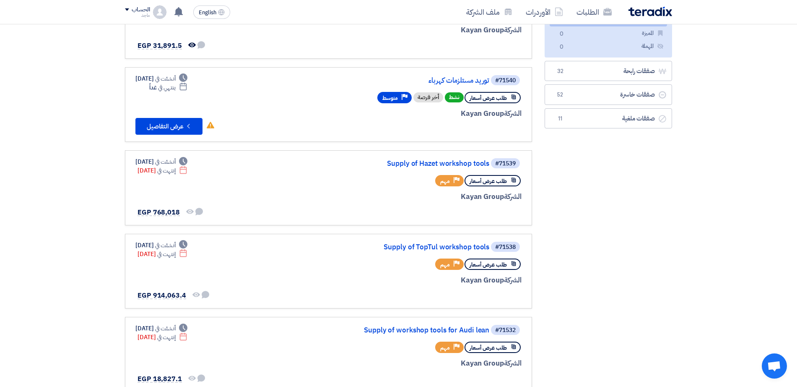
scroll to position [123, 0]
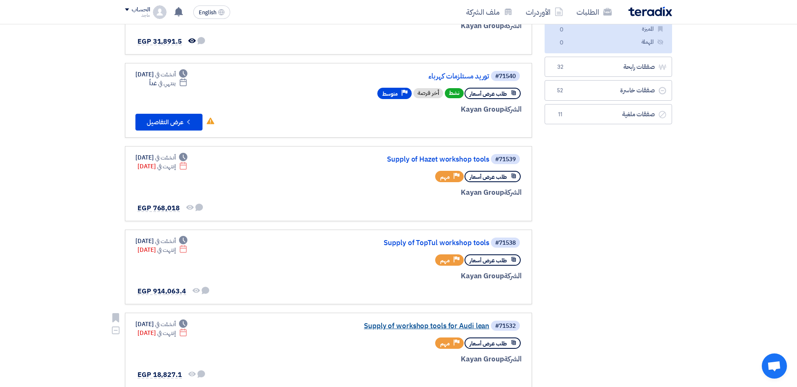
click at [437, 325] on link "Supply of workshop tools for Audi lean" at bounding box center [406, 326] width 168 height 8
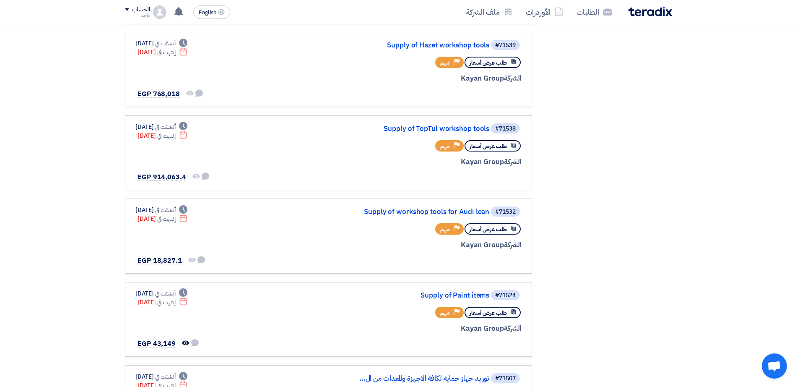
scroll to position [242, 0]
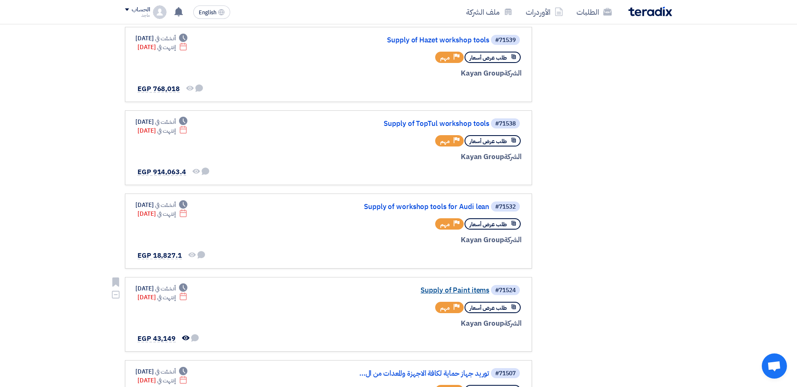
click at [448, 293] on link "Supply of Paint items" at bounding box center [406, 290] width 168 height 8
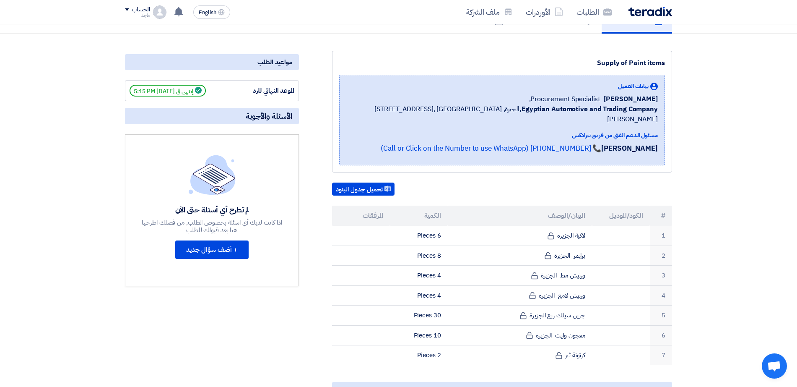
scroll to position [13, 0]
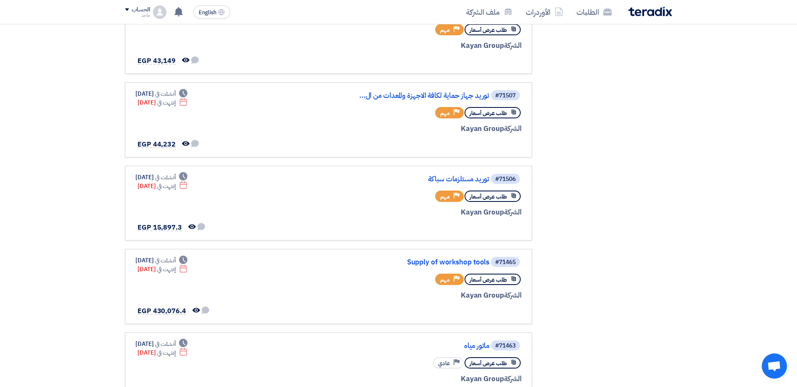
scroll to position [533, 0]
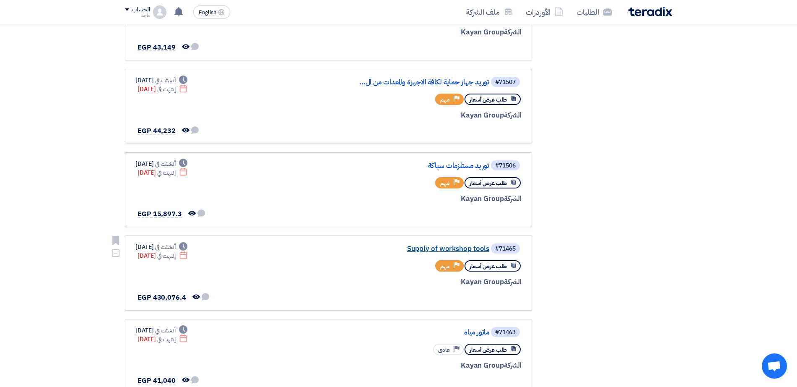
click at [445, 247] on link "Supply of workshop tools" at bounding box center [406, 249] width 168 height 8
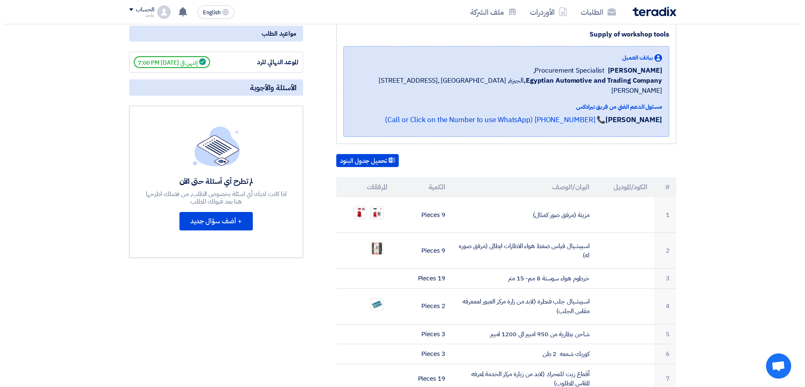
scroll to position [115, 0]
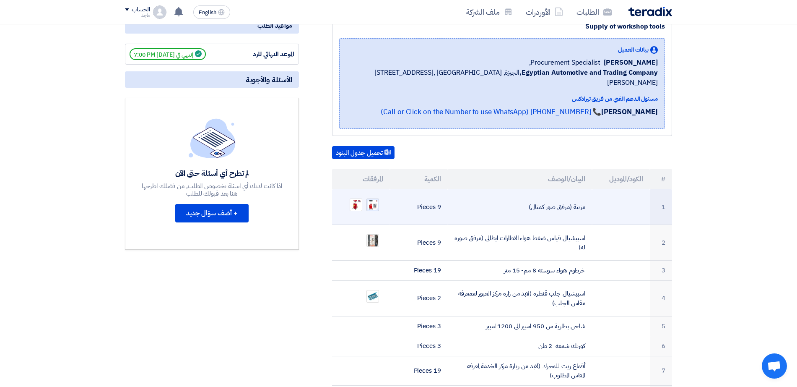
click at [371, 199] on img at bounding box center [373, 205] width 12 height 12
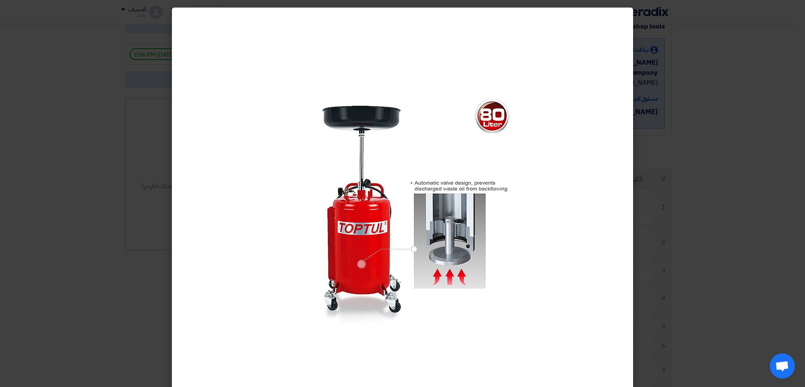
click at [84, 332] on modal-container at bounding box center [402, 193] width 805 height 387
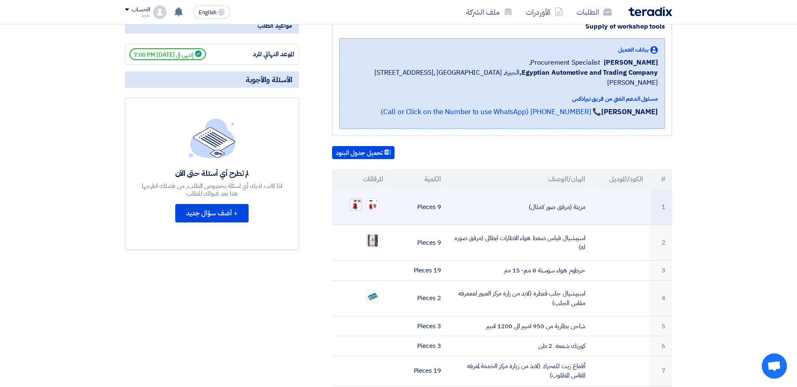
click at [353, 199] on img at bounding box center [356, 205] width 12 height 12
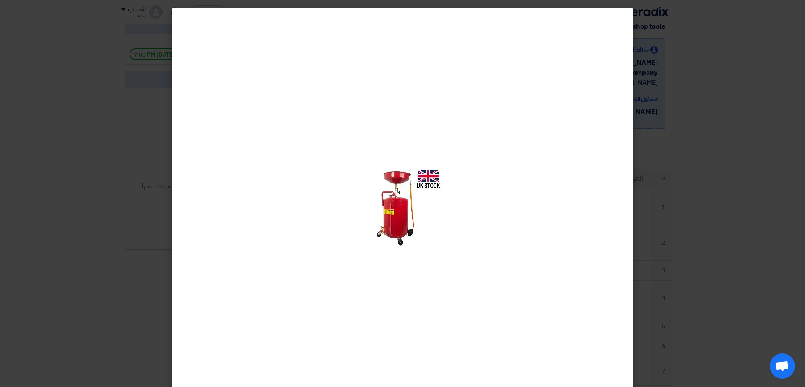
click at [145, 296] on modal-container at bounding box center [402, 193] width 805 height 387
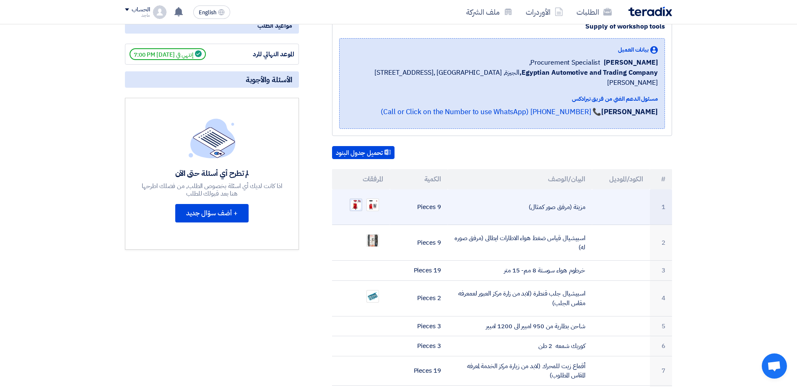
click at [351, 199] on img at bounding box center [356, 205] width 12 height 12
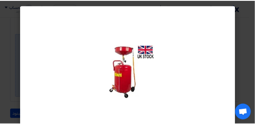
scroll to position [114, 0]
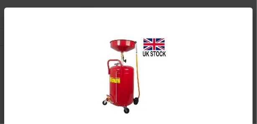
click at [256, 57] on modal-container at bounding box center [128, 62] width 257 height 124
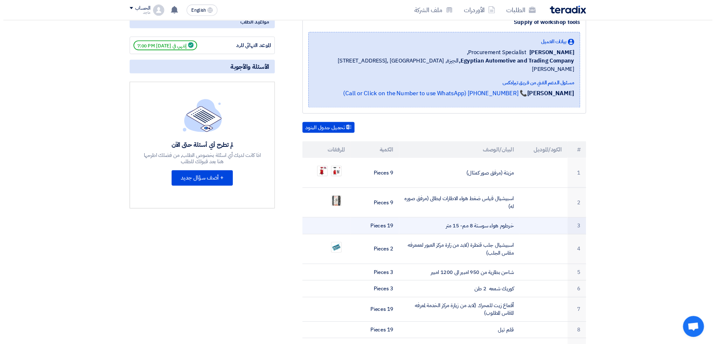
scroll to position [114, 0]
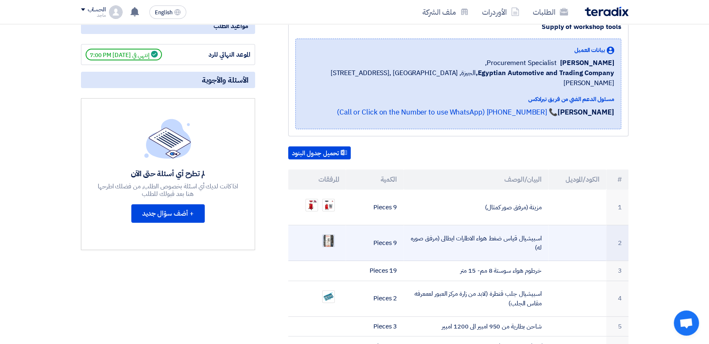
click at [332, 233] on img at bounding box center [328, 240] width 12 height 15
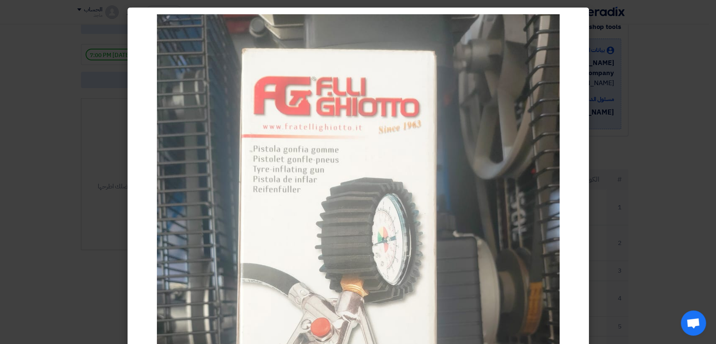
click at [207, 284] on img at bounding box center [358, 282] width 402 height 537
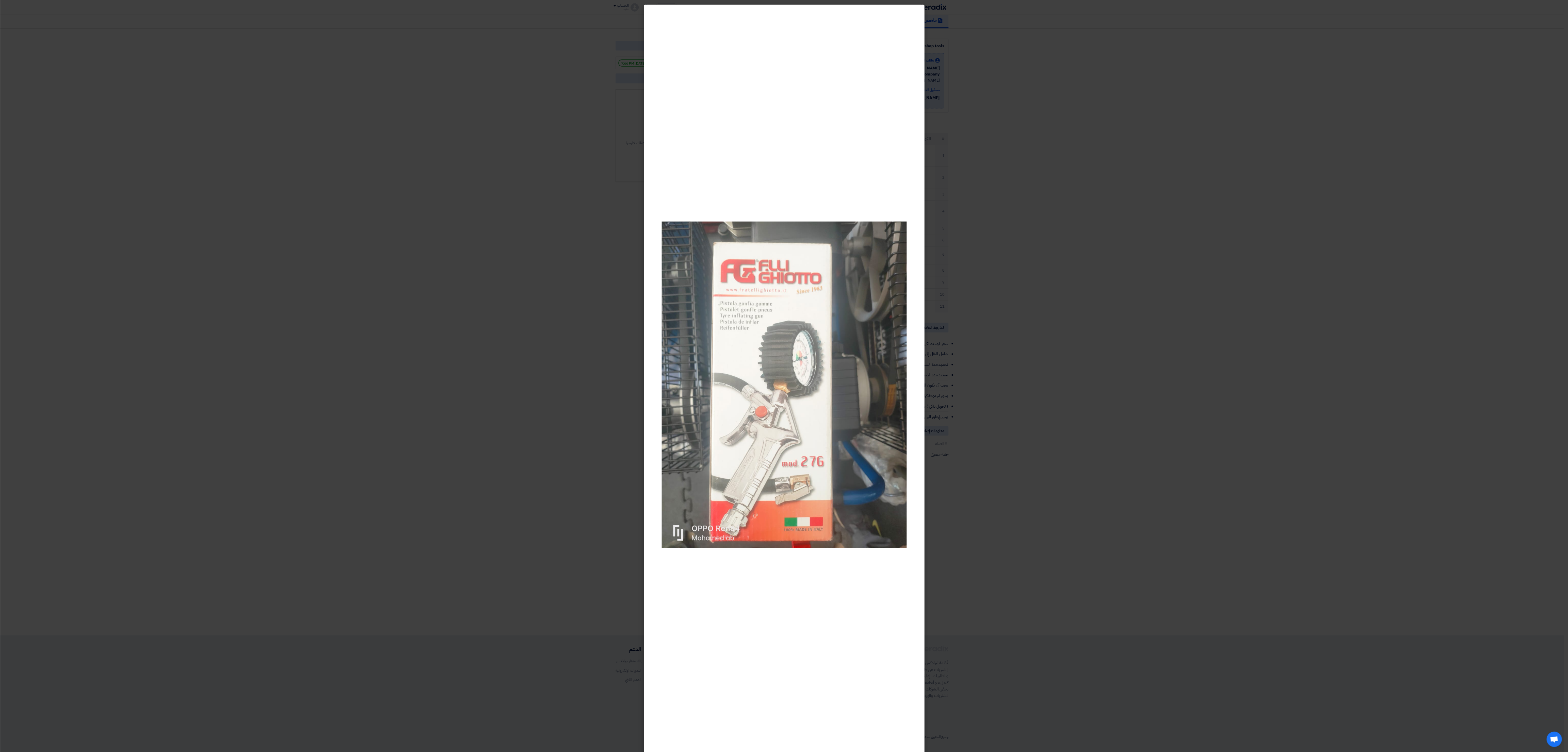
scroll to position [53, 0]
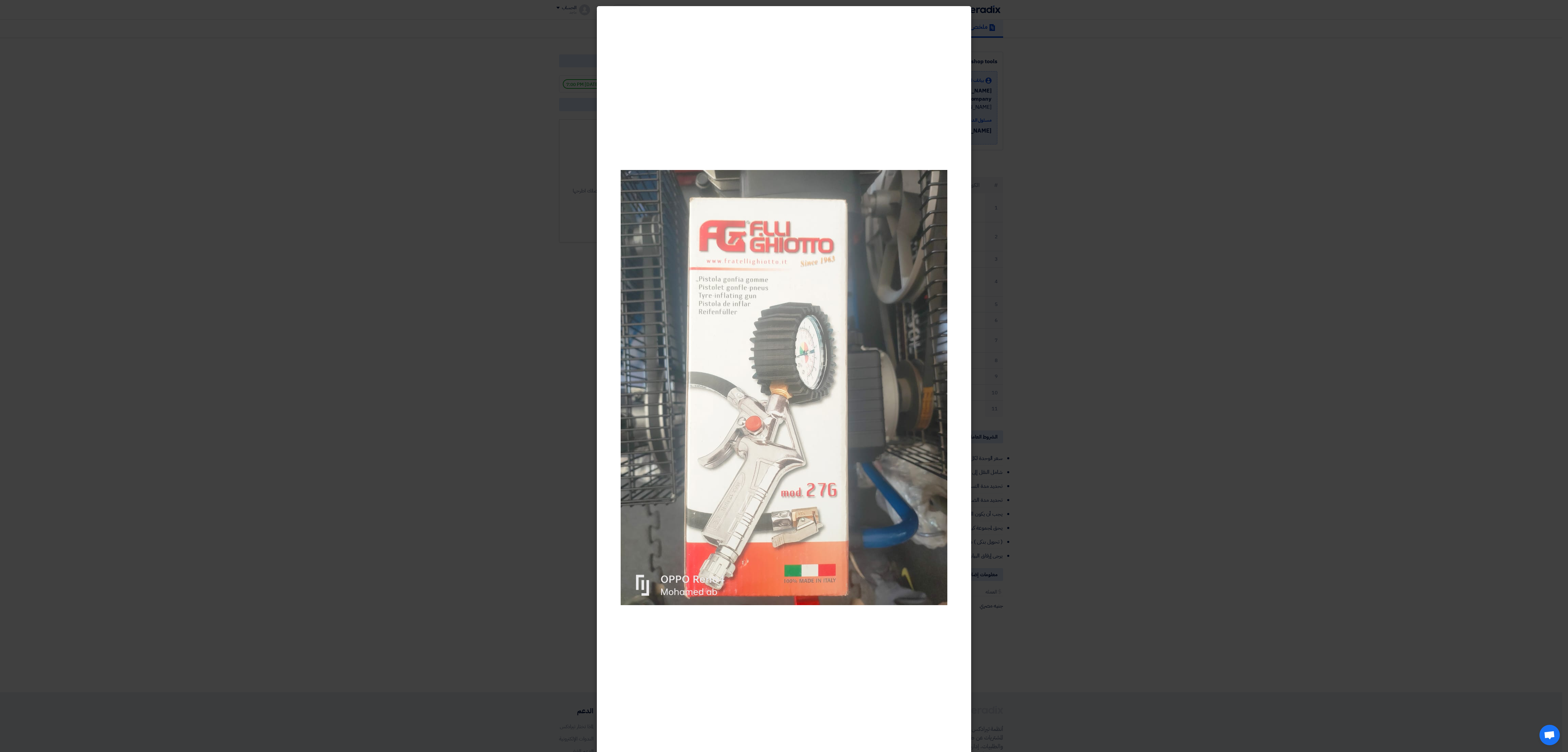
click at [580, 278] on modal-container at bounding box center [784, 376] width 1568 height 752
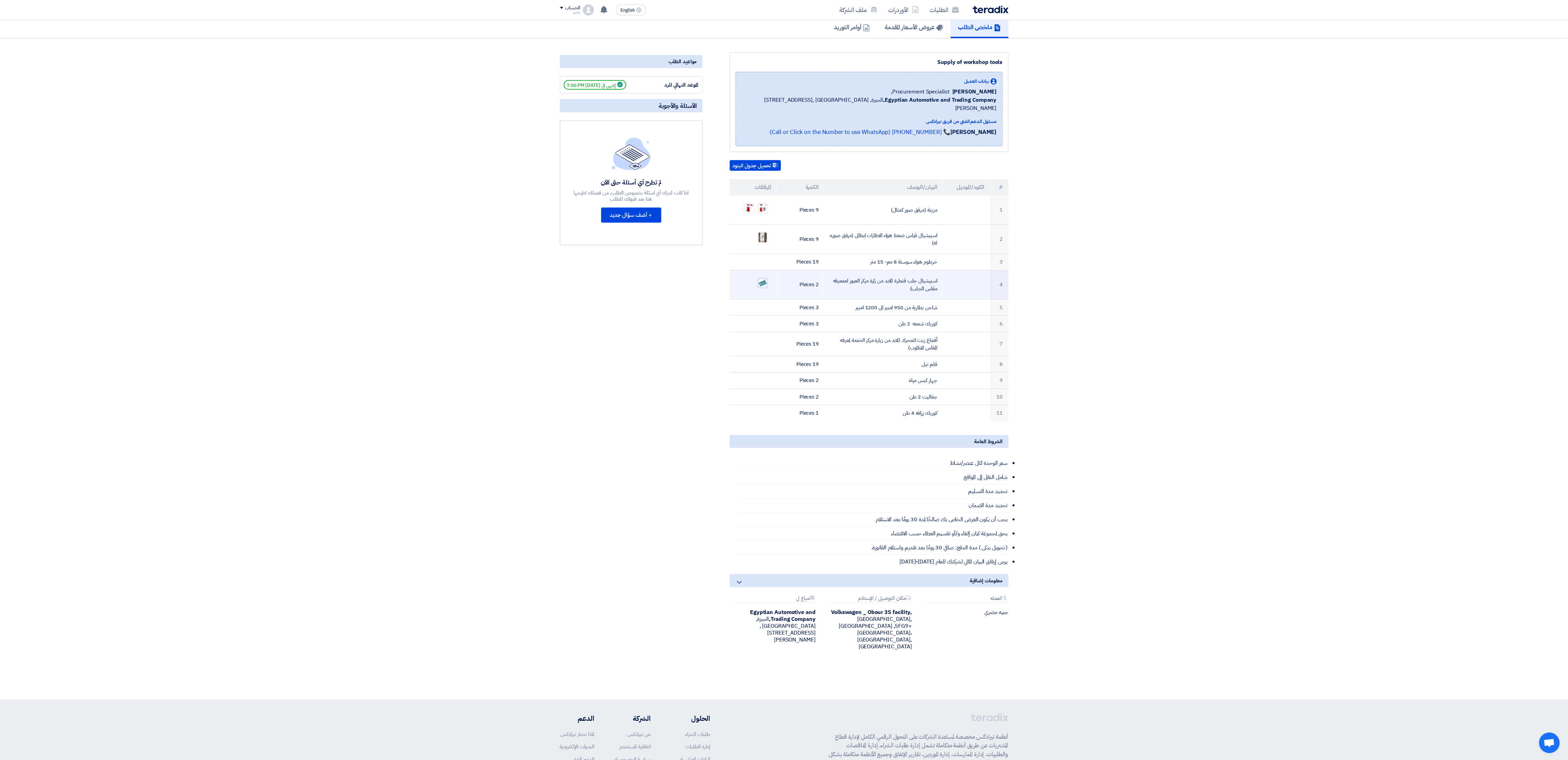
click at [586, 278] on div at bounding box center [762, 283] width 11 height 11
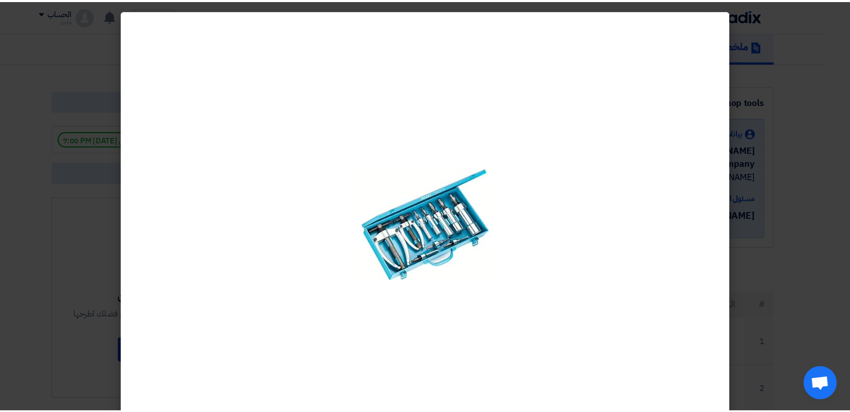
scroll to position [65, 0]
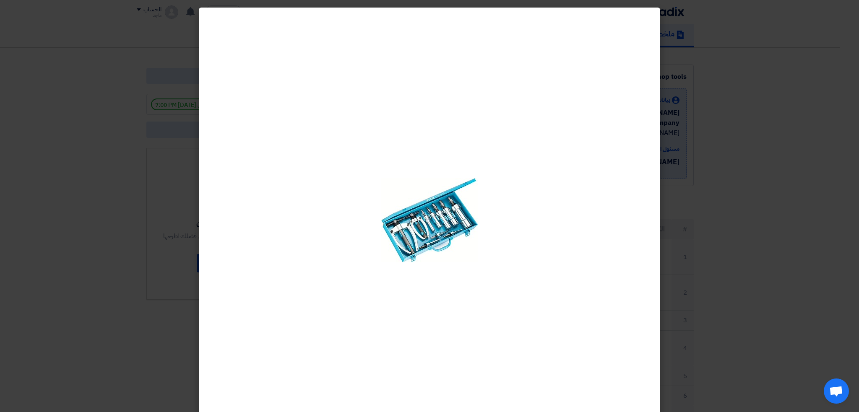
click at [715, 216] on modal-container at bounding box center [429, 206] width 859 height 412
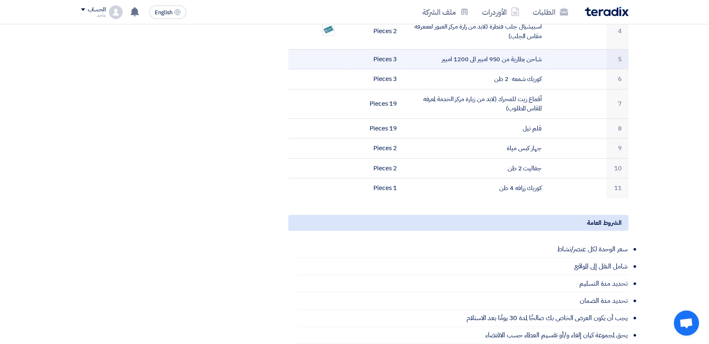
scroll to position [401, 0]
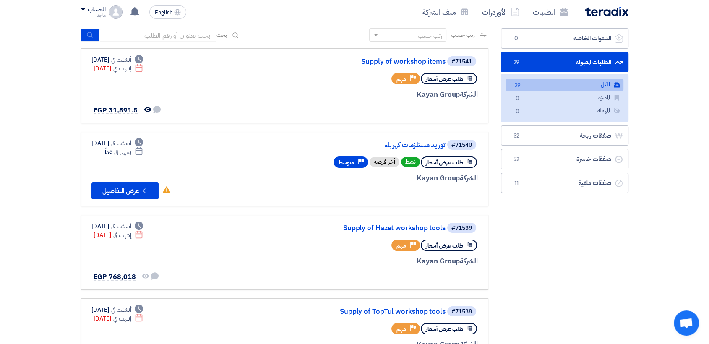
scroll to position [55, 0]
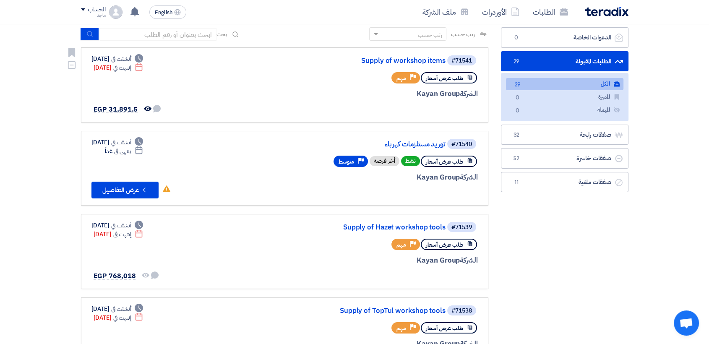
drag, startPoint x: 26, startPoint y: 48, endPoint x: 124, endPoint y: 86, distance: 104.7
click at [385, 225] on link "Supply of Hazet workshop tools" at bounding box center [362, 227] width 168 height 8
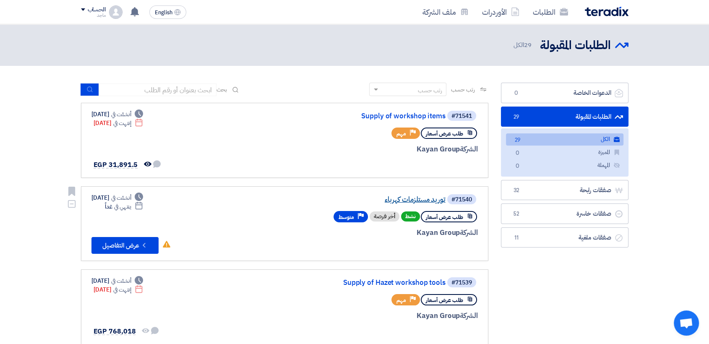
click at [432, 196] on link "توريد مستلزمات كهرباء" at bounding box center [362, 200] width 168 height 8
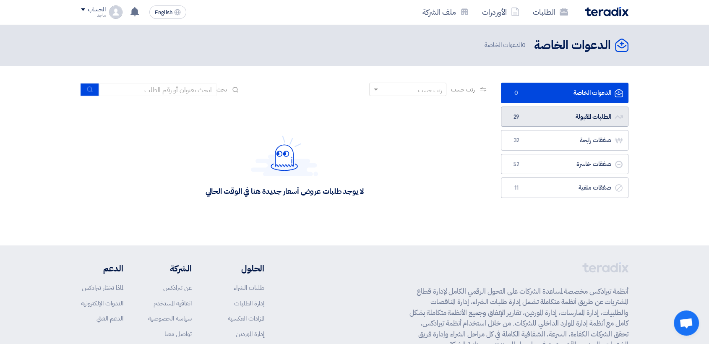
click at [569, 125] on link "الطلبات المقبولة الطلبات المقبولة 29" at bounding box center [564, 116] width 127 height 21
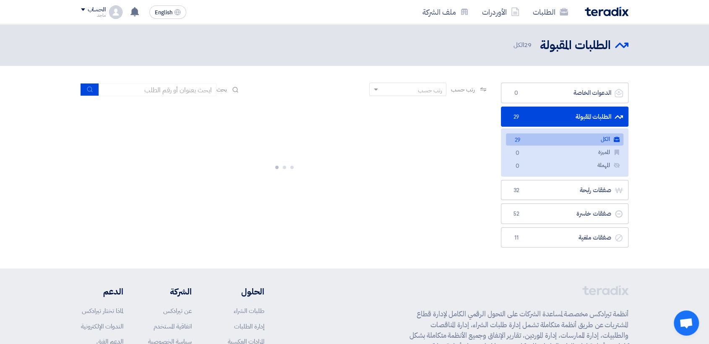
click at [569, 125] on link "الطلبات المقبولة الطلبات المقبولة 29" at bounding box center [564, 116] width 127 height 21
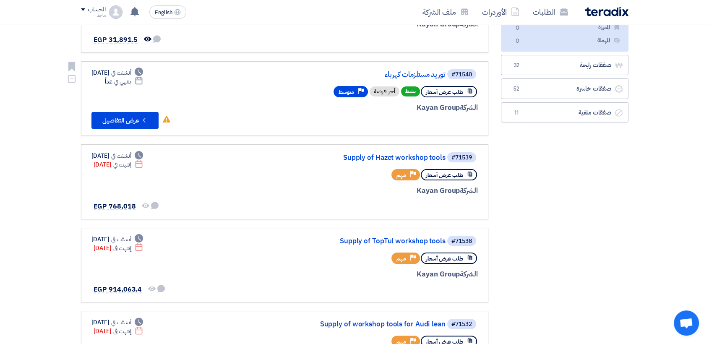
scroll to position [136, 0]
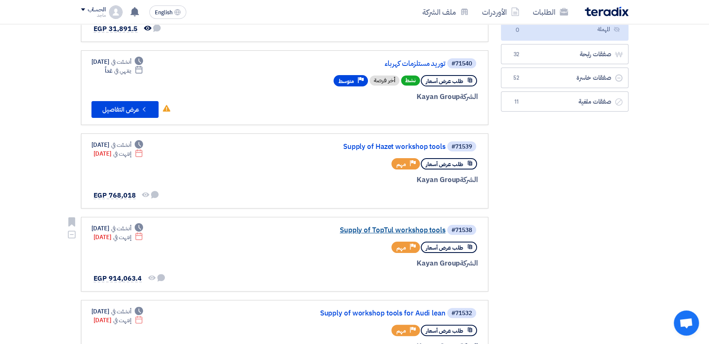
click at [356, 228] on link "Supply of TopTul workshop tools" at bounding box center [362, 230] width 168 height 8
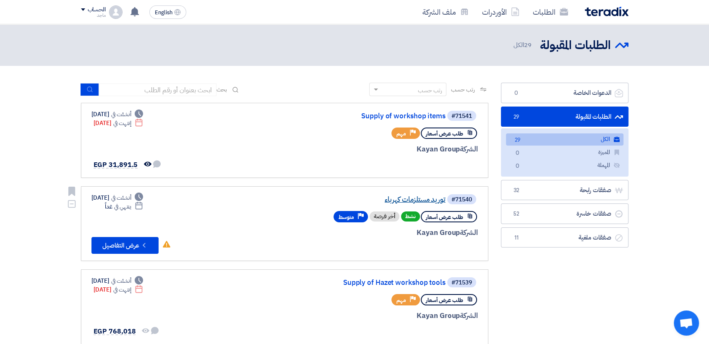
click at [390, 197] on link "توريد مستلزمات كهرباء" at bounding box center [362, 200] width 168 height 8
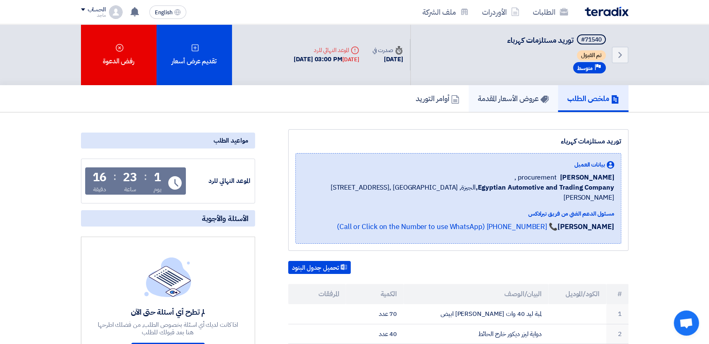
click at [506, 104] on link "عروض الأسعار المقدمة" at bounding box center [512, 98] width 89 height 27
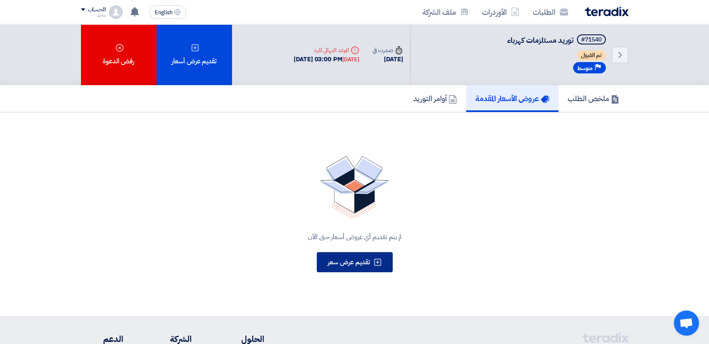
click at [361, 259] on span "تقديم عرض سعر" at bounding box center [348, 262] width 42 height 10
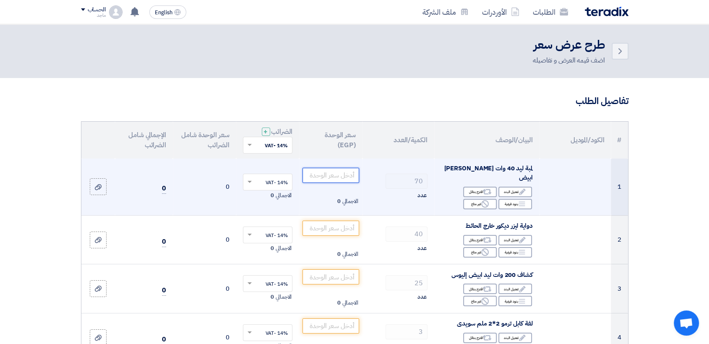
click at [340, 174] on input "number" at bounding box center [330, 175] width 57 height 15
click at [315, 176] on input "number" at bounding box center [330, 175] width 57 height 15
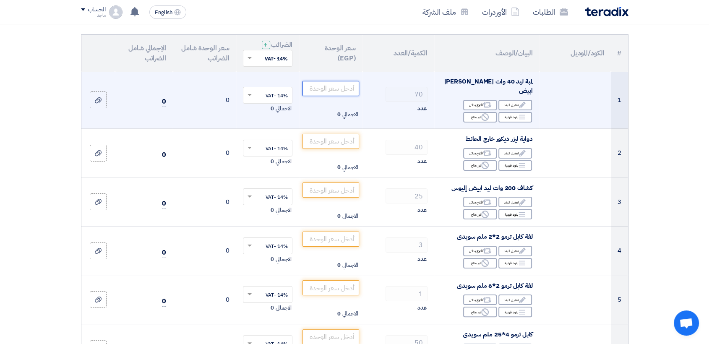
scroll to position [88, 0]
click at [333, 90] on input "number" at bounding box center [330, 87] width 57 height 15
click at [339, 83] on input "number" at bounding box center [330, 87] width 57 height 15
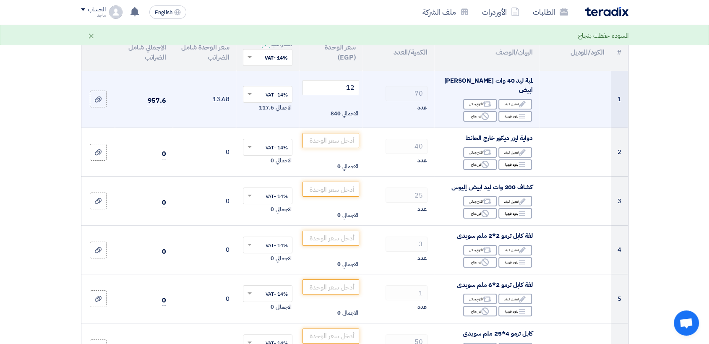
click at [376, 78] on td "70 عدد" at bounding box center [398, 99] width 72 height 57
click at [333, 87] on input "12" at bounding box center [330, 87] width 57 height 15
click at [333, 86] on input "12" at bounding box center [330, 87] width 57 height 15
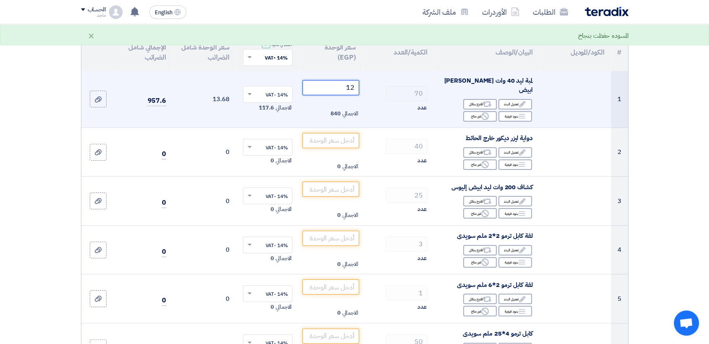
type input "1"
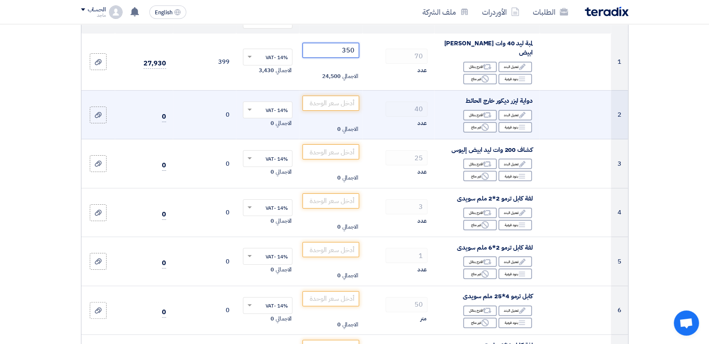
scroll to position [122, 0]
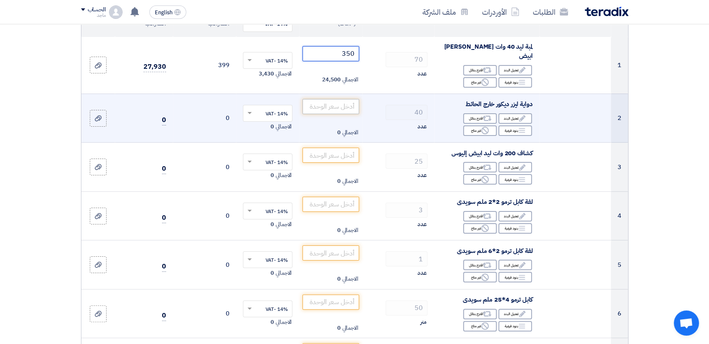
type input "350"
click at [330, 99] on input "number" at bounding box center [330, 106] width 57 height 15
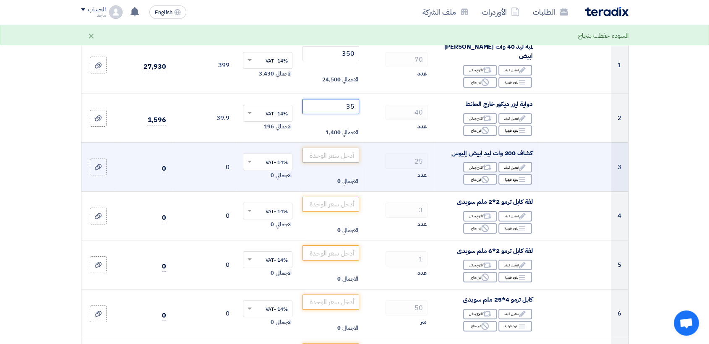
type input "35"
click at [340, 149] on input "number" at bounding box center [330, 155] width 57 height 15
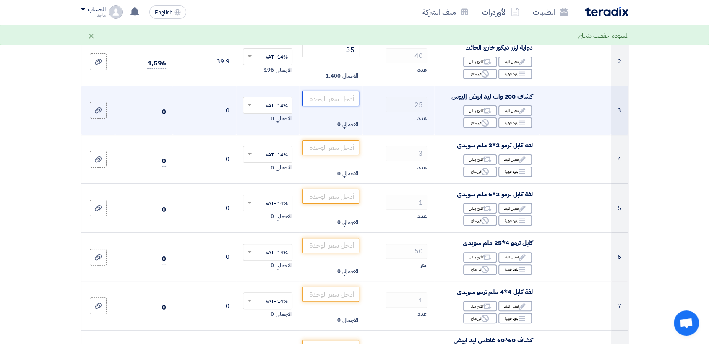
scroll to position [179, 0]
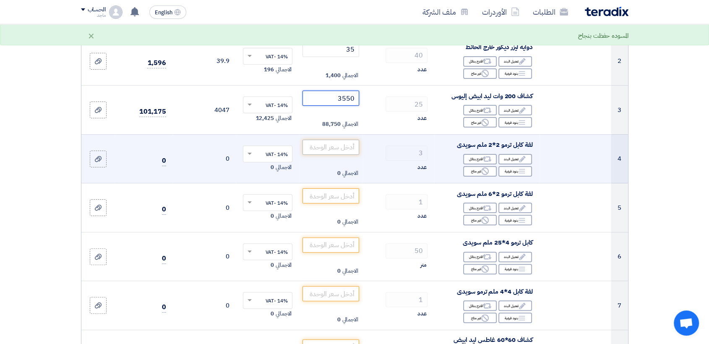
type input "3550"
click at [339, 140] on input "number" at bounding box center [330, 147] width 57 height 15
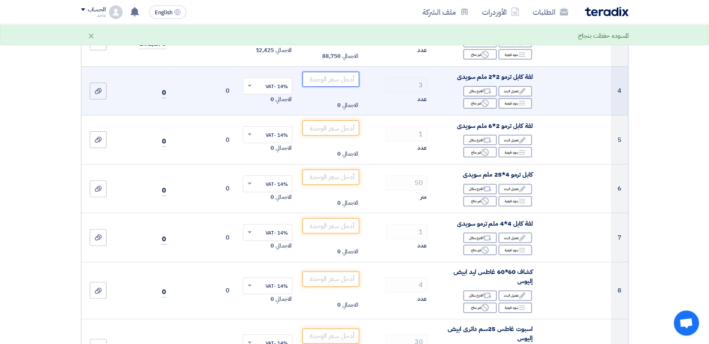
scroll to position [247, 0]
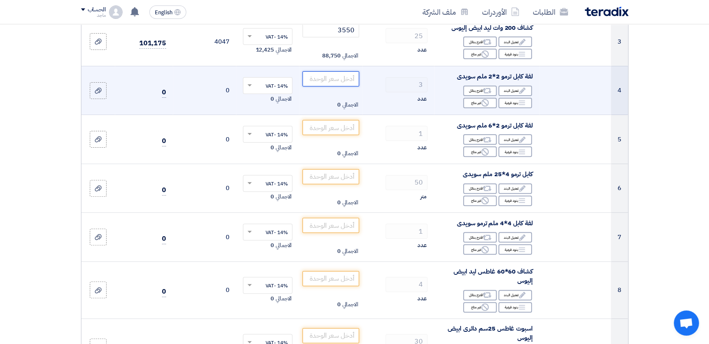
click at [340, 71] on input "number" at bounding box center [330, 78] width 57 height 15
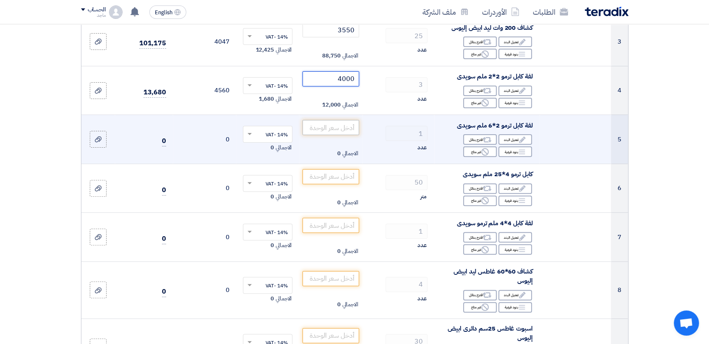
type input "4000"
click at [338, 123] on input "number" at bounding box center [330, 127] width 57 height 15
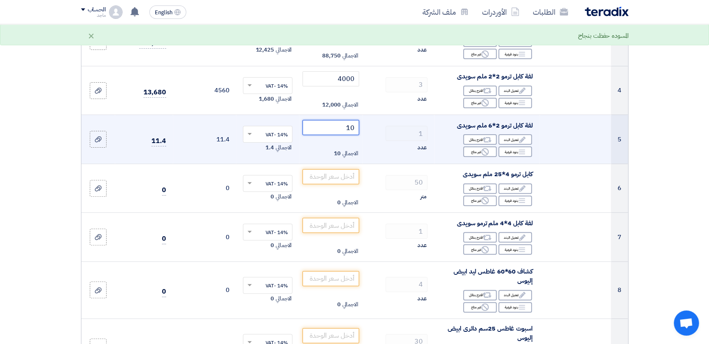
type input "1"
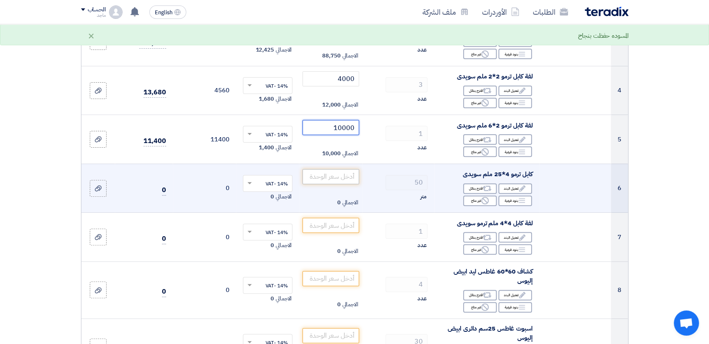
type input "10000"
click at [332, 169] on input "number" at bounding box center [330, 176] width 57 height 15
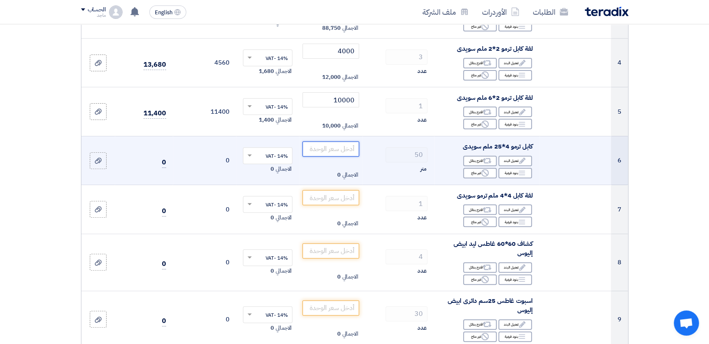
scroll to position [275, 0]
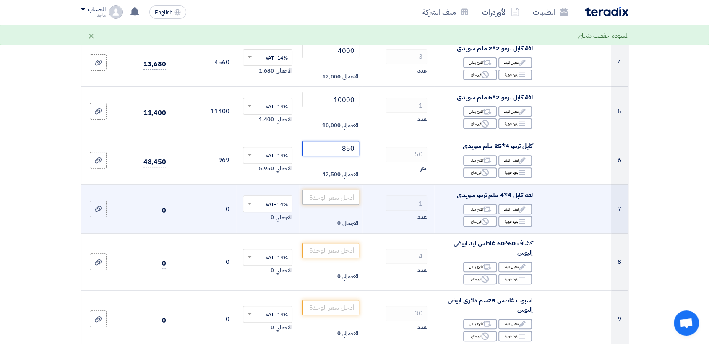
type input "850"
click at [343, 190] on input "number" at bounding box center [330, 197] width 57 height 15
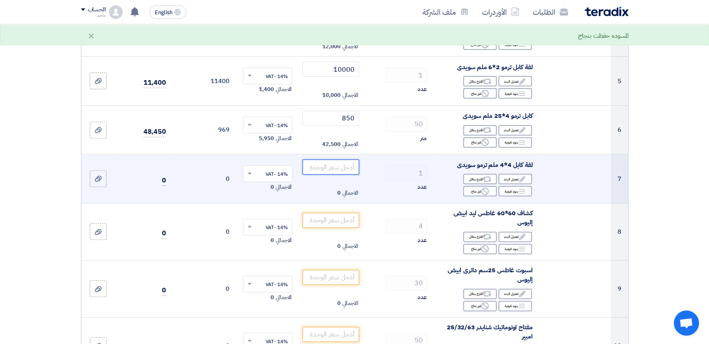
scroll to position [306, 0]
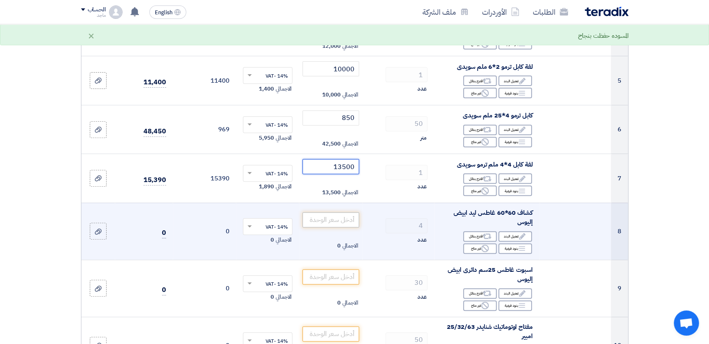
type input "13500"
click at [343, 212] on input "number" at bounding box center [330, 219] width 57 height 15
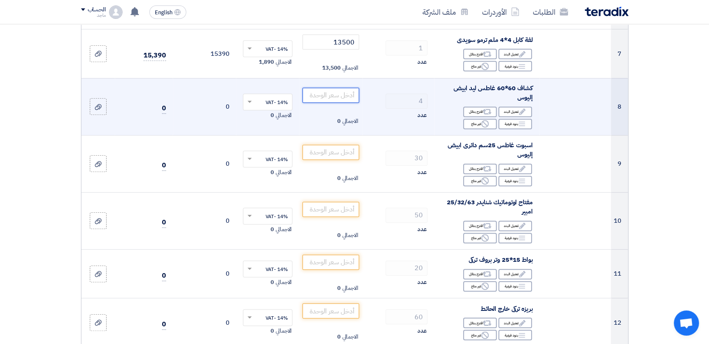
scroll to position [432, 0]
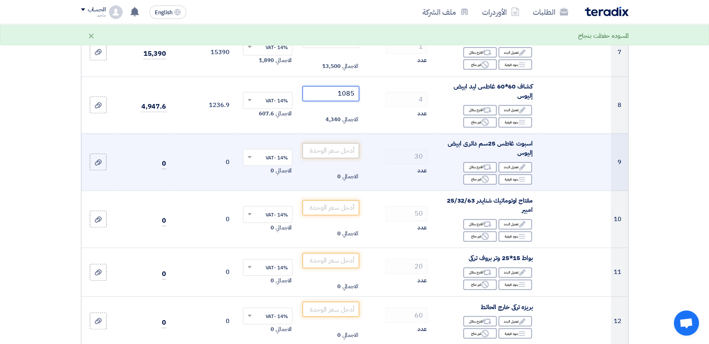
type input "1085"
click at [334, 145] on input "number" at bounding box center [330, 150] width 57 height 15
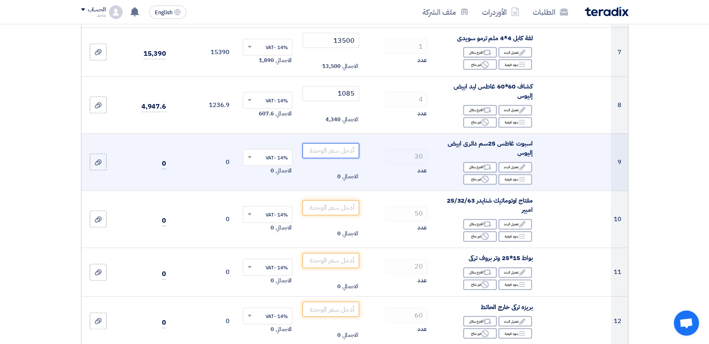
click at [334, 145] on input "number" at bounding box center [330, 150] width 57 height 15
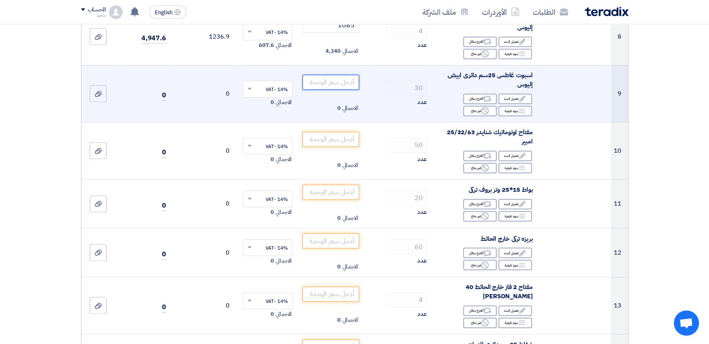
scroll to position [502, 0]
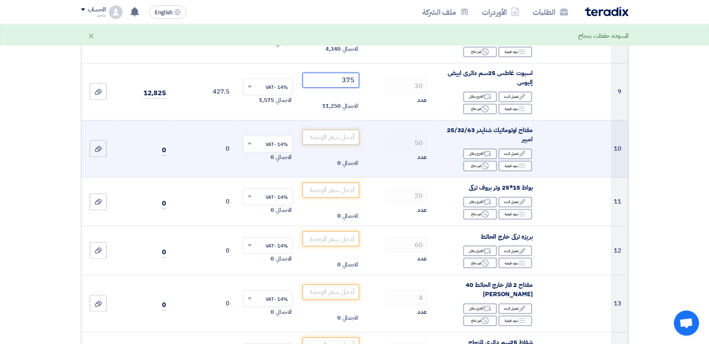
type input "375"
click at [335, 133] on input "number" at bounding box center [330, 137] width 57 height 15
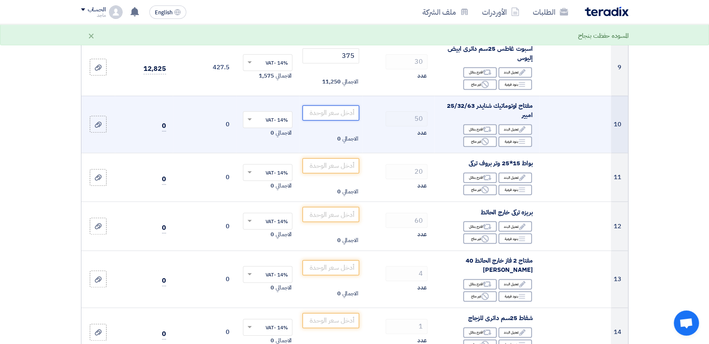
scroll to position [527, 0]
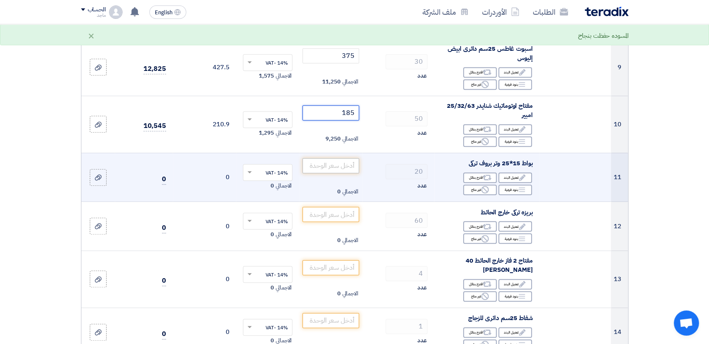
type input "185"
click at [334, 158] on input "number" at bounding box center [330, 165] width 57 height 15
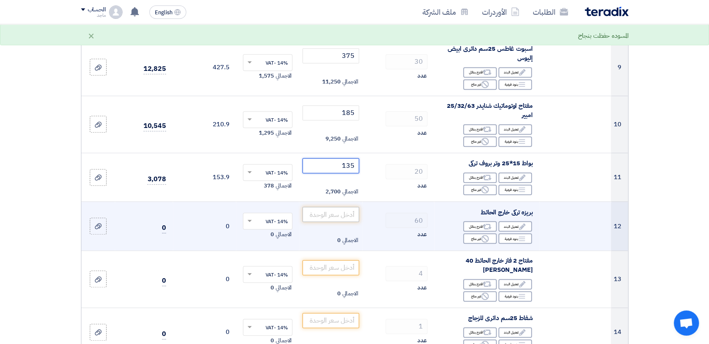
type input "135"
click at [332, 207] on input "number" at bounding box center [330, 214] width 57 height 15
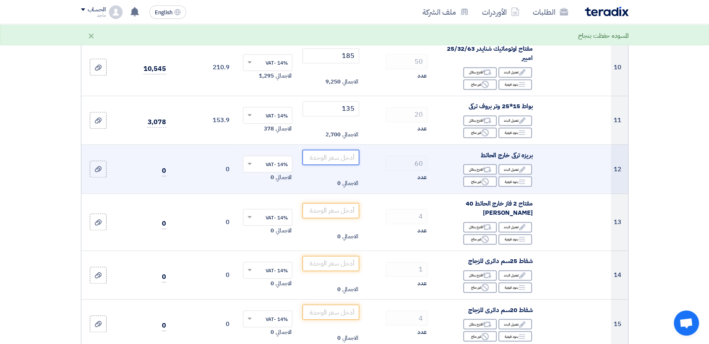
scroll to position [589, 0]
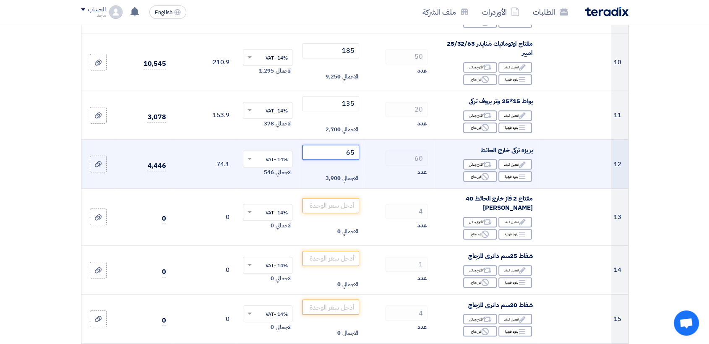
type input "65"
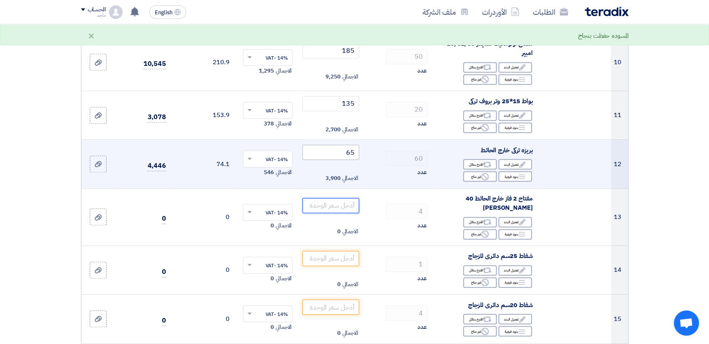
click at [332, 202] on input "number" at bounding box center [330, 205] width 57 height 15
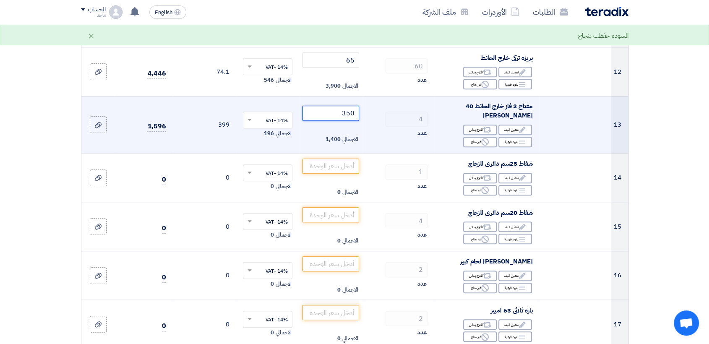
scroll to position [683, 0]
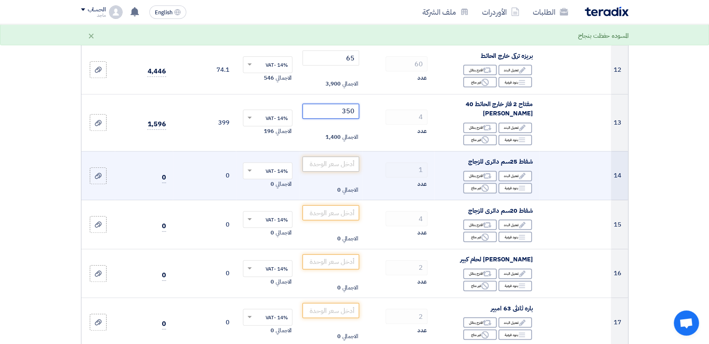
type input "350"
click at [341, 156] on input "number" at bounding box center [330, 163] width 57 height 15
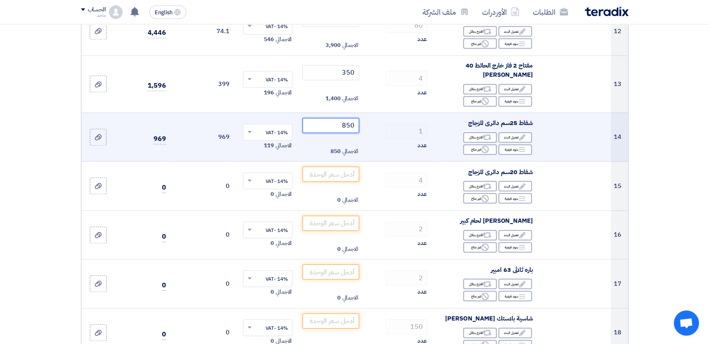
scroll to position [748, 0]
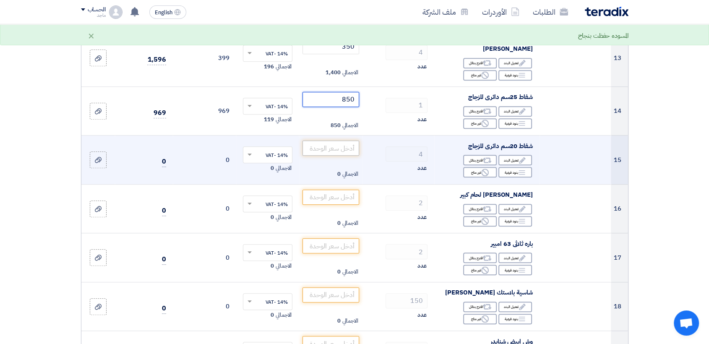
type input "850"
click at [339, 142] on input "number" at bounding box center [330, 147] width 57 height 15
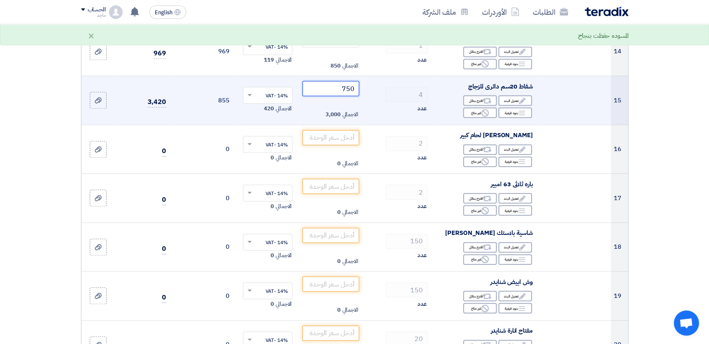
scroll to position [809, 0]
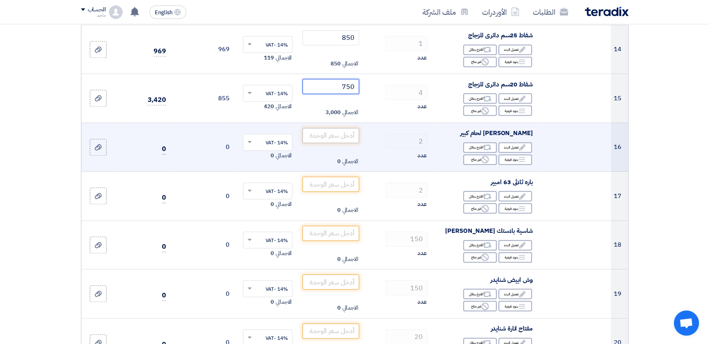
type input "750"
click at [340, 128] on input "number" at bounding box center [330, 135] width 57 height 15
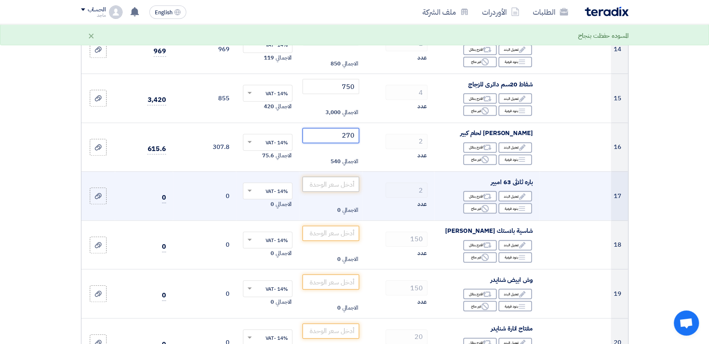
type input "270"
click at [331, 177] on input "number" at bounding box center [330, 184] width 57 height 15
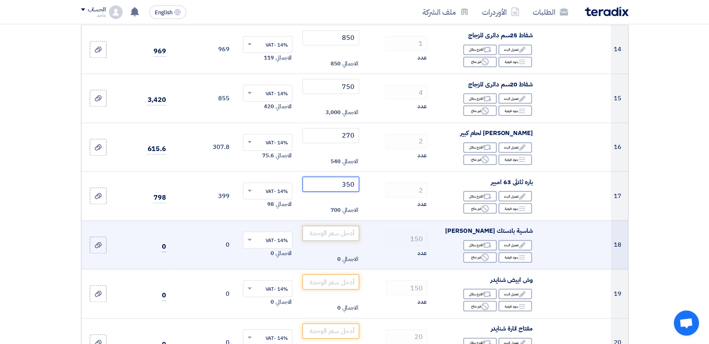
type input "350"
click at [326, 226] on input "number" at bounding box center [330, 233] width 57 height 15
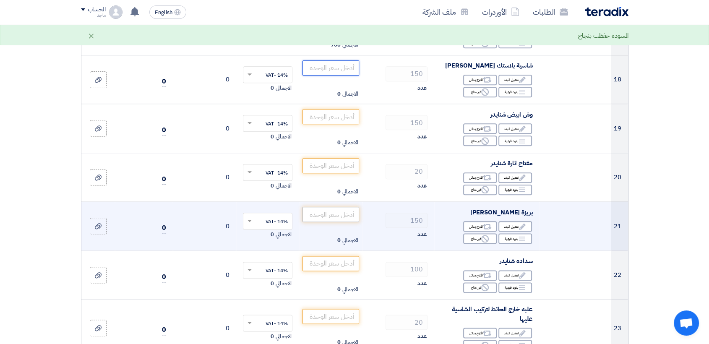
scroll to position [976, 0]
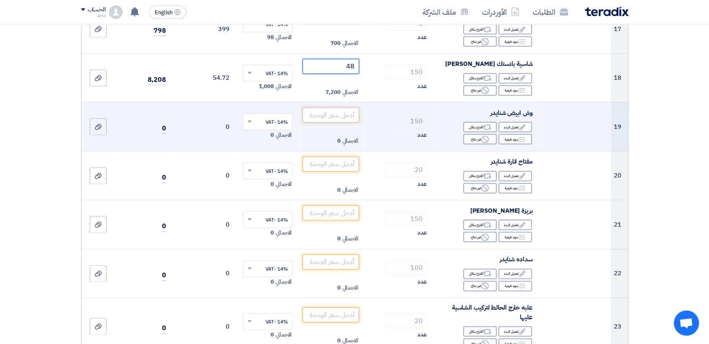
type input "48"
click at [338, 108] on input "number" at bounding box center [330, 114] width 57 height 15
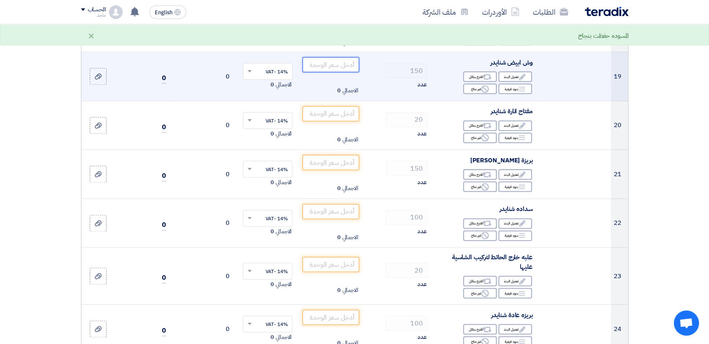
scroll to position [1030, 0]
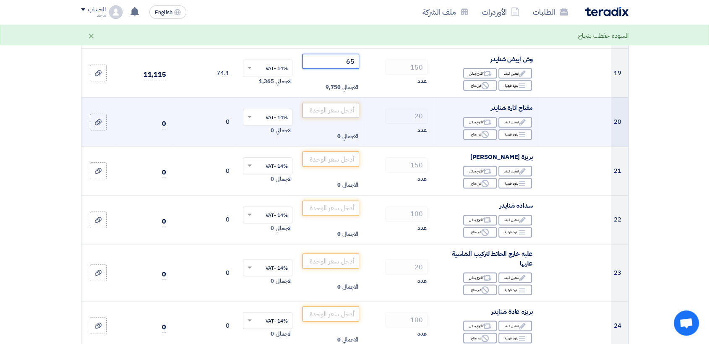
type input "65"
click at [337, 103] on input "number" at bounding box center [330, 110] width 57 height 15
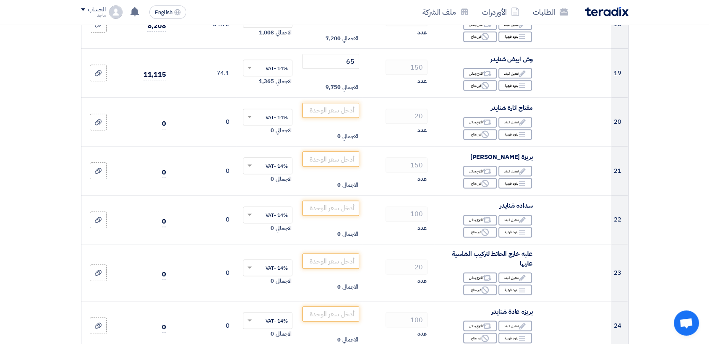
click at [32, 184] on section "تفاصيل الطلب # الكود/الموديل البيان/الوصف الكمية/العدد سعر الوحدة (EGP) الضرائب…" at bounding box center [354, 329] width 709 height 2563
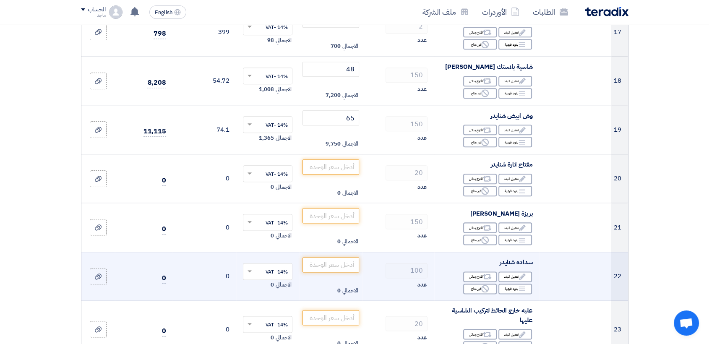
scroll to position [969, 0]
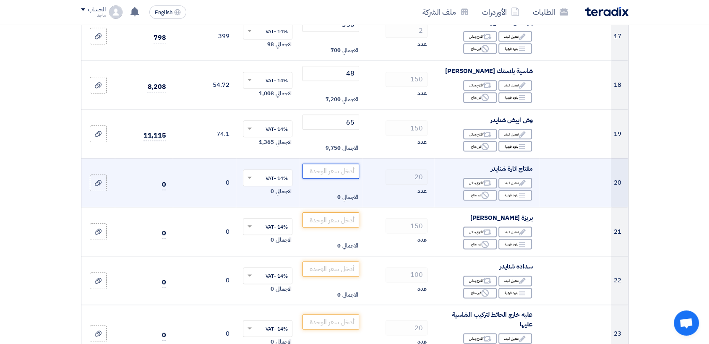
click at [328, 164] on input "number" at bounding box center [330, 171] width 57 height 15
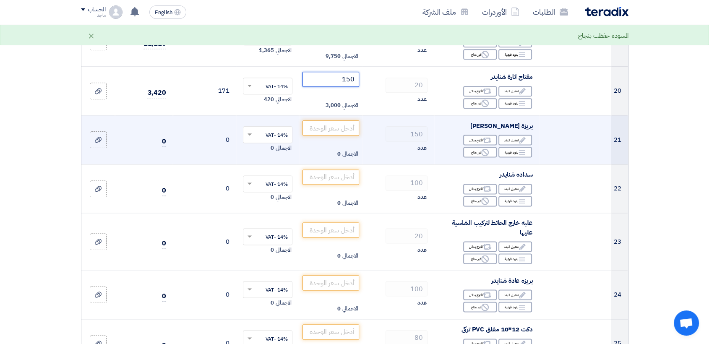
scroll to position [1069, 0]
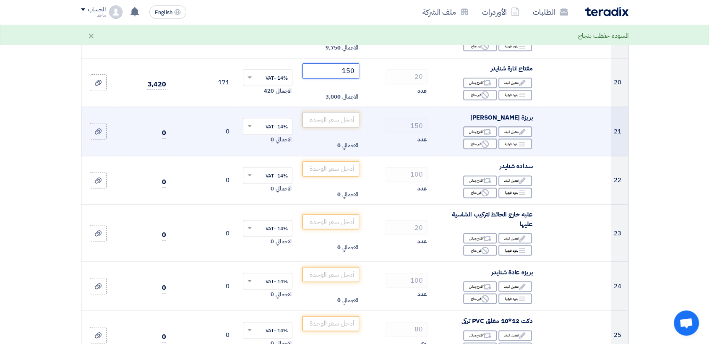
type input "150"
click at [344, 114] on input "number" at bounding box center [330, 119] width 57 height 15
type input "1"
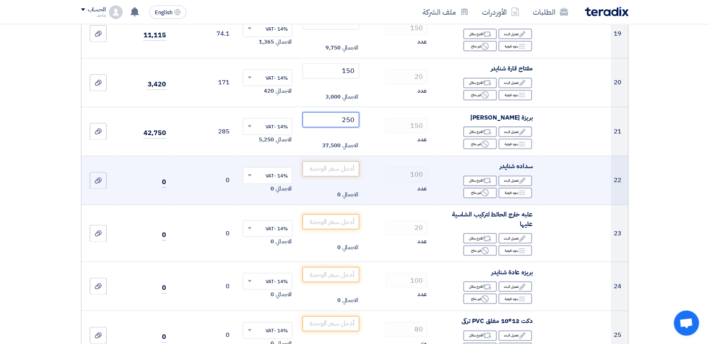
type input "250"
click at [343, 161] on input "number" at bounding box center [330, 168] width 57 height 15
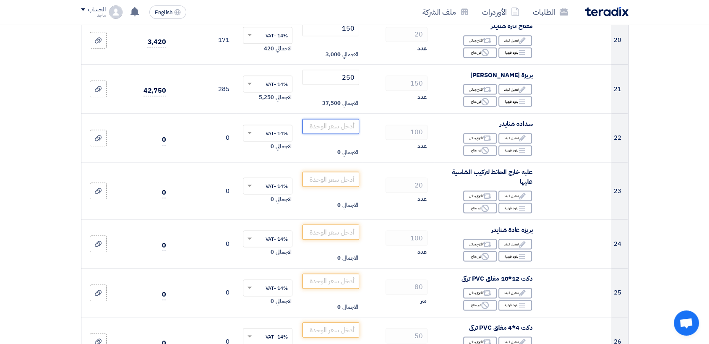
scroll to position [1123, 0]
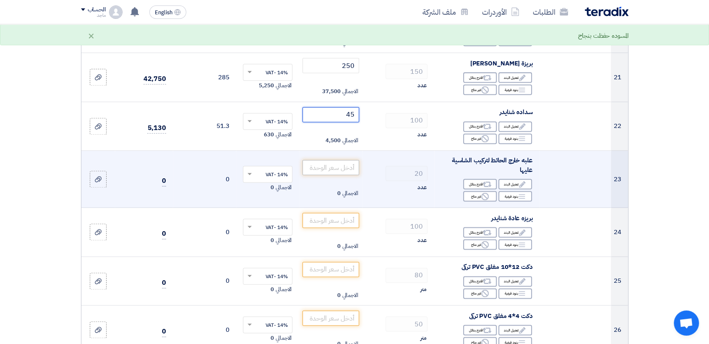
type input "45"
click at [334, 160] on input "number" at bounding box center [330, 167] width 57 height 15
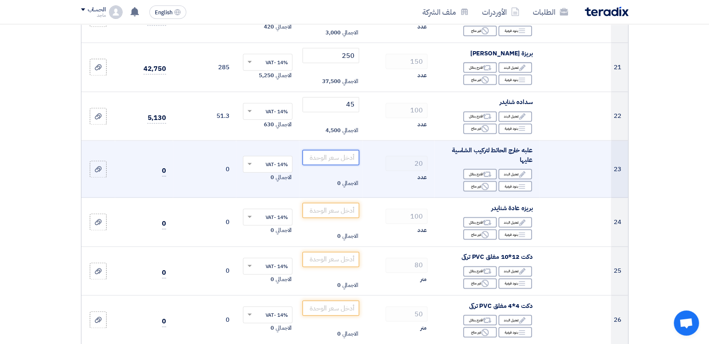
scroll to position [1130, 0]
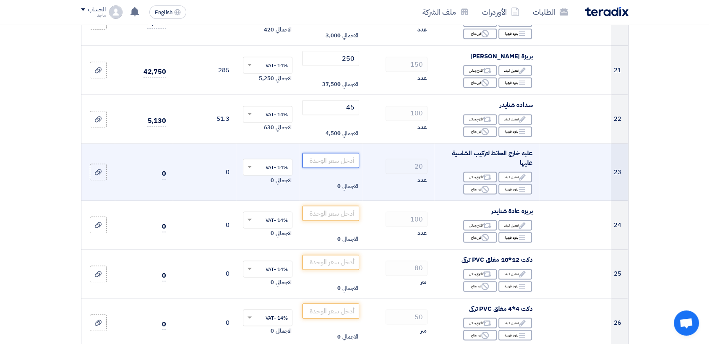
click at [333, 153] on input "number" at bounding box center [330, 160] width 57 height 15
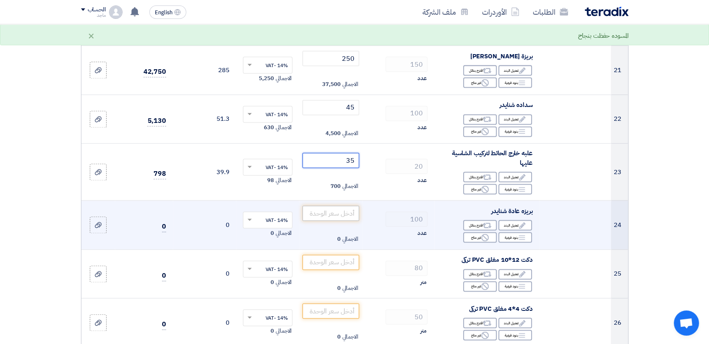
type input "35"
click at [329, 205] on input "number" at bounding box center [330, 212] width 57 height 15
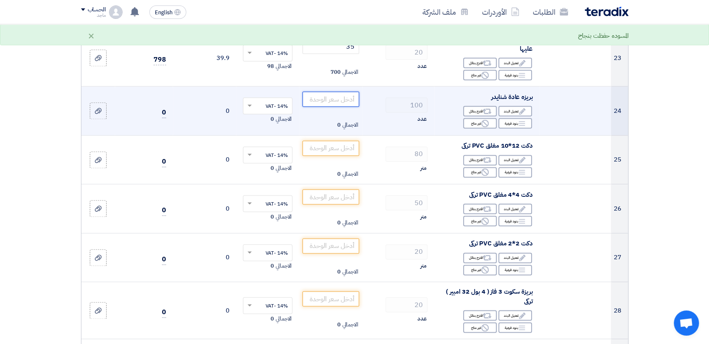
scroll to position [1249, 0]
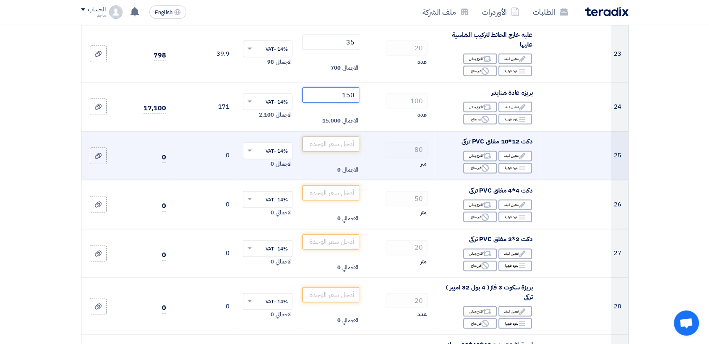
type input "150"
click at [345, 141] on input "number" at bounding box center [330, 143] width 57 height 15
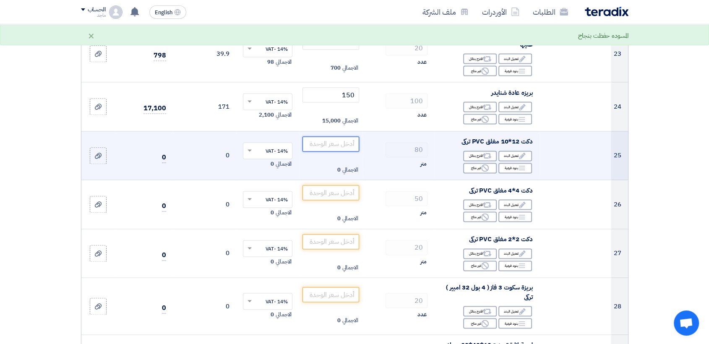
click at [347, 136] on input "number" at bounding box center [330, 143] width 57 height 15
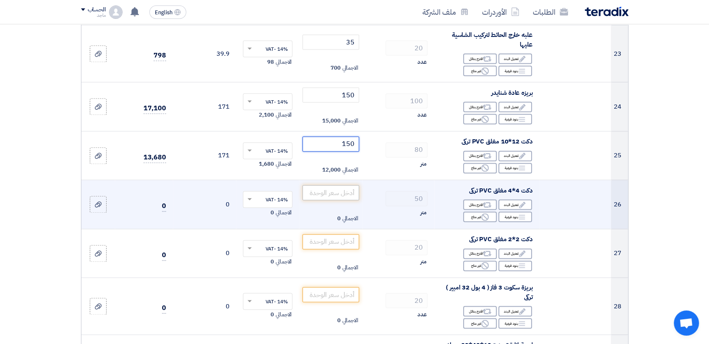
type input "150"
click at [342, 185] on input "number" at bounding box center [330, 192] width 57 height 15
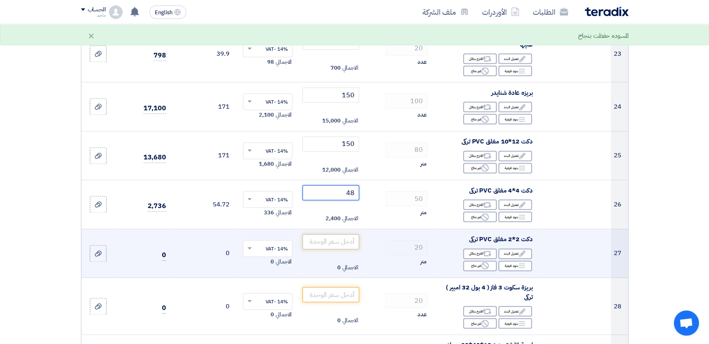
type input "48"
click at [339, 234] on input "number" at bounding box center [330, 241] width 57 height 15
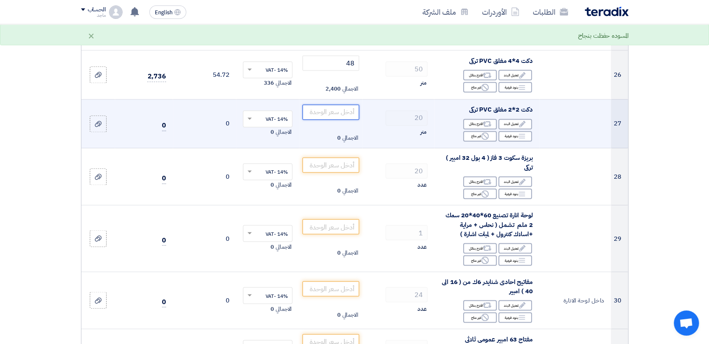
scroll to position [1384, 0]
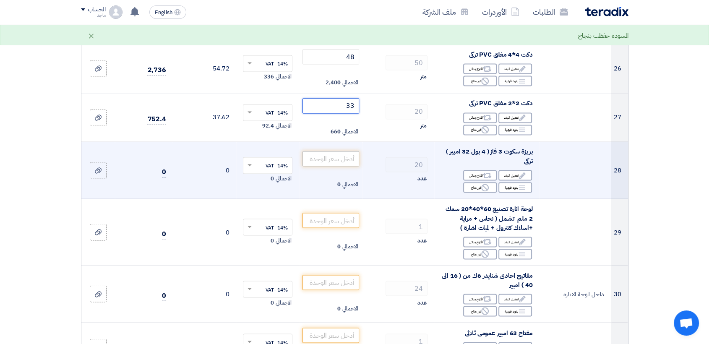
type input "33"
click at [326, 153] on input "number" at bounding box center [330, 158] width 57 height 15
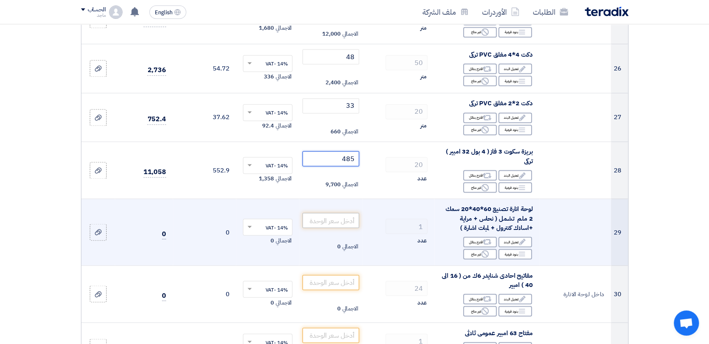
type input "485"
click at [324, 213] on input "number" at bounding box center [330, 220] width 57 height 15
drag, startPoint x: 324, startPoint y: 208, endPoint x: 314, endPoint y: 216, distance: 12.2
click at [314, 216] on input "number" at bounding box center [330, 220] width 57 height 15
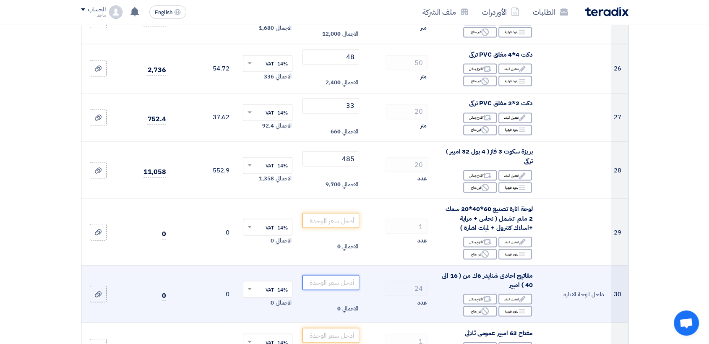
click at [312, 275] on input "number" at bounding box center [330, 282] width 57 height 15
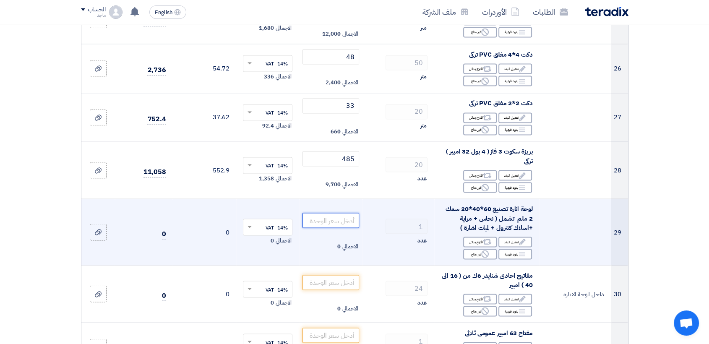
click at [341, 213] on input "number" at bounding box center [330, 220] width 57 height 15
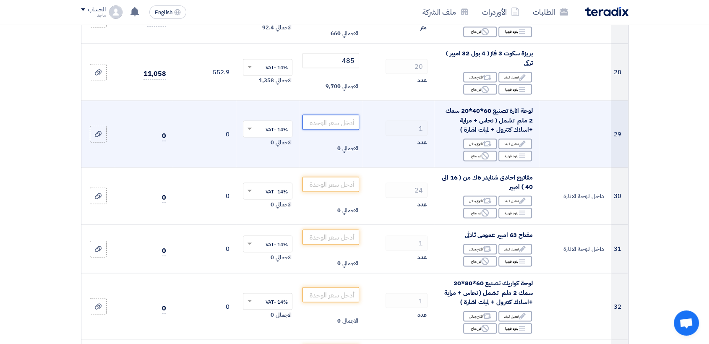
scroll to position [1487, 0]
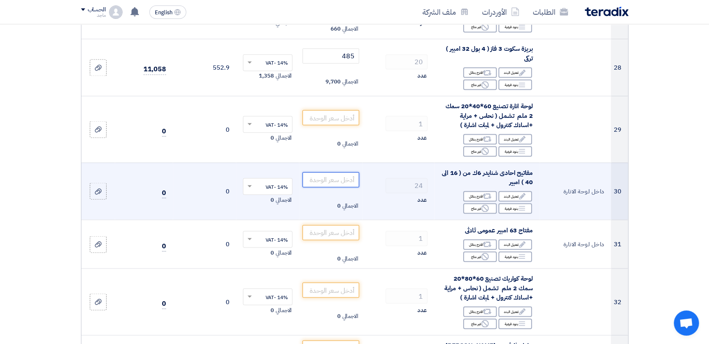
click at [346, 173] on input "number" at bounding box center [330, 179] width 57 height 15
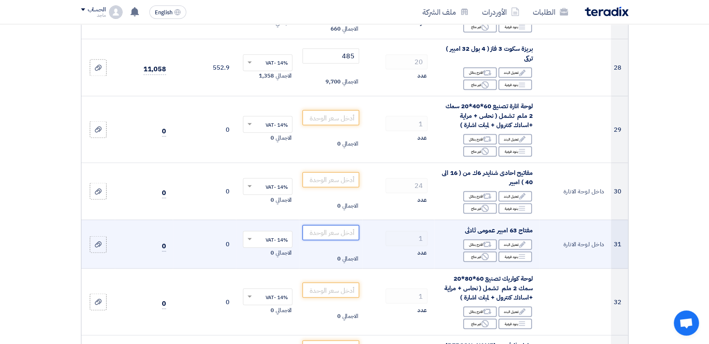
click at [335, 225] on input "number" at bounding box center [330, 232] width 57 height 15
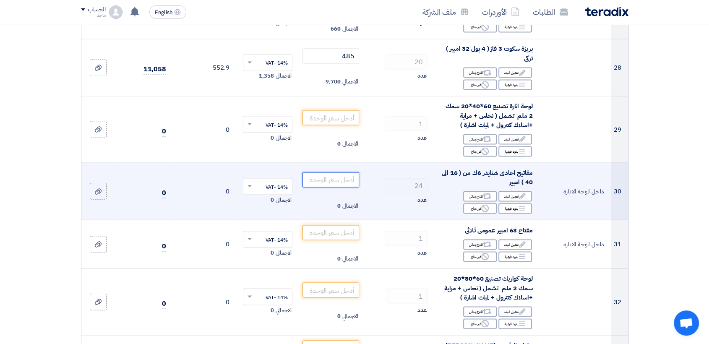
click at [341, 172] on input "number" at bounding box center [330, 179] width 57 height 15
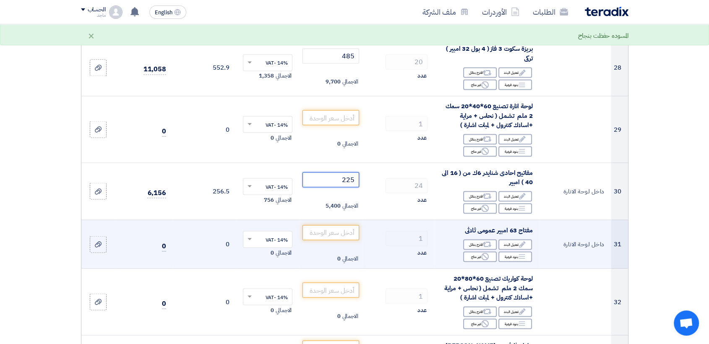
type input "225"
click at [338, 219] on td "الاجمالي 0" at bounding box center [330, 243] width 63 height 49
click at [338, 225] on input "number" at bounding box center [330, 232] width 57 height 15
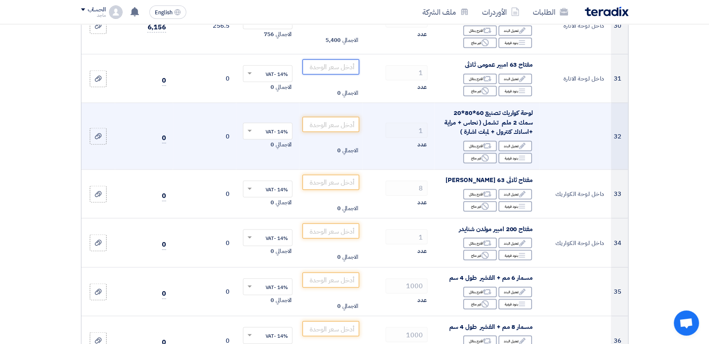
scroll to position [1653, 0]
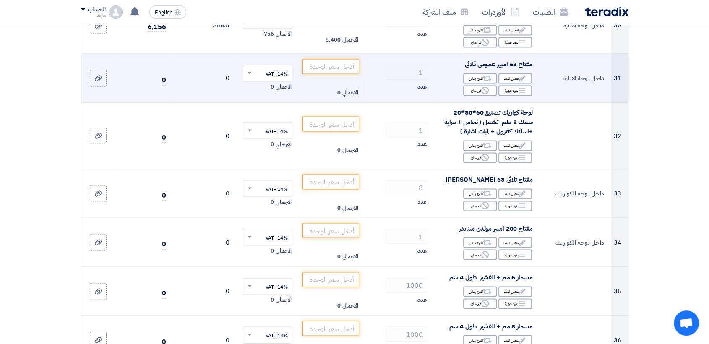
click at [213, 82] on td "0" at bounding box center [204, 78] width 63 height 49
click at [327, 54] on td "الاجمالي 0" at bounding box center [330, 78] width 63 height 49
click at [327, 59] on input "number" at bounding box center [330, 66] width 57 height 15
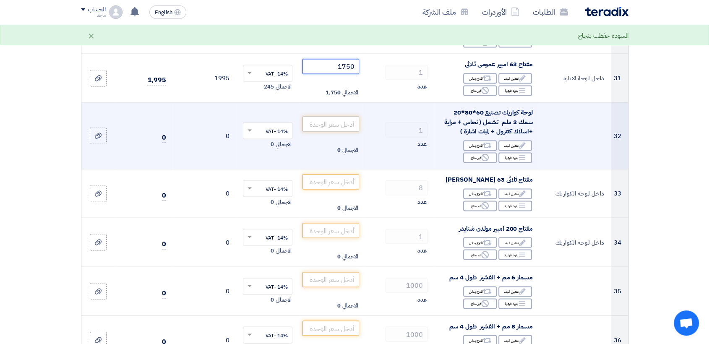
type input "1750"
click at [314, 117] on input "number" at bounding box center [330, 124] width 57 height 15
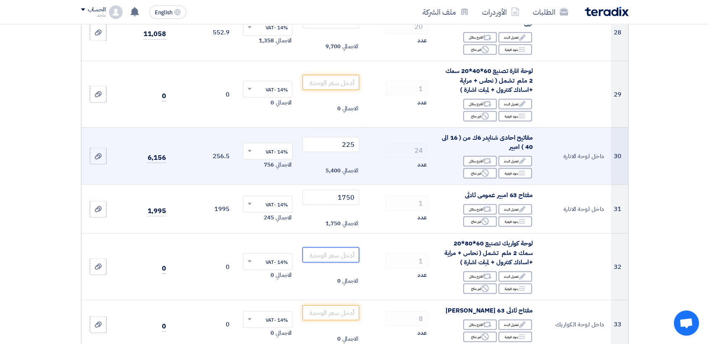
scroll to position [1518, 0]
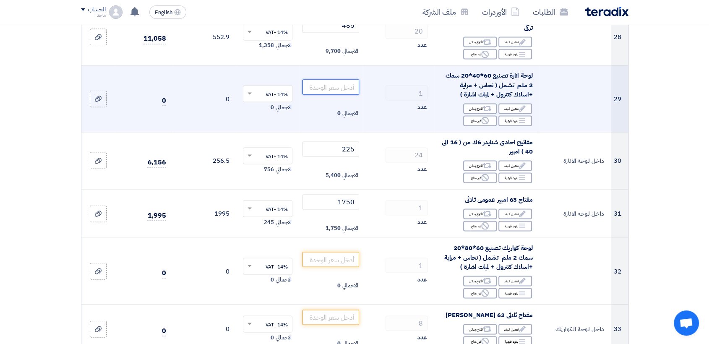
click at [350, 79] on input "number" at bounding box center [330, 86] width 57 height 15
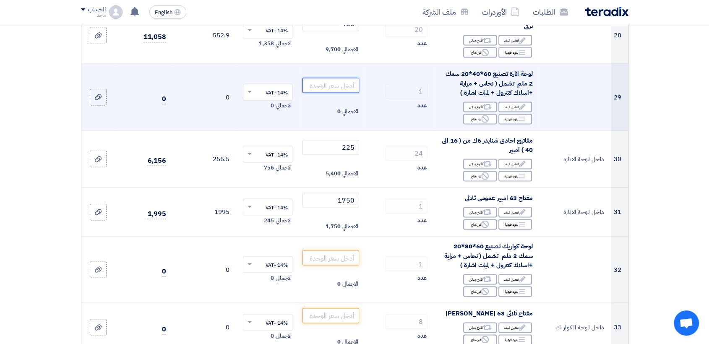
scroll to position [1531, 0]
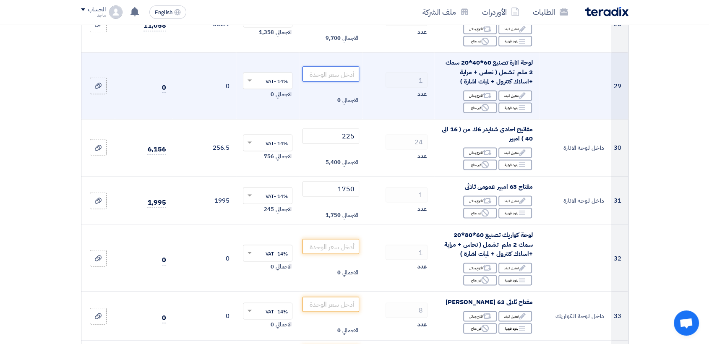
click at [333, 68] on input "number" at bounding box center [330, 73] width 57 height 15
click at [342, 66] on input "number" at bounding box center [330, 73] width 57 height 15
click at [345, 68] on input "number" at bounding box center [330, 73] width 57 height 15
click at [335, 67] on input "number" at bounding box center [330, 73] width 57 height 15
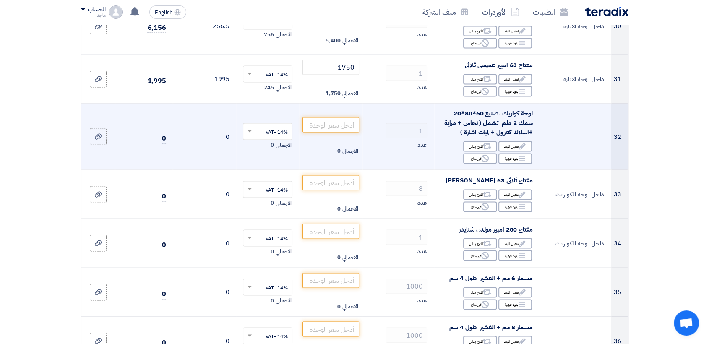
scroll to position [1590, 0]
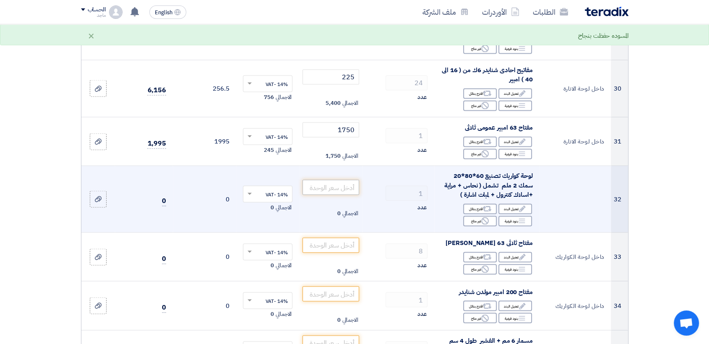
type input "38006500"
click at [349, 179] on input "number" at bounding box center [330, 186] width 57 height 15
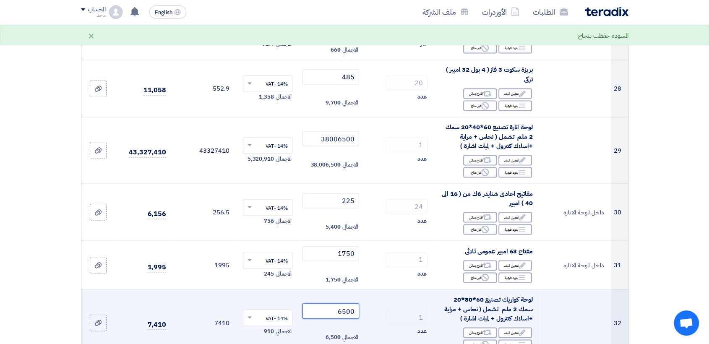
scroll to position [1462, 0]
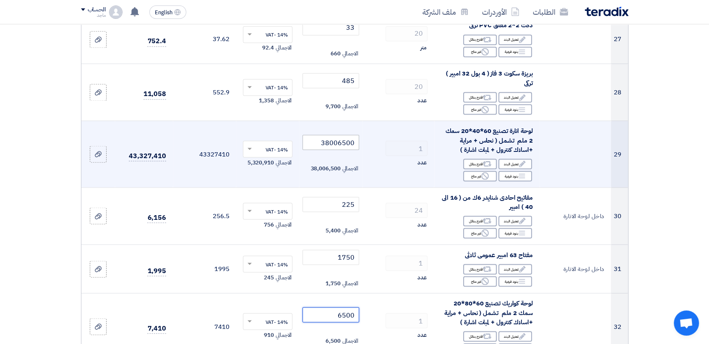
type input "6500"
click at [312, 135] on input "38006500" at bounding box center [330, 142] width 57 height 15
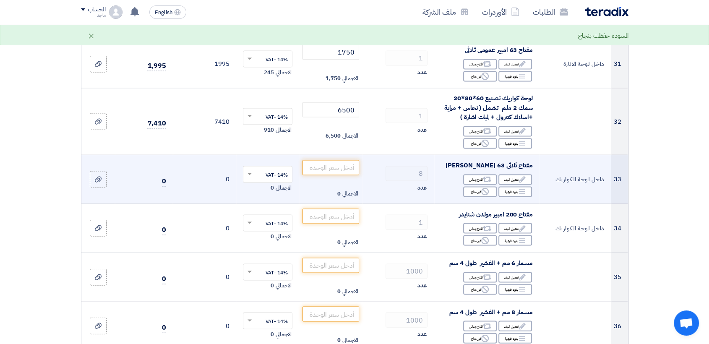
scroll to position [1667, 0]
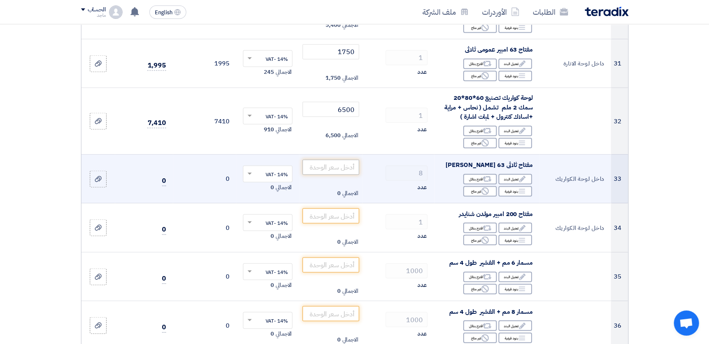
type input "3800"
click at [314, 160] on input "number" at bounding box center [330, 167] width 57 height 15
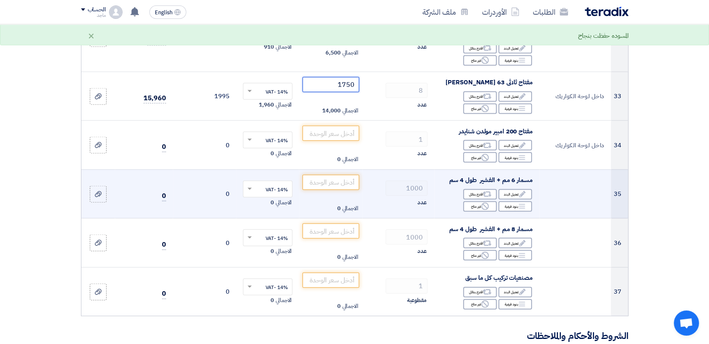
scroll to position [1751, 0]
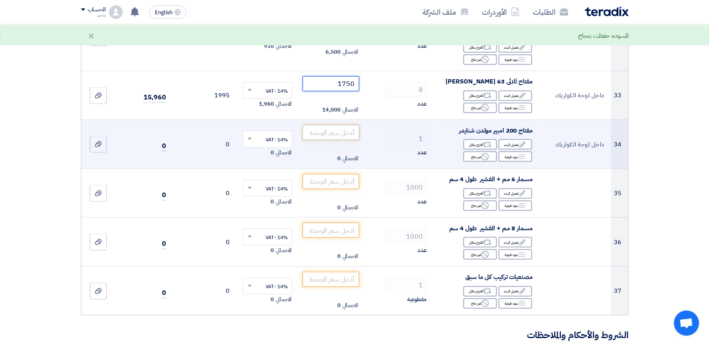
type input "1750"
click at [341, 125] on input "number" at bounding box center [330, 132] width 57 height 15
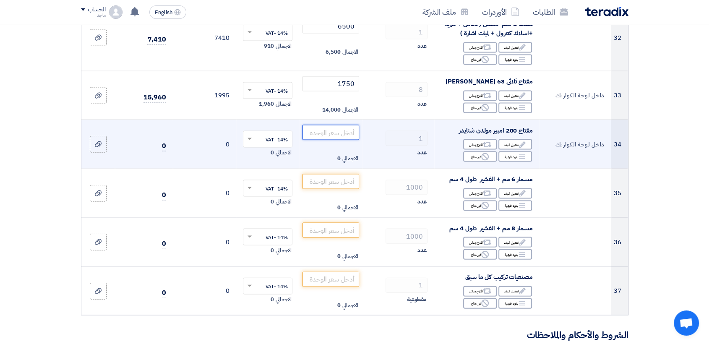
click at [332, 125] on input "number" at bounding box center [330, 132] width 57 height 15
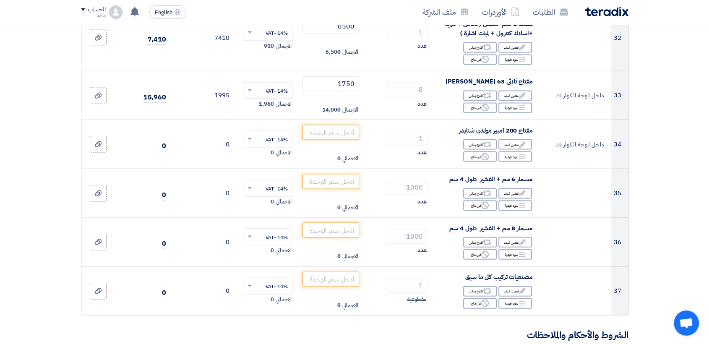
drag, startPoint x: 660, startPoint y: 244, endPoint x: 650, endPoint y: 210, distance: 34.9
drag, startPoint x: 650, startPoint y: 210, endPoint x: 696, endPoint y: 249, distance: 59.5
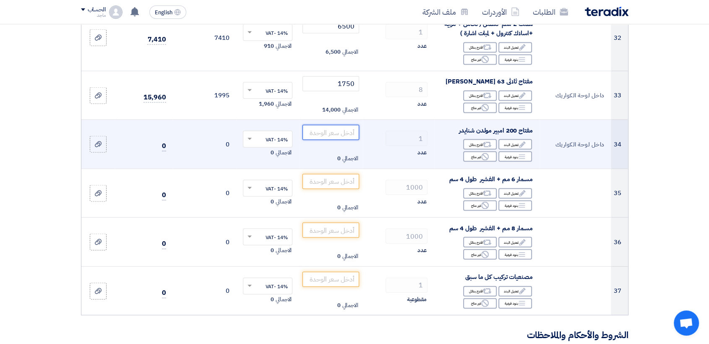
click at [339, 125] on input "number" at bounding box center [330, 132] width 57 height 15
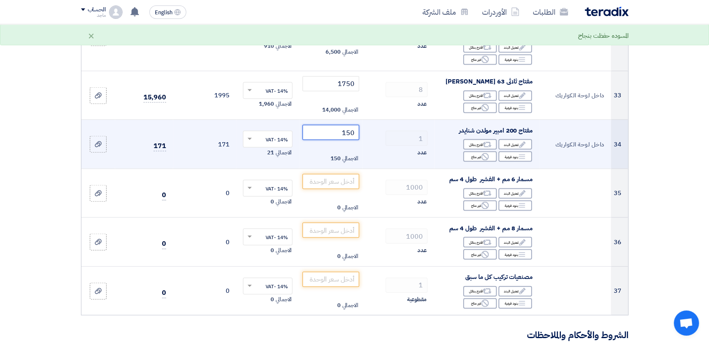
click at [345, 125] on input "150" at bounding box center [330, 132] width 57 height 15
click at [352, 125] on input "1150" at bounding box center [330, 132] width 57 height 15
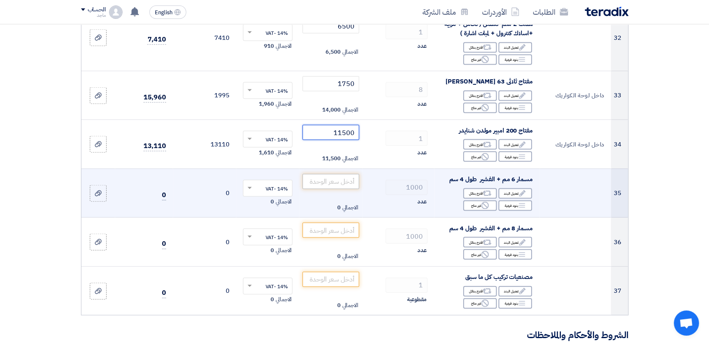
type input "11500"
click at [332, 174] on input "number" at bounding box center [330, 181] width 57 height 15
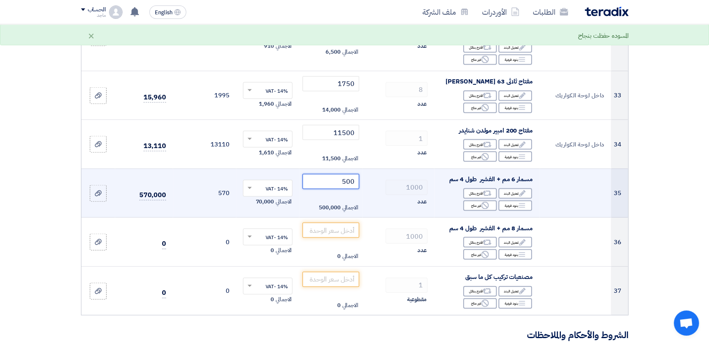
click at [333, 174] on input "500" at bounding box center [330, 181] width 57 height 15
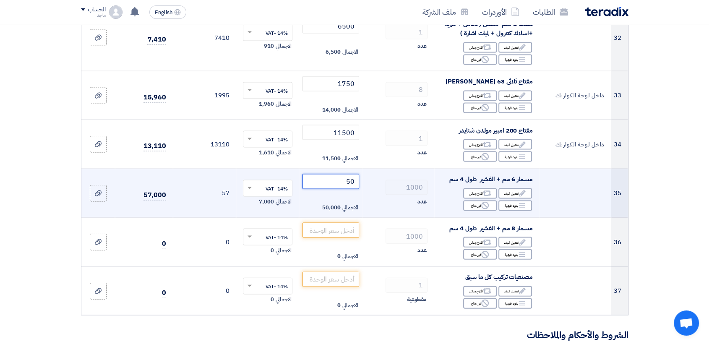
type input "5"
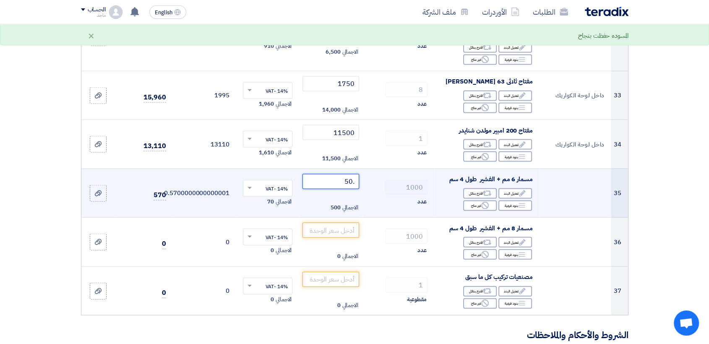
type input ".5"
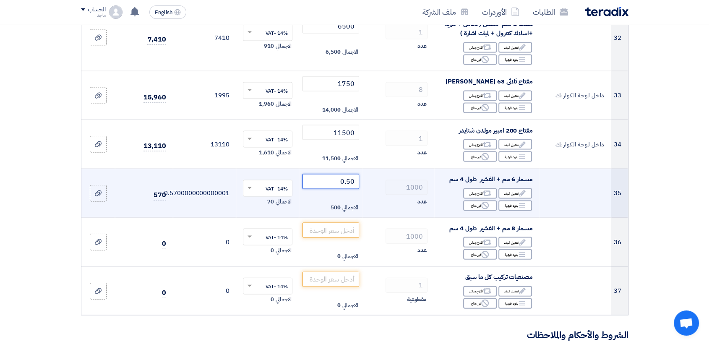
type input "0.50"
click at [252, 184] on span at bounding box center [248, 188] width 10 height 8
click at [188, 195] on td "0.5700000000000001" at bounding box center [204, 193] width 63 height 49
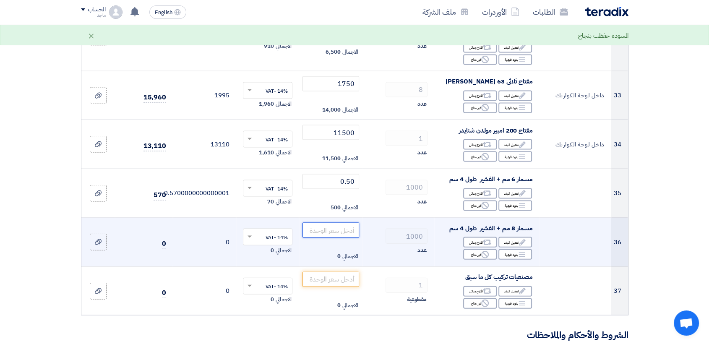
click at [342, 223] on input "number" at bounding box center [330, 230] width 57 height 15
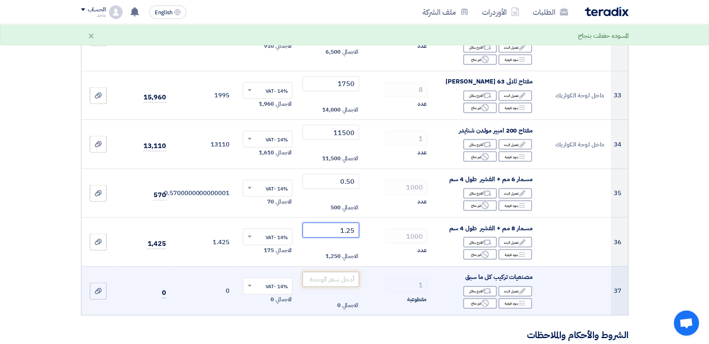
type input "1.25"
click at [329, 272] on input "number" at bounding box center [330, 279] width 57 height 15
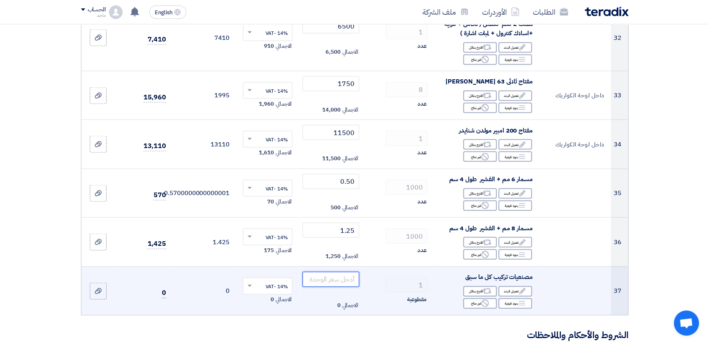
click at [339, 272] on input "number" at bounding box center [330, 279] width 57 height 15
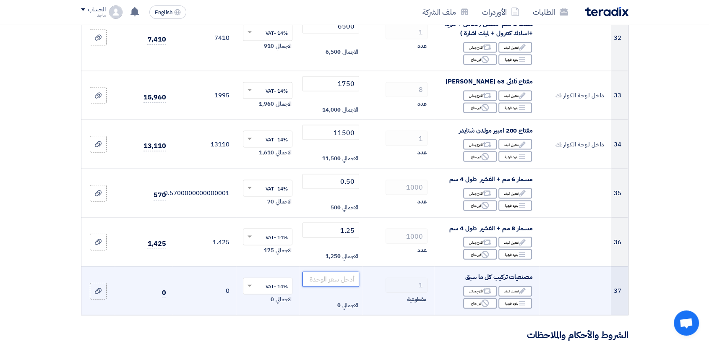
click at [339, 272] on input "number" at bounding box center [330, 279] width 57 height 15
click at [354, 272] on input "number" at bounding box center [330, 279] width 57 height 15
drag, startPoint x: 336, startPoint y: 296, endPoint x: 359, endPoint y: 296, distance: 23.1
click at [359, 296] on td "الاجمالي 0" at bounding box center [330, 290] width 63 height 49
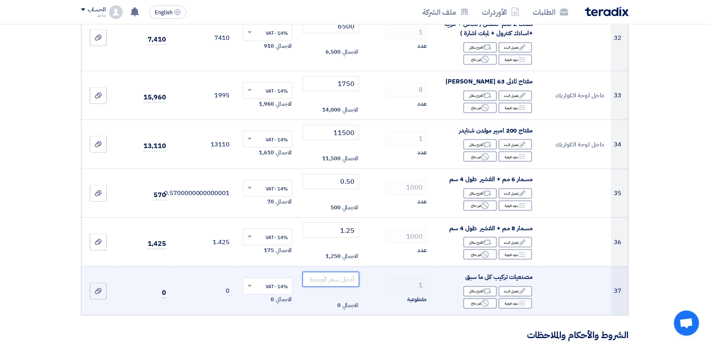
click at [336, 272] on input "number" at bounding box center [330, 279] width 57 height 15
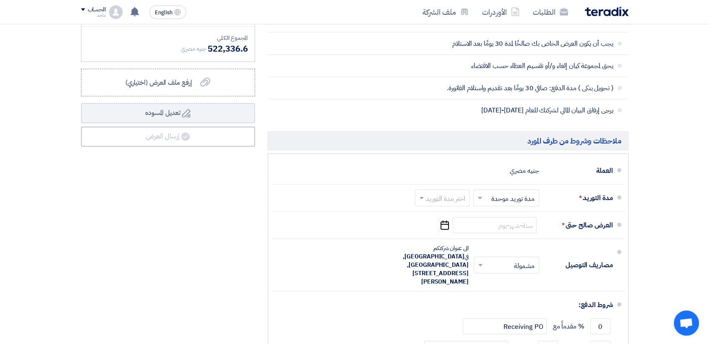
scroll to position [2257, 0]
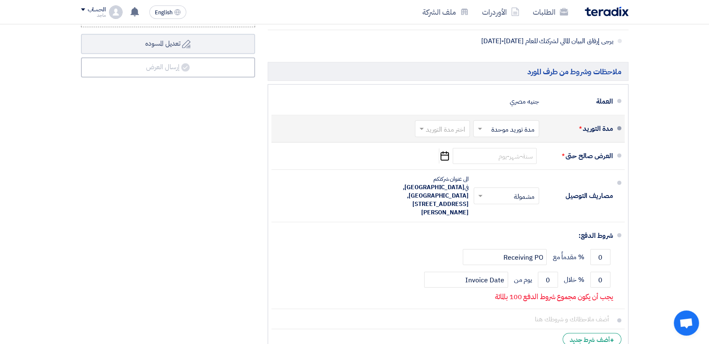
type input "80500"
click at [455, 124] on input "text" at bounding box center [440, 130] width 51 height 12
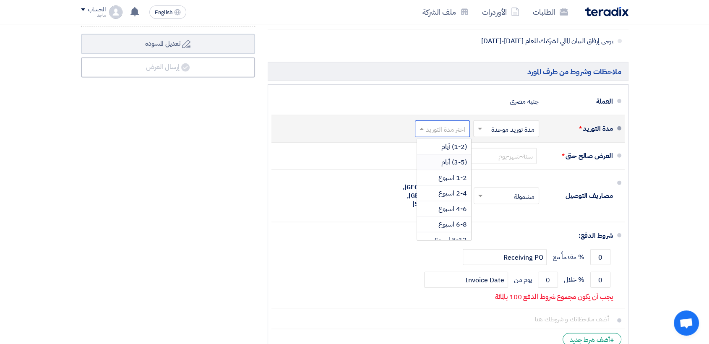
click at [454, 157] on span "(3-5) أيام" at bounding box center [454, 162] width 26 height 10
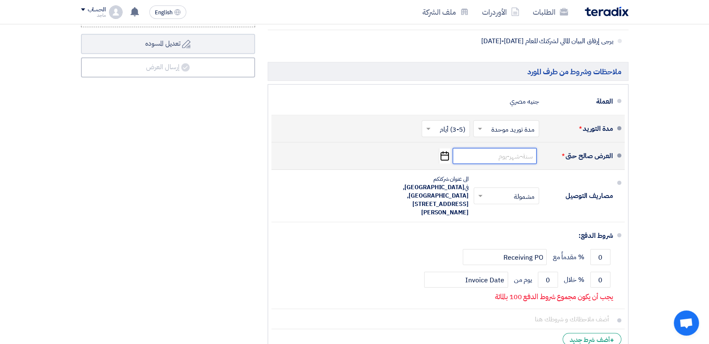
click at [504, 148] on input at bounding box center [494, 156] width 84 height 16
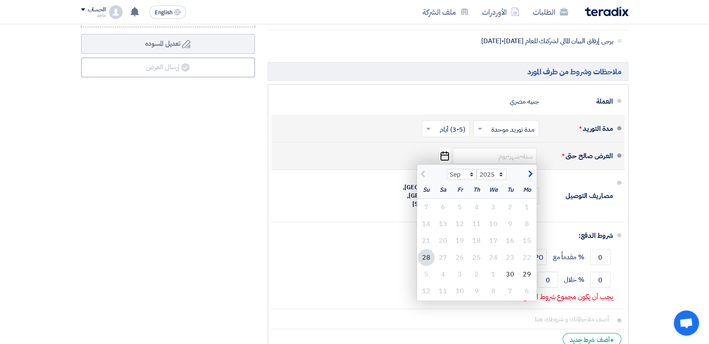
click at [423, 249] on div "28" at bounding box center [426, 257] width 17 height 17
type input "9/28/2025"
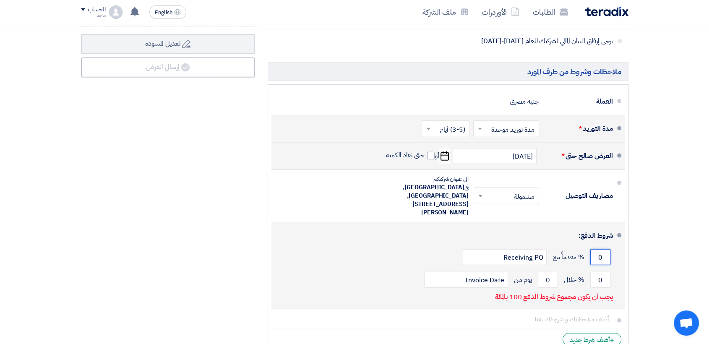
click at [593, 249] on input "0" at bounding box center [600, 257] width 20 height 16
type input "0"
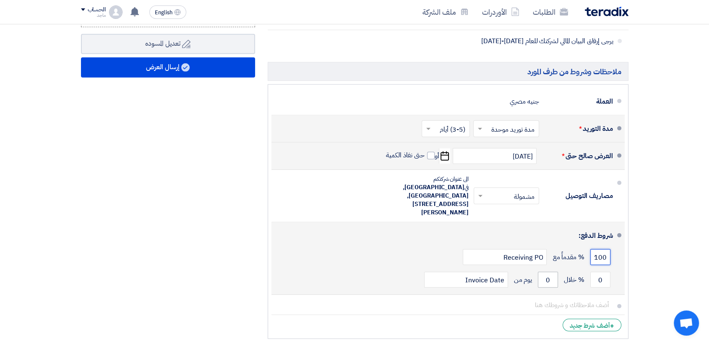
type input "100"
click at [541, 272] on input "0" at bounding box center [548, 280] width 20 height 16
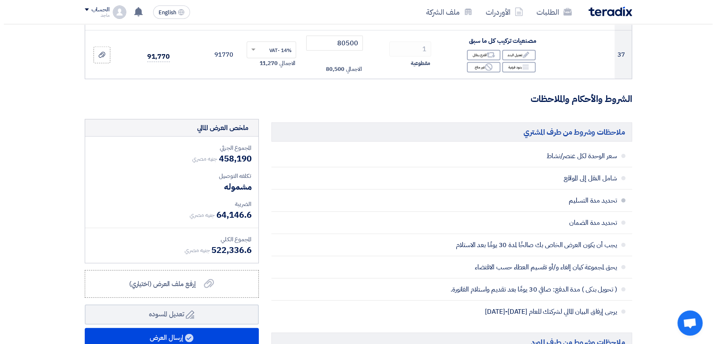
scroll to position [1986, 0]
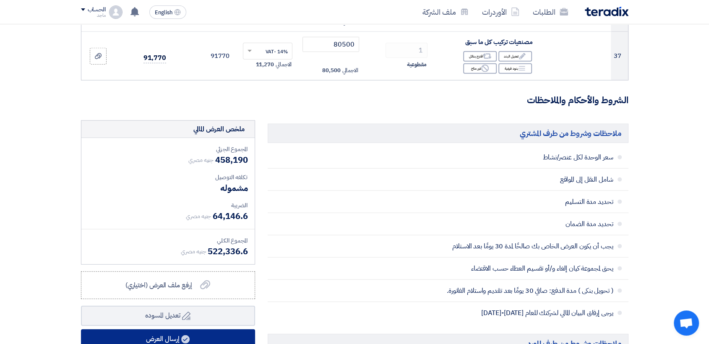
type input "100"
click at [213, 330] on button "إرسال العرض" at bounding box center [168, 339] width 174 height 20
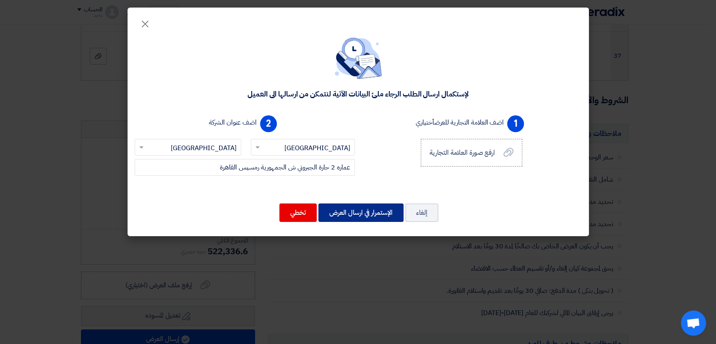
click at [347, 203] on button "الإستمرار في ارسال العرض" at bounding box center [360, 212] width 85 height 18
click at [347, 208] on button "الإستمرار في ارسال العرض" at bounding box center [360, 212] width 85 height 18
click at [370, 215] on button "الإستمرار في ارسال العرض" at bounding box center [360, 212] width 85 height 18
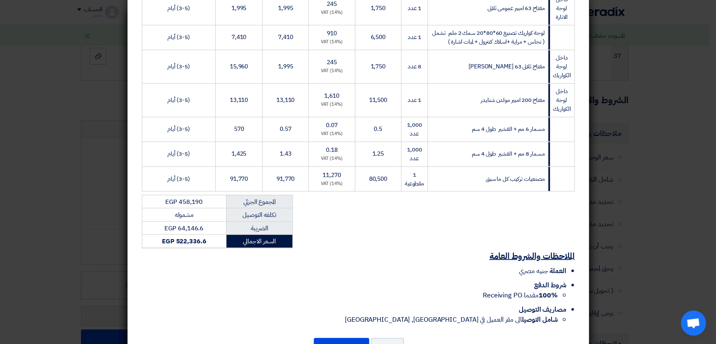
scroll to position [935, 0]
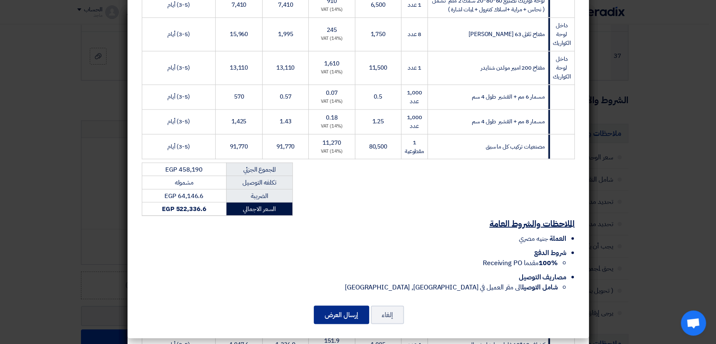
click at [345, 314] on button "إرسال العرض" at bounding box center [341, 314] width 55 height 18
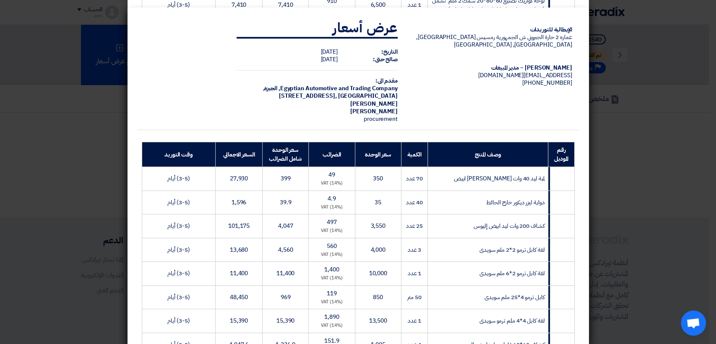
click at [681, 186] on modal-container "الإيطالية للتوريدات عماره 2 حارة الجبروني ش الجمهورية رمسيس القاهرة, القاهرة, E…" at bounding box center [358, 172] width 716 height 344
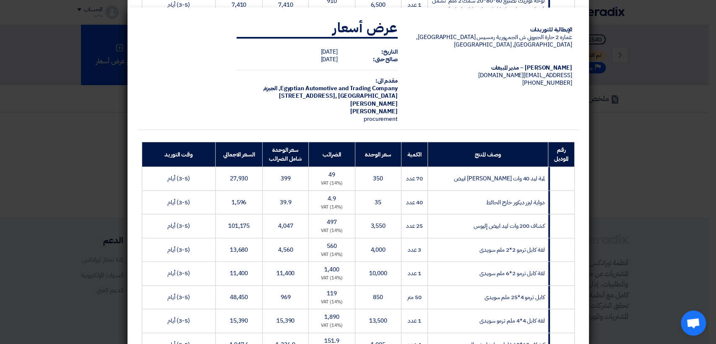
click at [681, 186] on modal-container "الإيطالية للتوريدات عماره 2 حارة الجبروني ش الجمهورية رمسيس القاهرة, القاهرة, E…" at bounding box center [358, 172] width 716 height 344
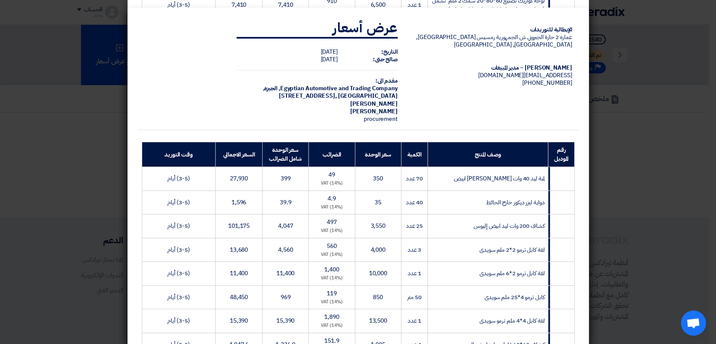
click at [681, 186] on modal-container "الإيطالية للتوريدات عماره 2 حارة الجبروني ش الجمهورية رمسيس القاهرة, القاهرة, E…" at bounding box center [358, 172] width 716 height 344
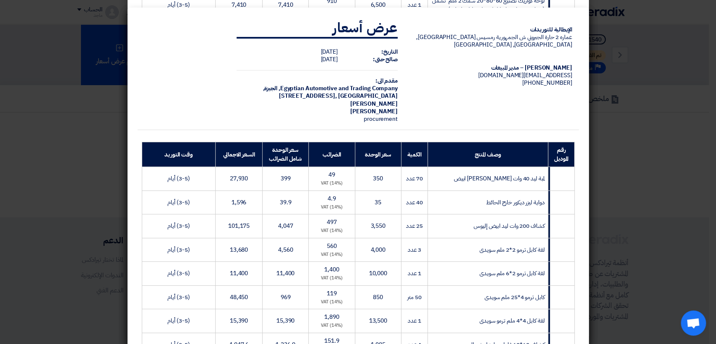
click at [681, 186] on modal-container "الإيطالية للتوريدات عماره 2 حارة الجبروني ش الجمهورية رمسيس القاهرة, القاهرة, E…" at bounding box center [358, 172] width 716 height 344
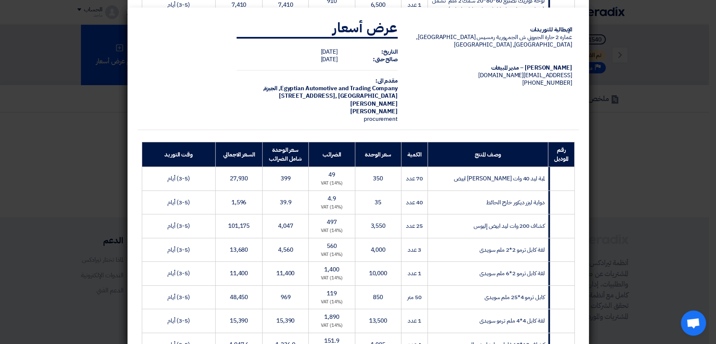
click at [681, 186] on modal-container "الإيطالية للتوريدات عماره 2 حارة الجبروني ش الجمهورية رمسيس القاهرة, القاهرة, E…" at bounding box center [358, 172] width 716 height 344
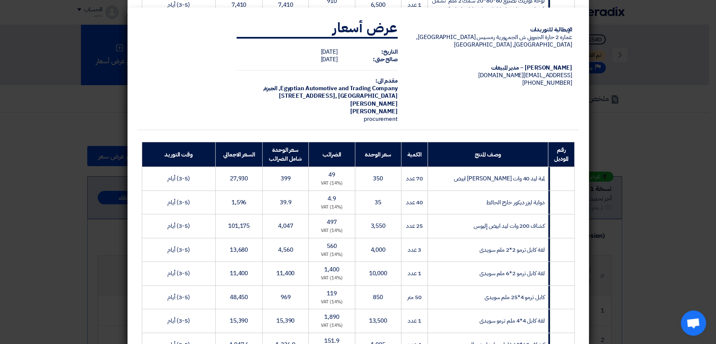
click at [654, 98] on modal-container "الإيطالية للتوريدات عماره 2 حارة الجبروني ش الجمهورية رمسيس القاهرة, القاهرة, E…" at bounding box center [358, 172] width 716 height 344
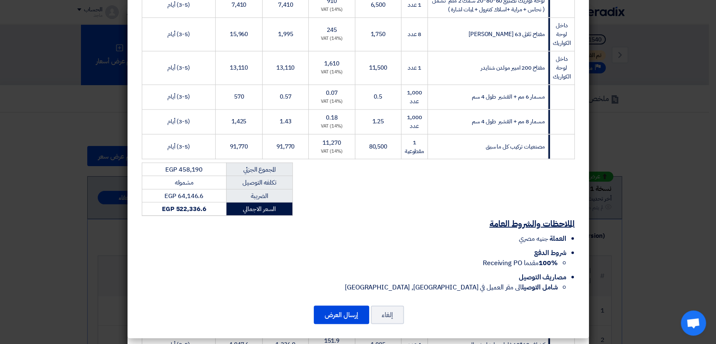
click at [654, 98] on modal-container "الإيطالية للتوريدات عماره 2 حارة الجبروني ش الجمهورية رمسيس القاهرة, القاهرة, E…" at bounding box center [358, 172] width 716 height 344
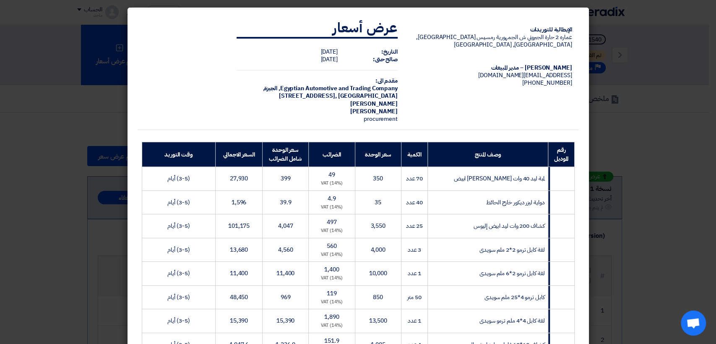
click at [654, 98] on modal-container "الإيطالية للتوريدات عماره 2 حارة الجبروني ش الجمهورية رمسيس القاهرة, القاهرة, E…" at bounding box center [358, 172] width 716 height 344
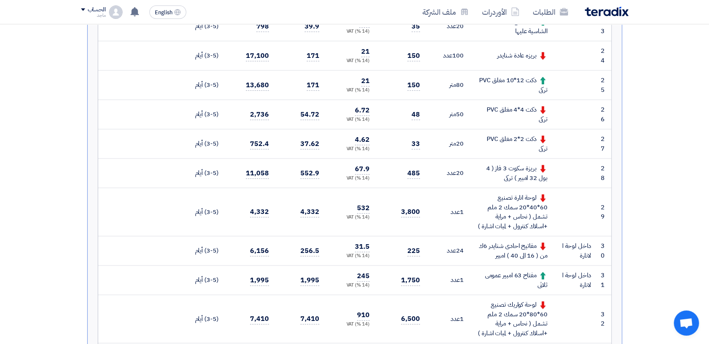
scroll to position [941, 0]
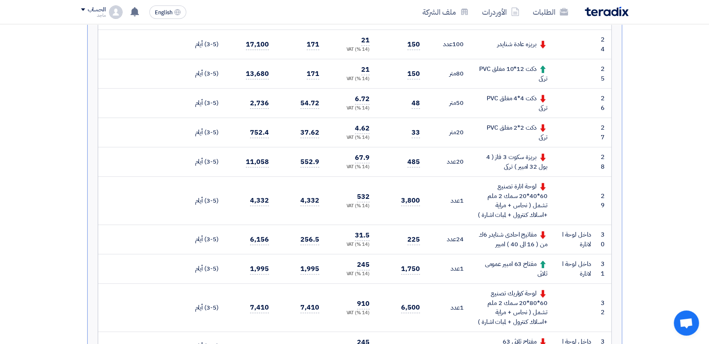
drag, startPoint x: 701, startPoint y: 166, endPoint x: 701, endPoint y: 189, distance: 22.7
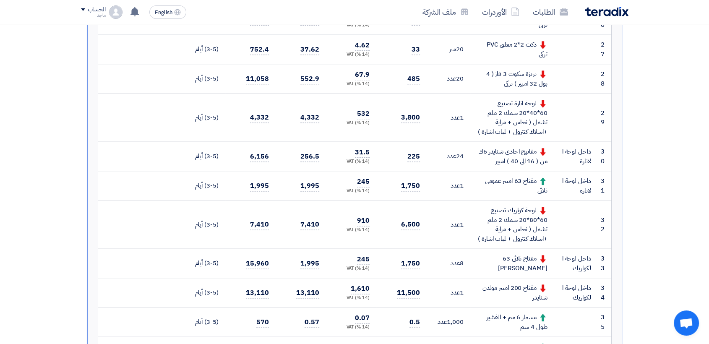
scroll to position [1023, 0]
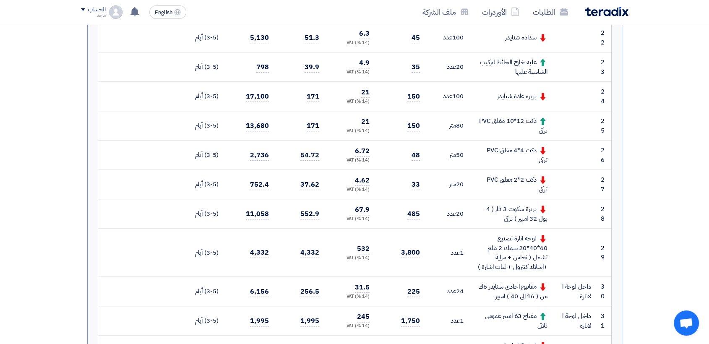
click at [580, 210] on td at bounding box center [576, 213] width 44 height 29
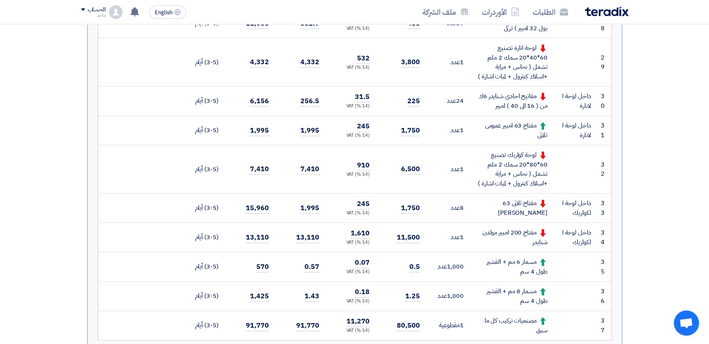
scroll to position [1065, 0]
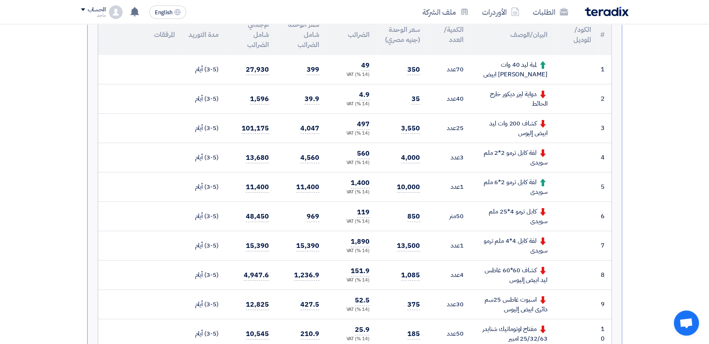
scroll to position [239, 0]
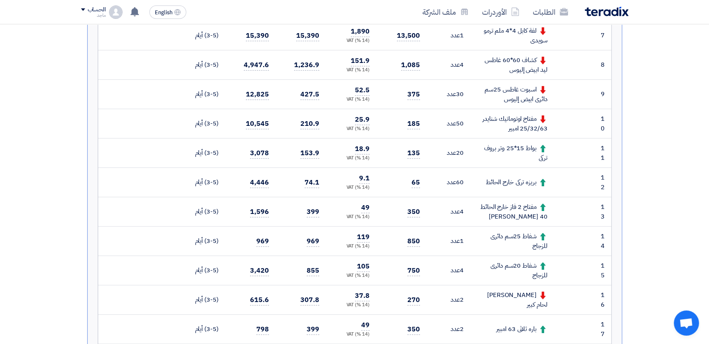
scroll to position [496, 0]
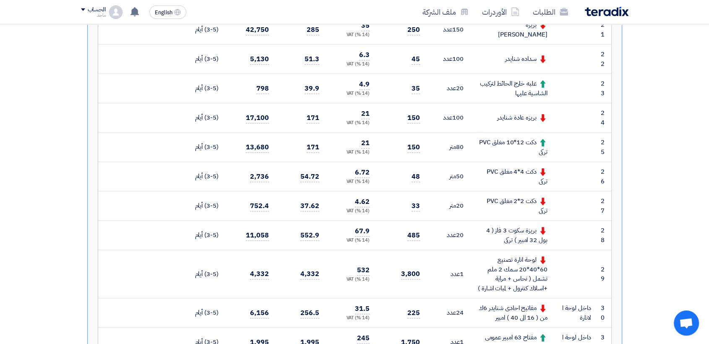
scroll to position [868, 0]
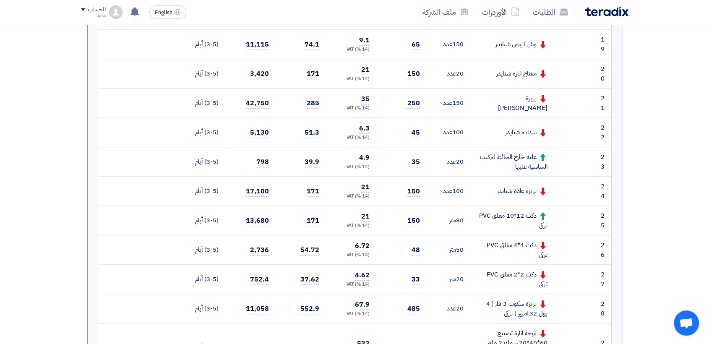
click at [678, 193] on section "تقديم عرض سعر عرض منافس نسخة 1 أخر تحديث 28 Sep 2025, 4:20 PM Offer is Seen لم …" at bounding box center [354, 85] width 709 height 1534
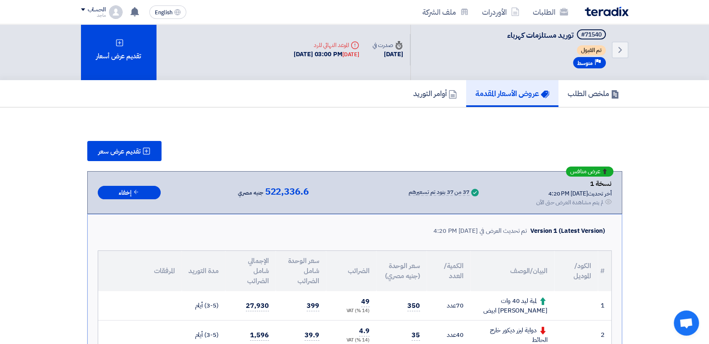
scroll to position [0, 0]
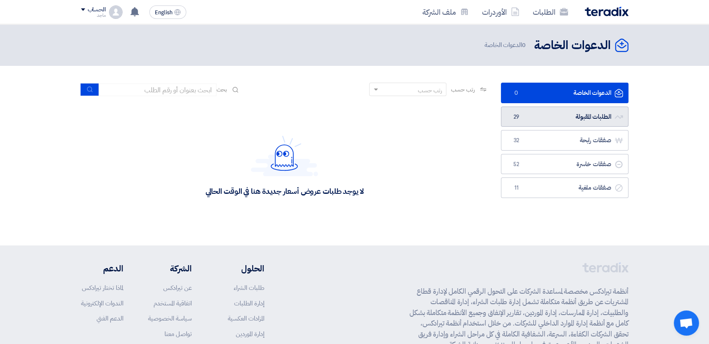
click at [567, 119] on link "الطلبات المقبولة الطلبات المقبولة 29" at bounding box center [564, 116] width 127 height 21
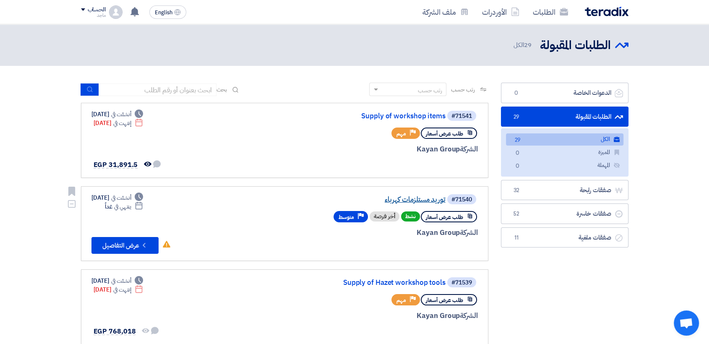
click at [406, 202] on link "توريد مستلزمات كهرباء" at bounding box center [362, 200] width 168 height 8
